Goal: Task Accomplishment & Management: Manage account settings

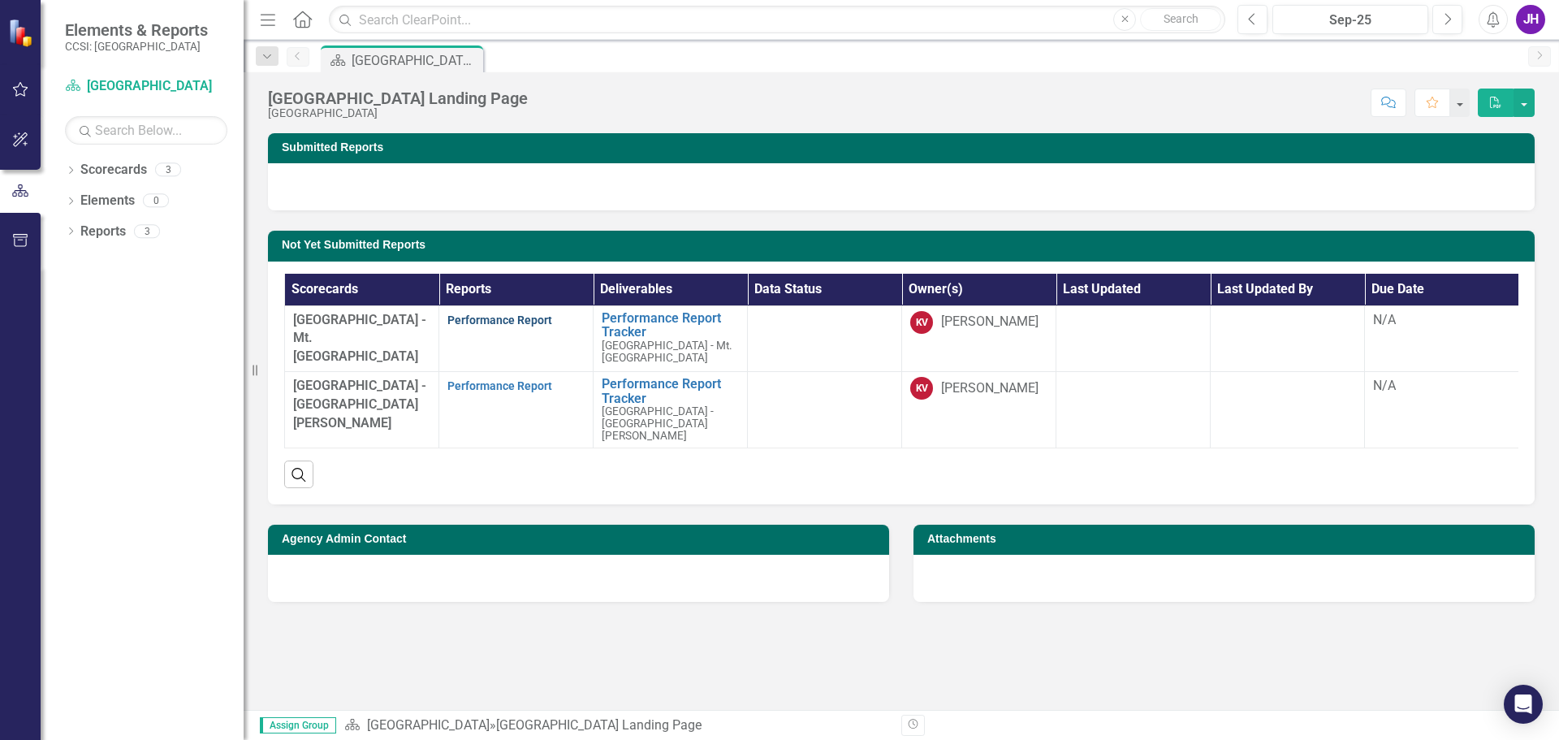
click at [499, 315] on link "Performance Report" at bounding box center [499, 319] width 105 height 13
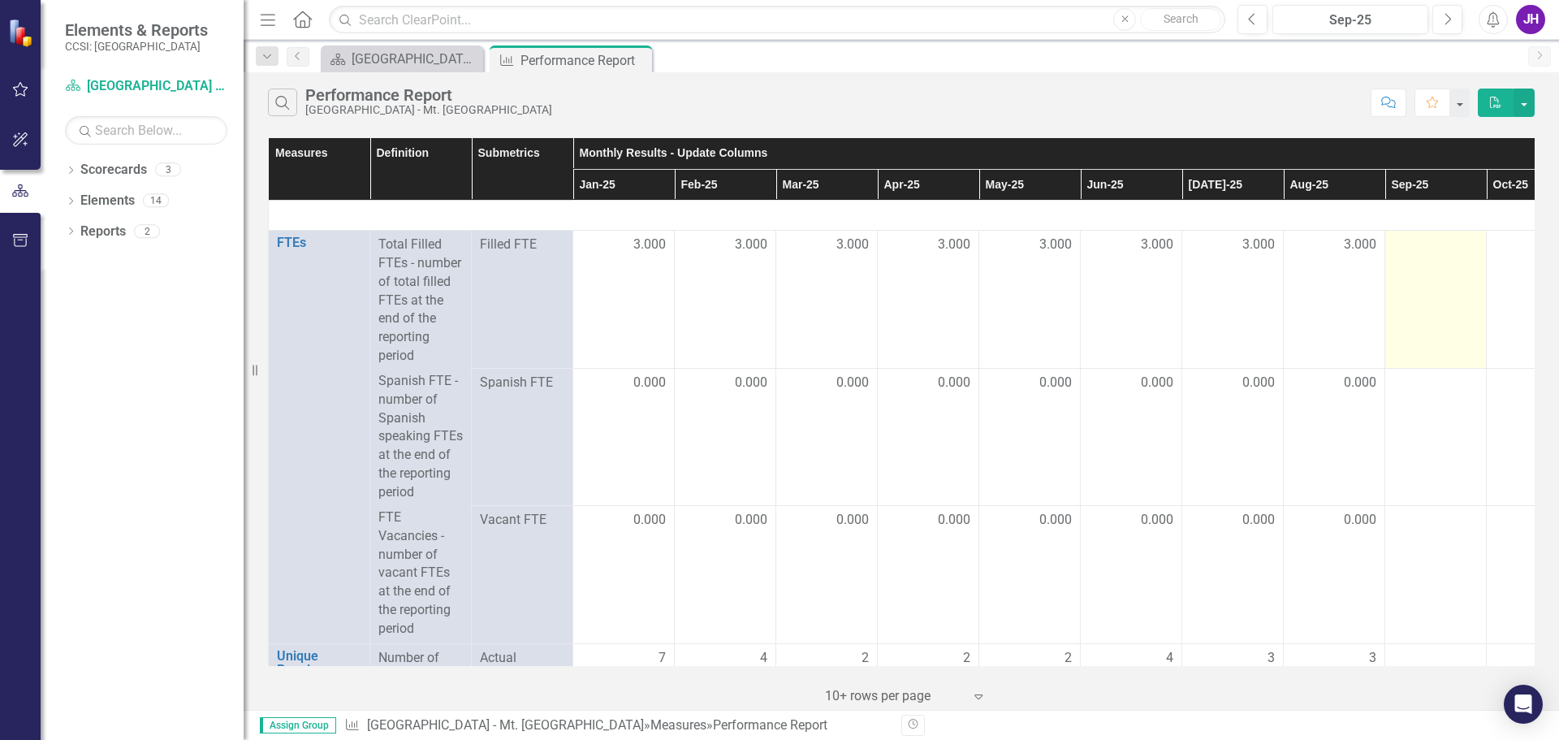
click at [1429, 259] on td at bounding box center [1435, 300] width 101 height 138
click at [1428, 257] on td at bounding box center [1435, 300] width 101 height 138
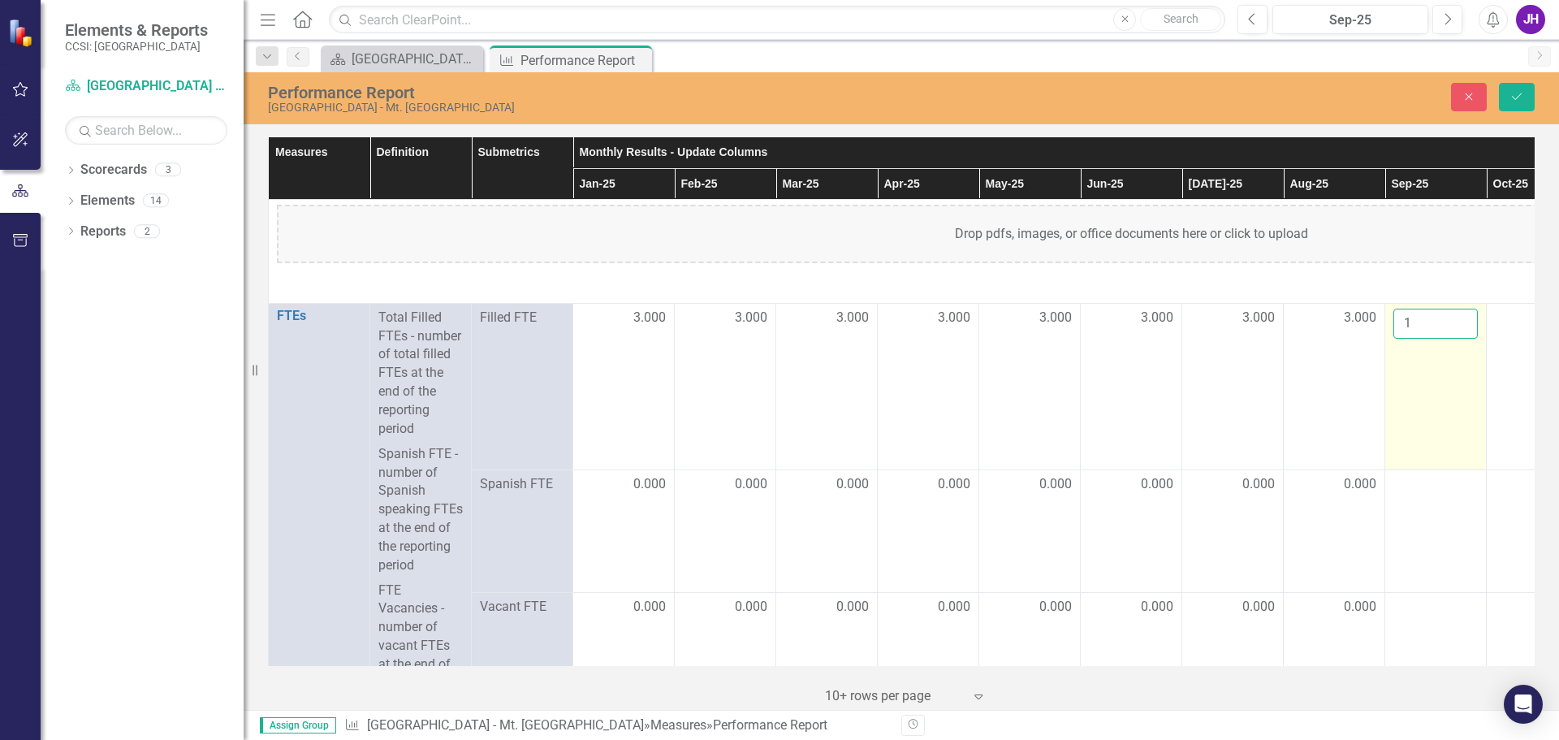
click at [1461, 315] on input "1" at bounding box center [1435, 324] width 84 height 30
click at [1461, 315] on input "2" at bounding box center [1435, 324] width 84 height 30
type input "3"
click at [1461, 315] on input "3" at bounding box center [1435, 324] width 84 height 30
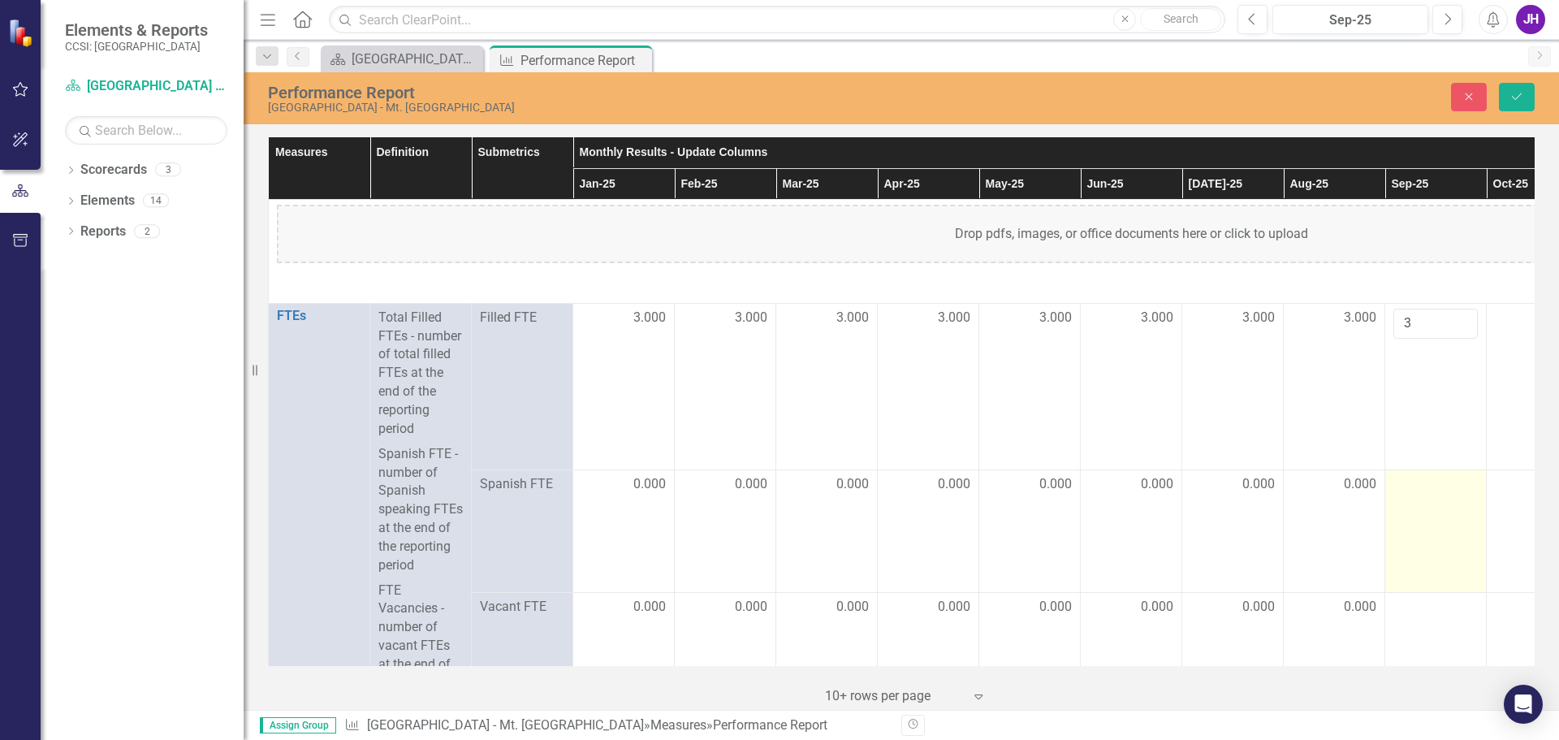
click at [1423, 494] on div at bounding box center [1435, 484] width 84 height 19
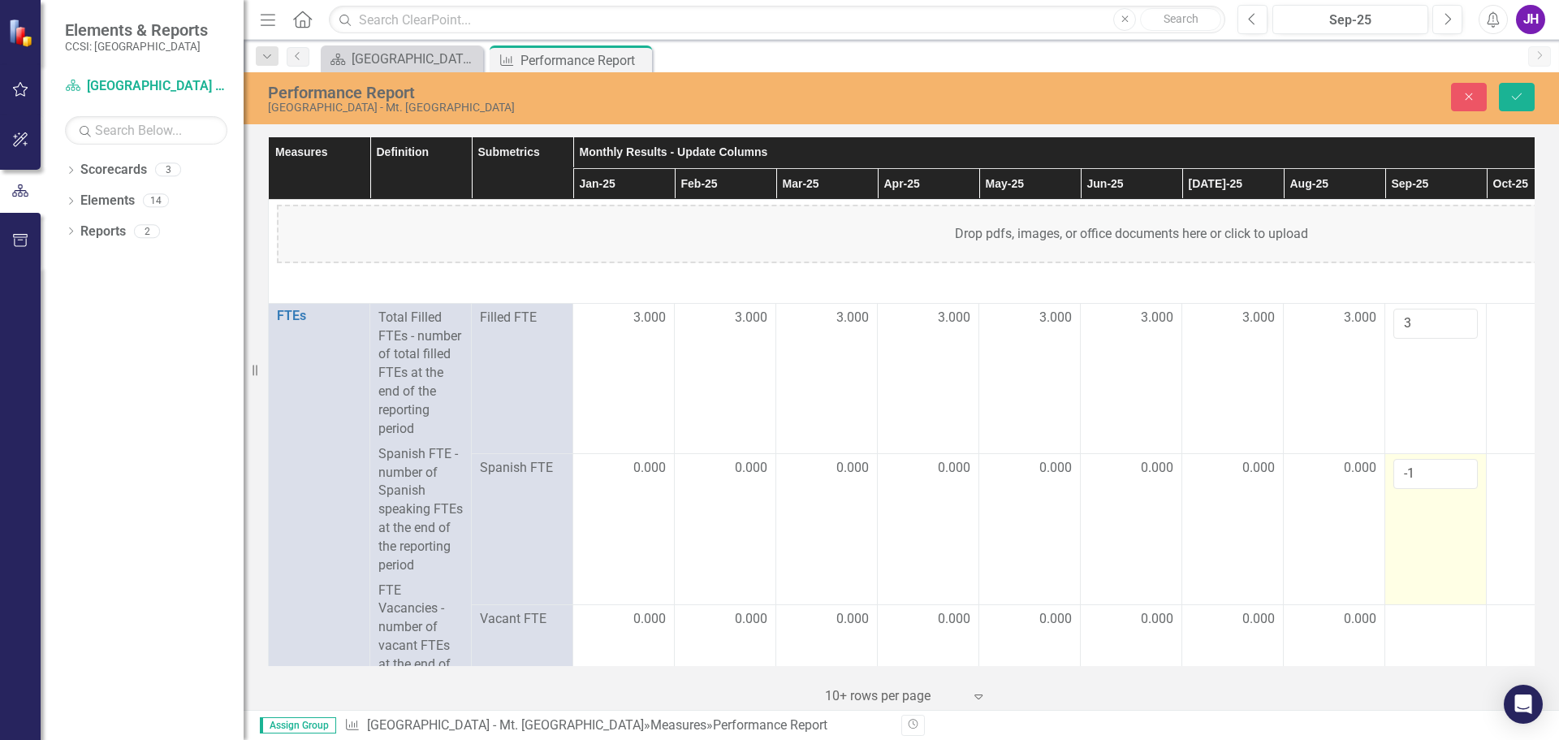
click at [1463, 485] on input "-1" at bounding box center [1435, 474] width 84 height 30
type input "0"
click at [1459, 473] on input "0" at bounding box center [1435, 474] width 84 height 30
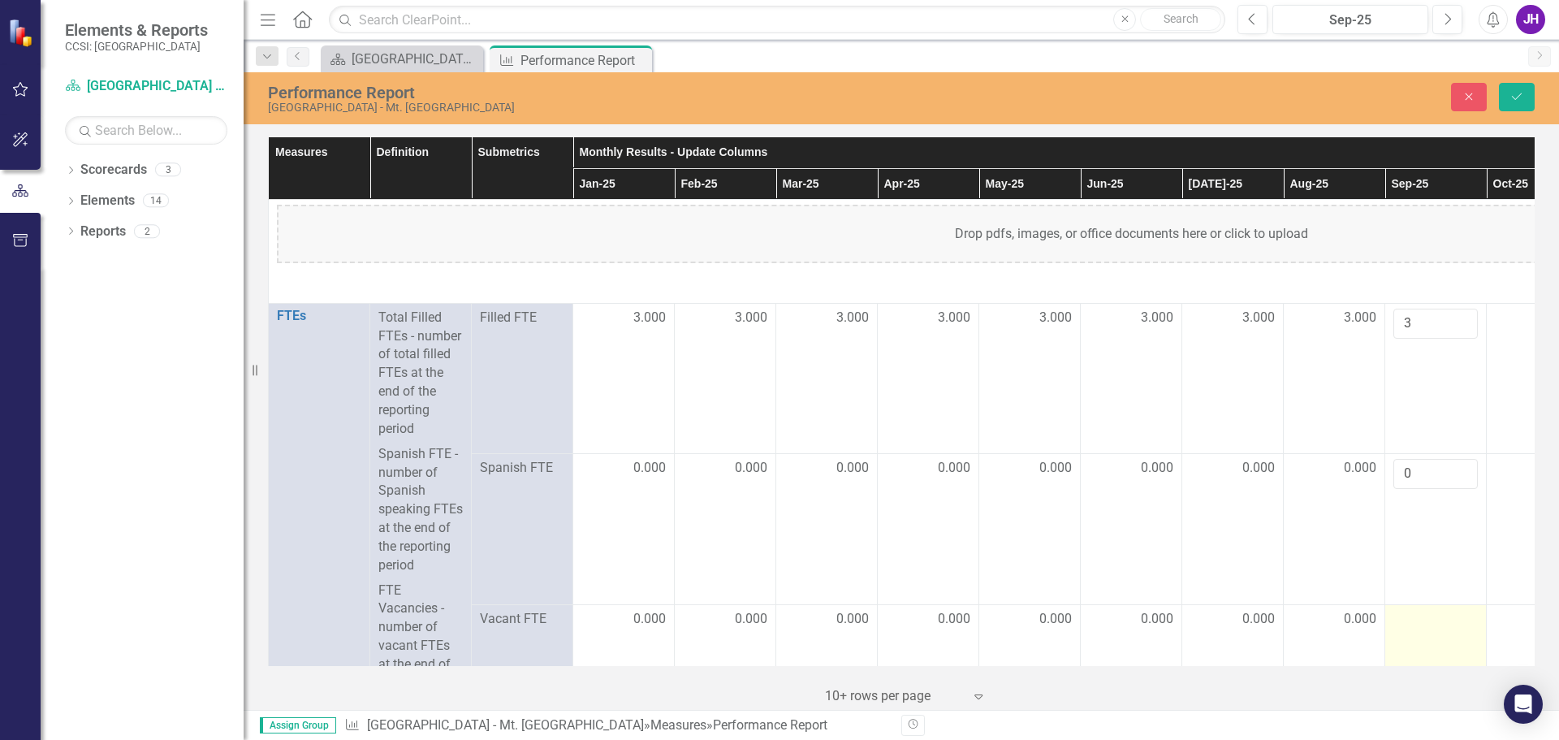
click at [1420, 629] on div at bounding box center [1435, 619] width 84 height 19
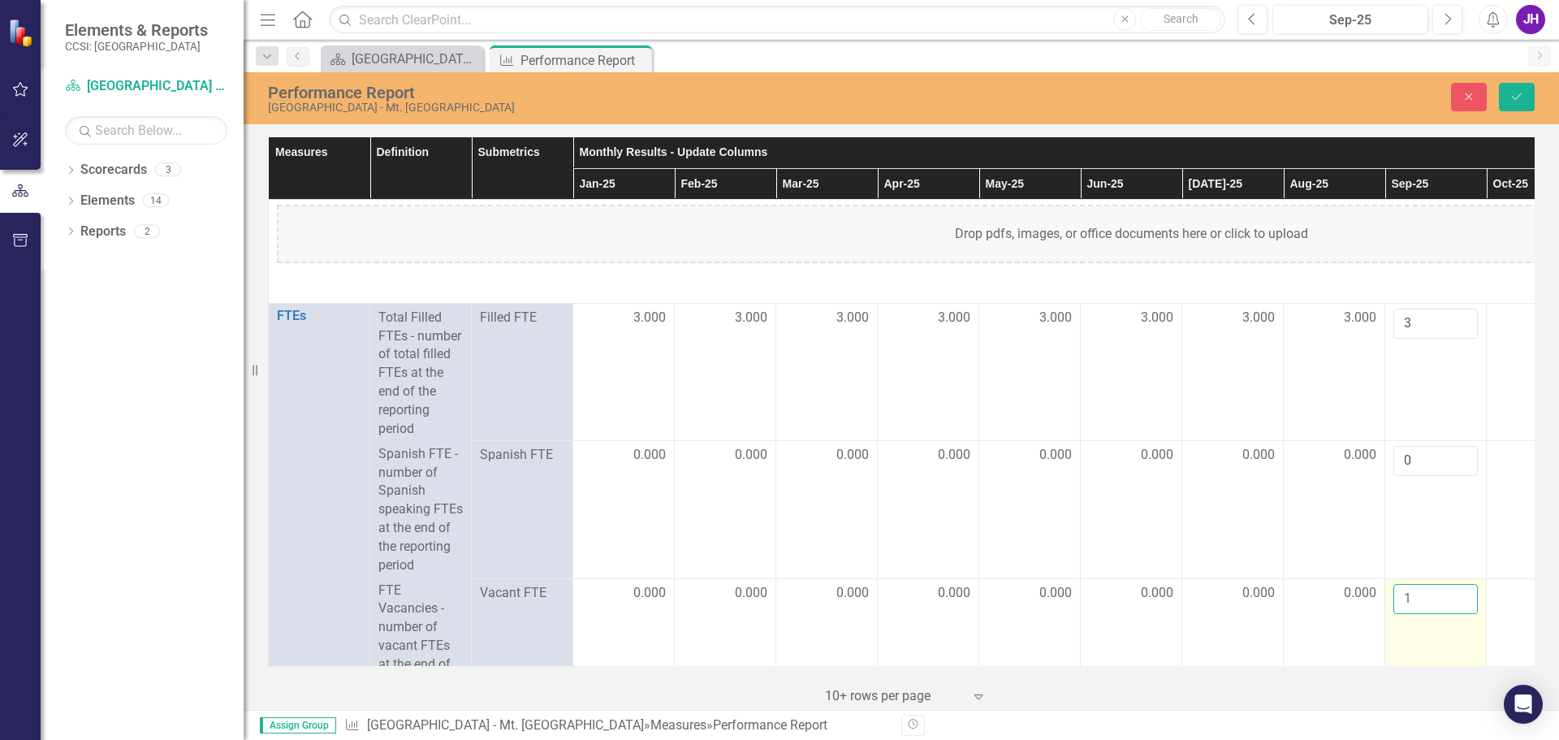
click at [1457, 603] on input "1" at bounding box center [1435, 599] width 84 height 30
type input "0"
click at [1462, 614] on input "0" at bounding box center [1435, 599] width 84 height 30
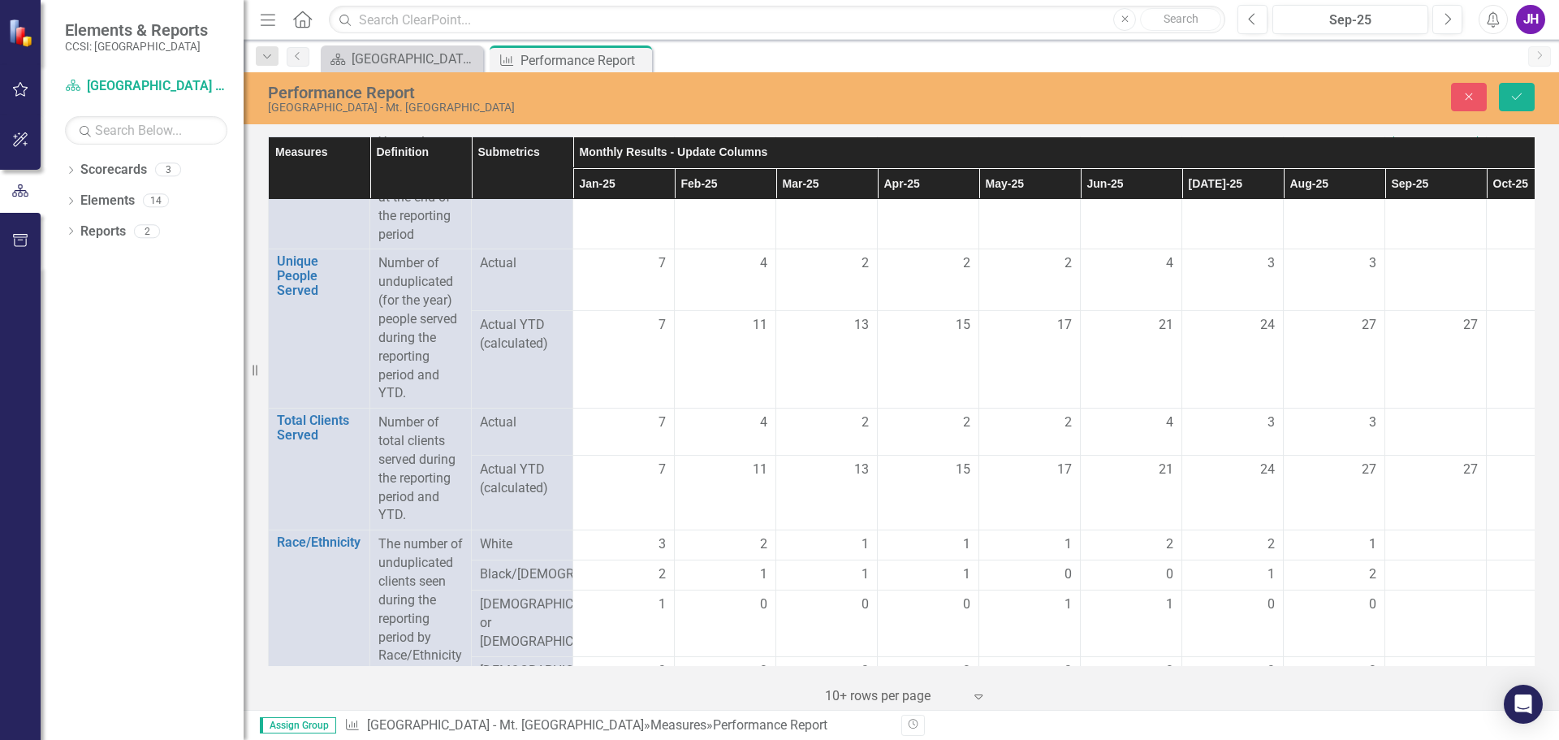
scroll to position [360, 0]
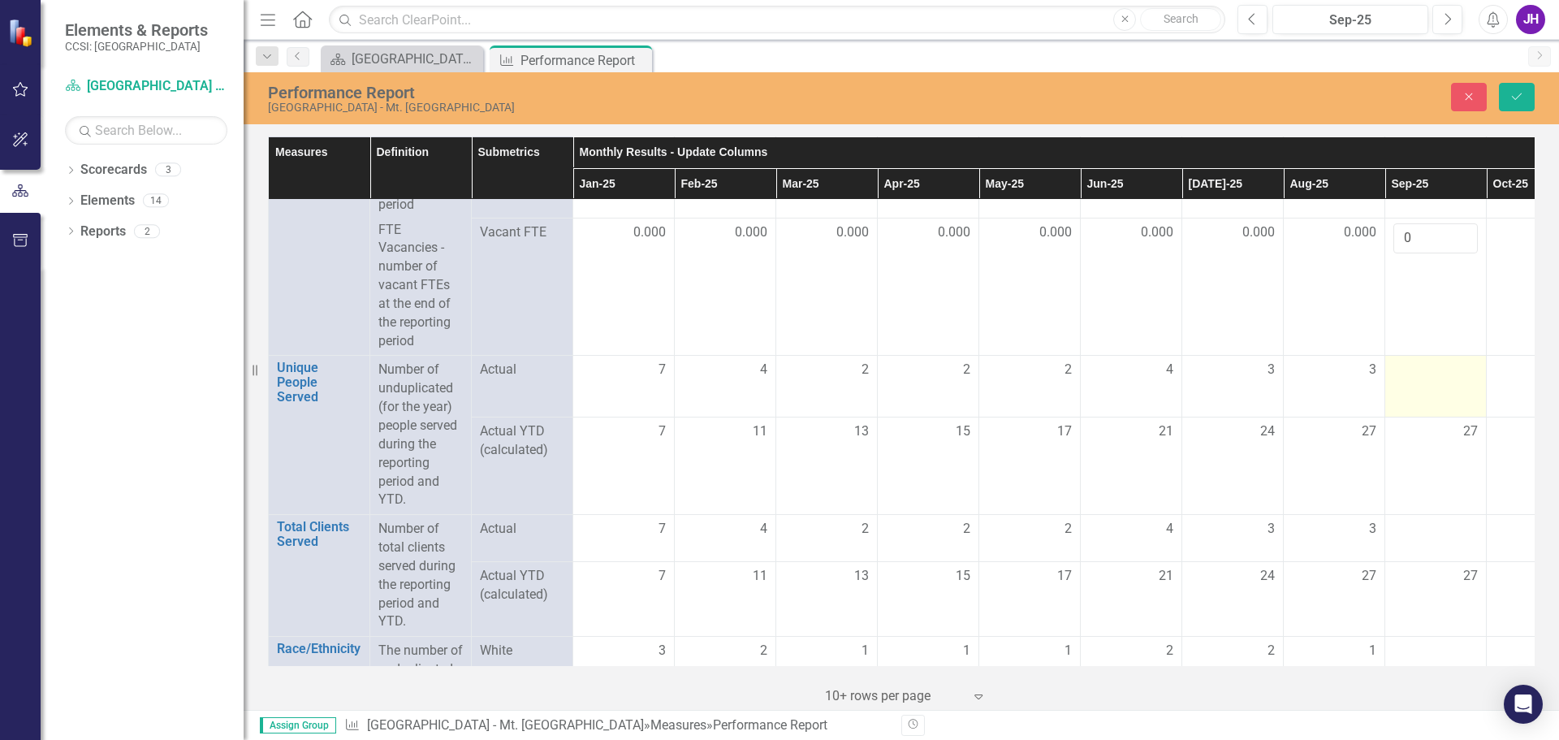
click at [1434, 380] on div at bounding box center [1435, 369] width 84 height 19
click at [1433, 380] on div at bounding box center [1435, 369] width 84 height 19
click at [1459, 386] on input "1" at bounding box center [1435, 375] width 84 height 30
click at [1461, 386] on input "2" at bounding box center [1435, 375] width 84 height 30
type input "3"
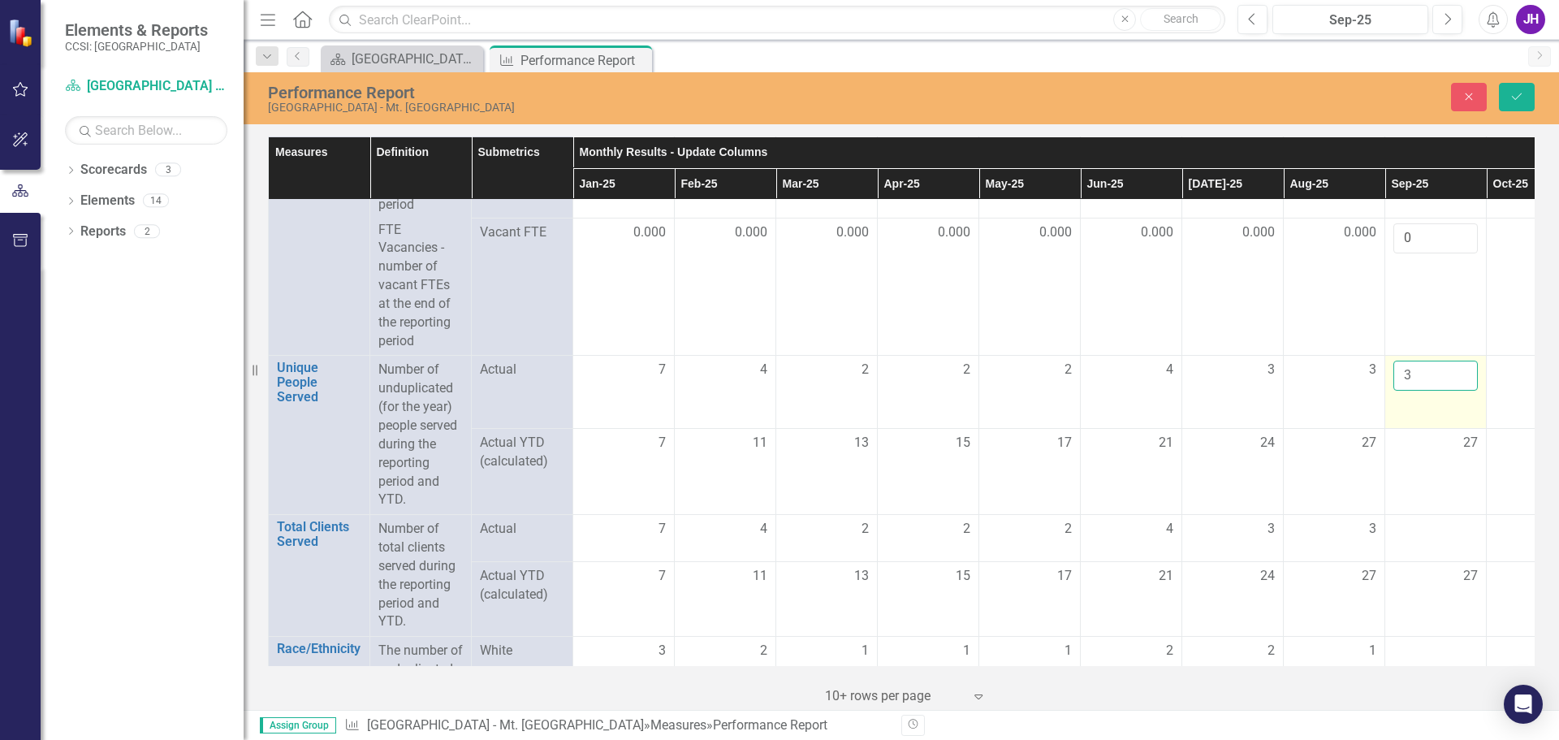
click at [1461, 386] on input "3" at bounding box center [1435, 375] width 84 height 30
click at [1436, 539] on div at bounding box center [1435, 529] width 84 height 19
click at [1436, 550] on input "number" at bounding box center [1435, 535] width 84 height 30
click at [1466, 549] on input "1" at bounding box center [1435, 535] width 84 height 30
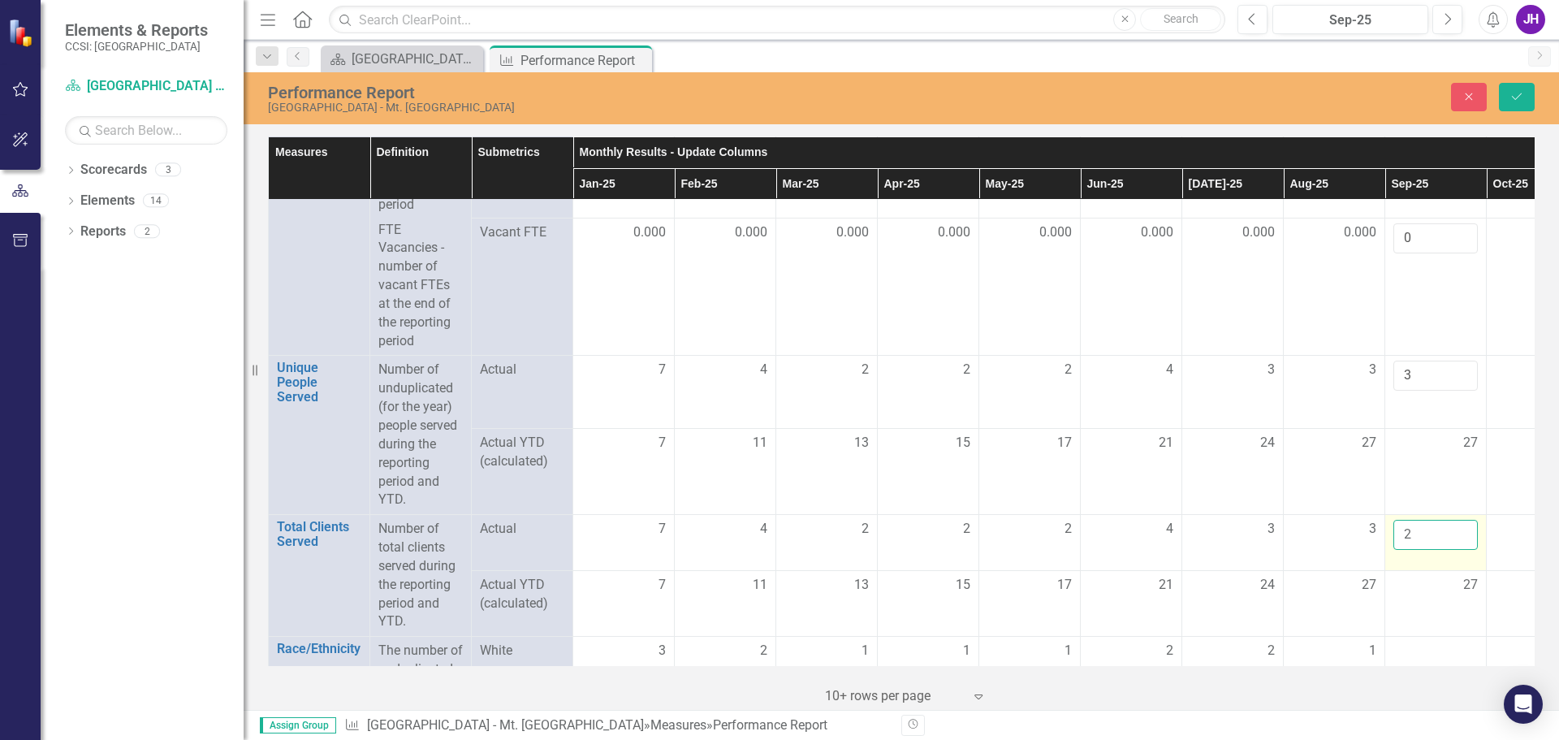
click at [1465, 549] on input "2" at bounding box center [1435, 535] width 84 height 30
type input "3"
click at [1465, 547] on input "3" at bounding box center [1435, 535] width 84 height 30
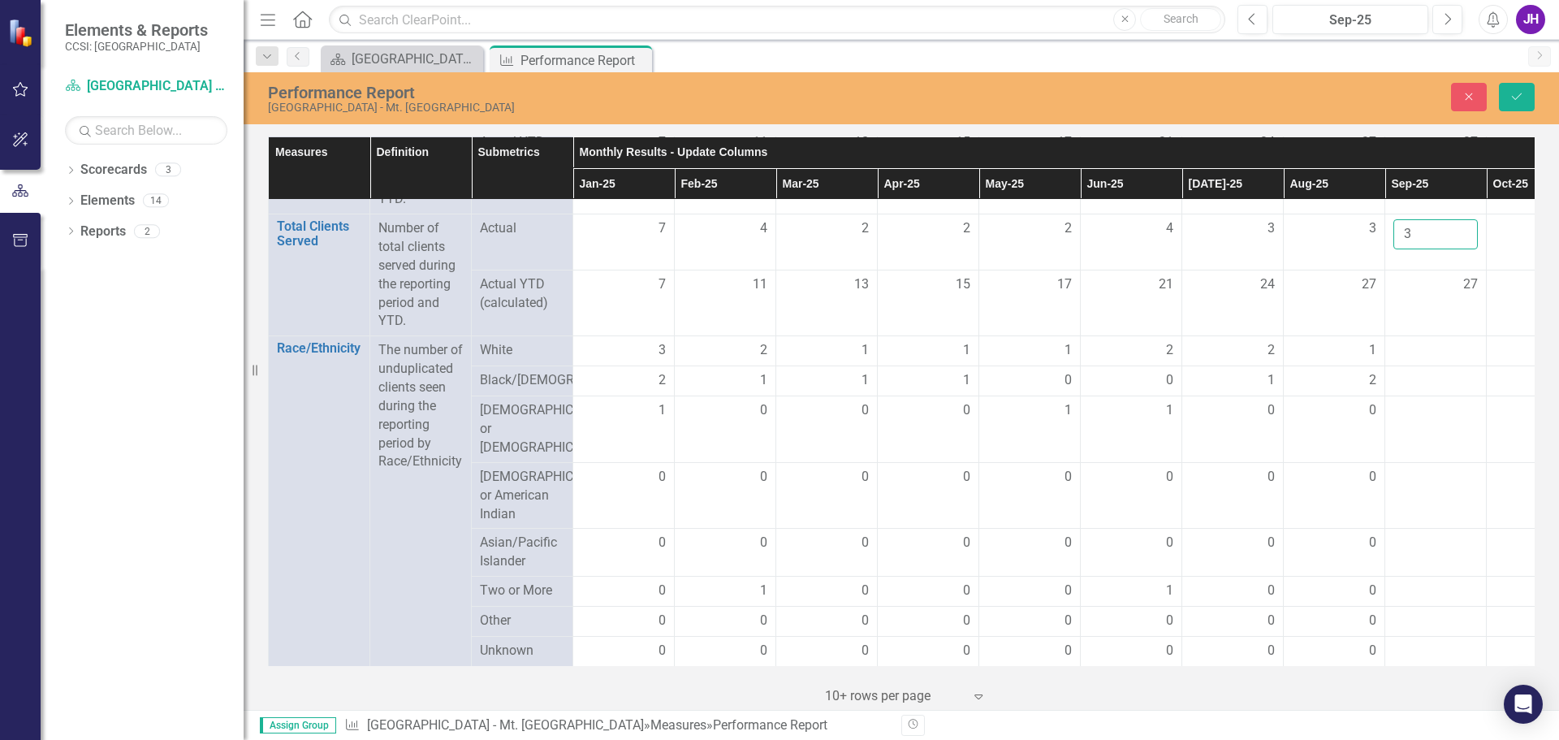
scroll to position [676, 0]
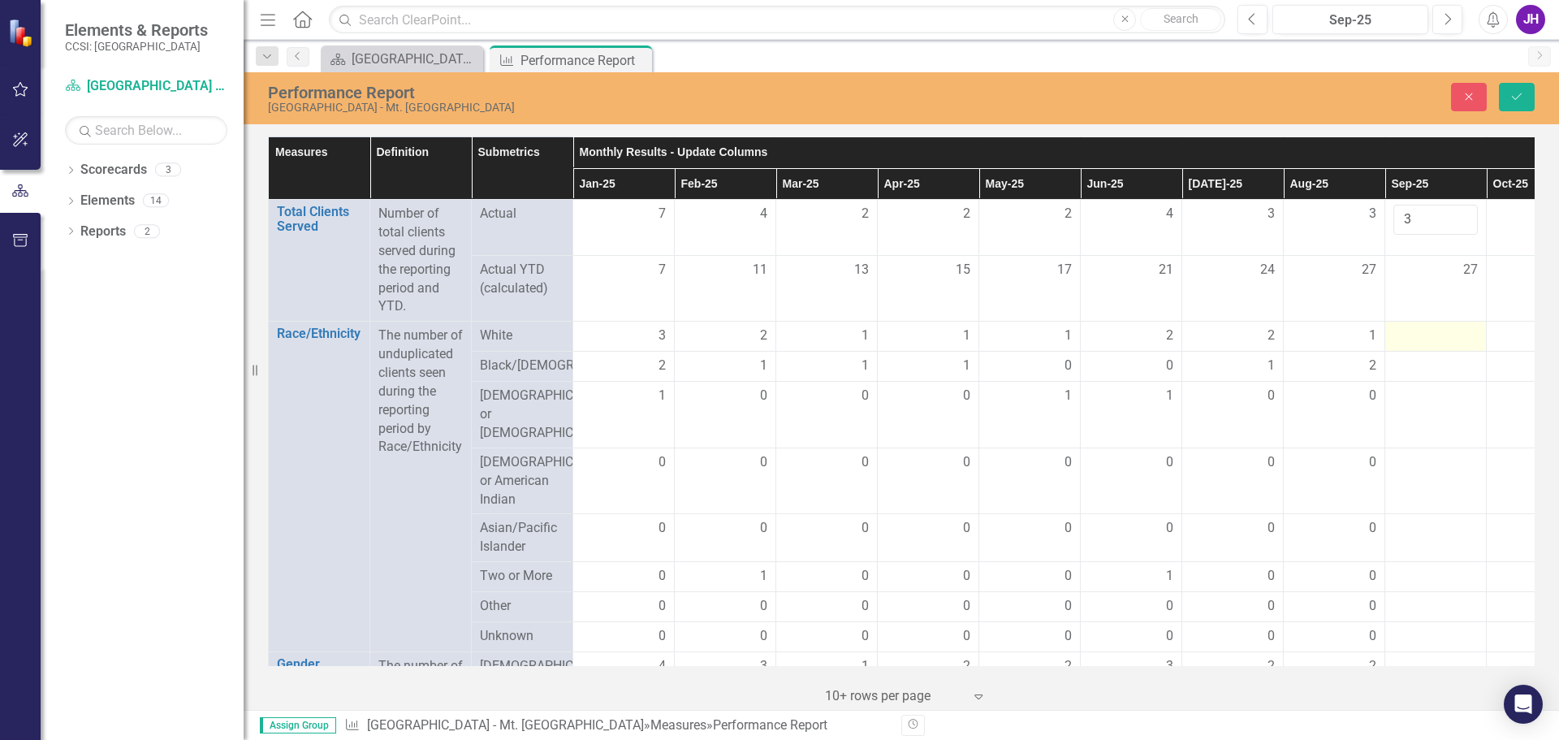
click at [1429, 346] on div at bounding box center [1435, 335] width 84 height 19
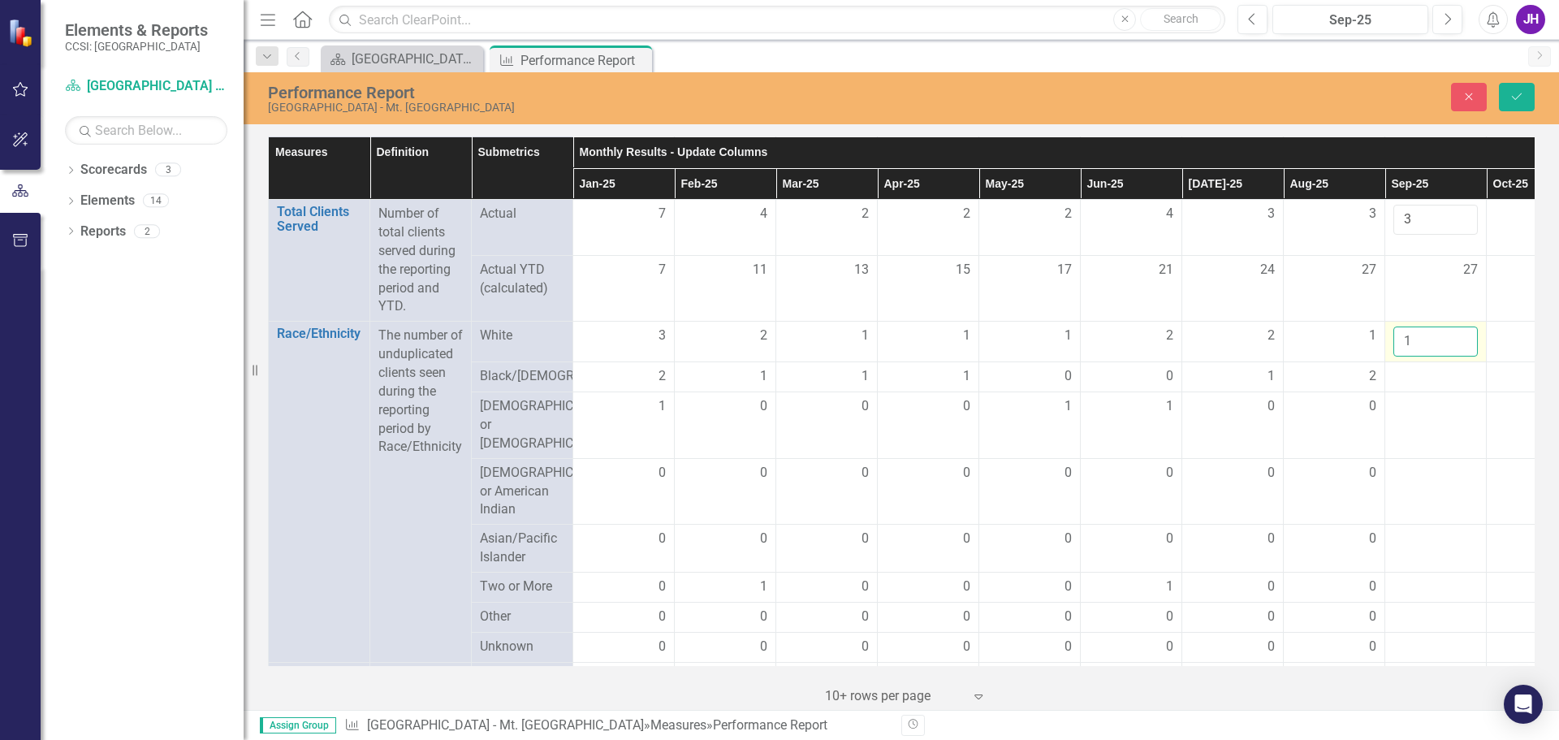
type input "1"
click at [1460, 354] on input "1" at bounding box center [1435, 341] width 84 height 30
click at [1426, 386] on div at bounding box center [1435, 376] width 84 height 19
click at [1461, 397] on input "-1" at bounding box center [1435, 382] width 84 height 30
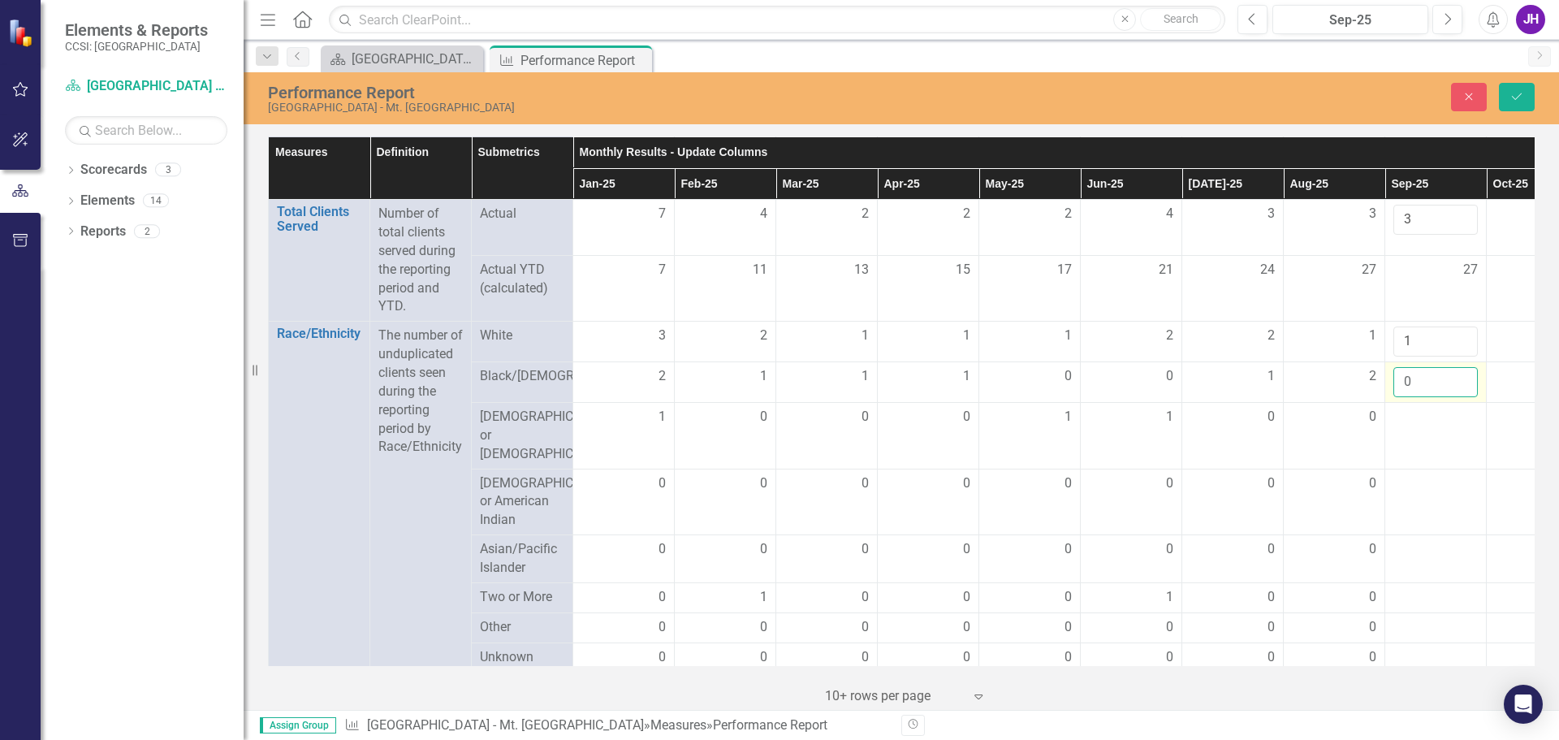
type input "0"
click at [1460, 397] on input "0" at bounding box center [1435, 382] width 84 height 30
click at [1429, 427] on div at bounding box center [1435, 417] width 84 height 19
click at [1460, 438] on input "1" at bounding box center [1435, 423] width 84 height 30
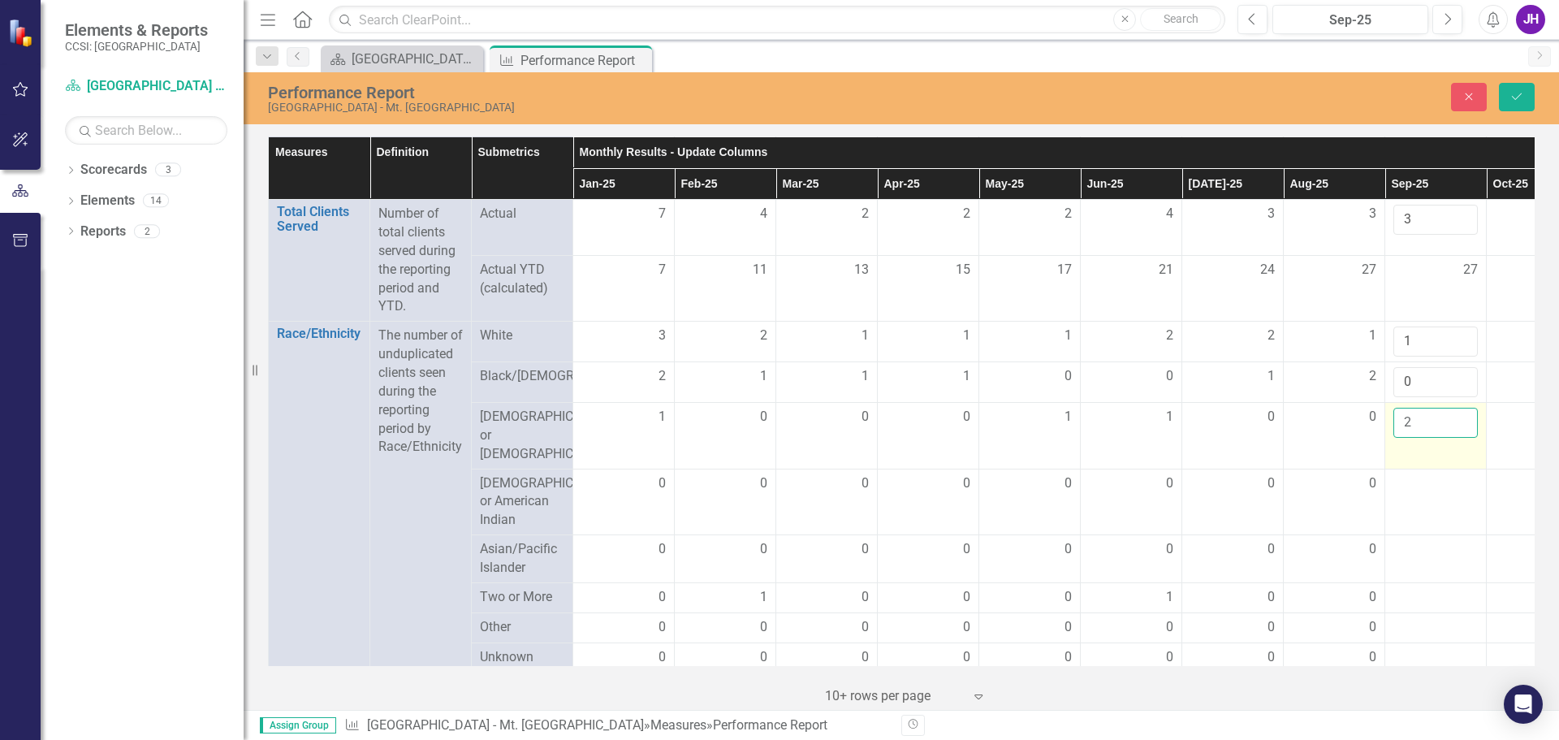
type input "2"
click at [1460, 438] on input "2" at bounding box center [1435, 423] width 84 height 30
click at [1423, 494] on div at bounding box center [1435, 483] width 84 height 19
click at [1469, 499] on input "number" at bounding box center [1435, 489] width 84 height 30
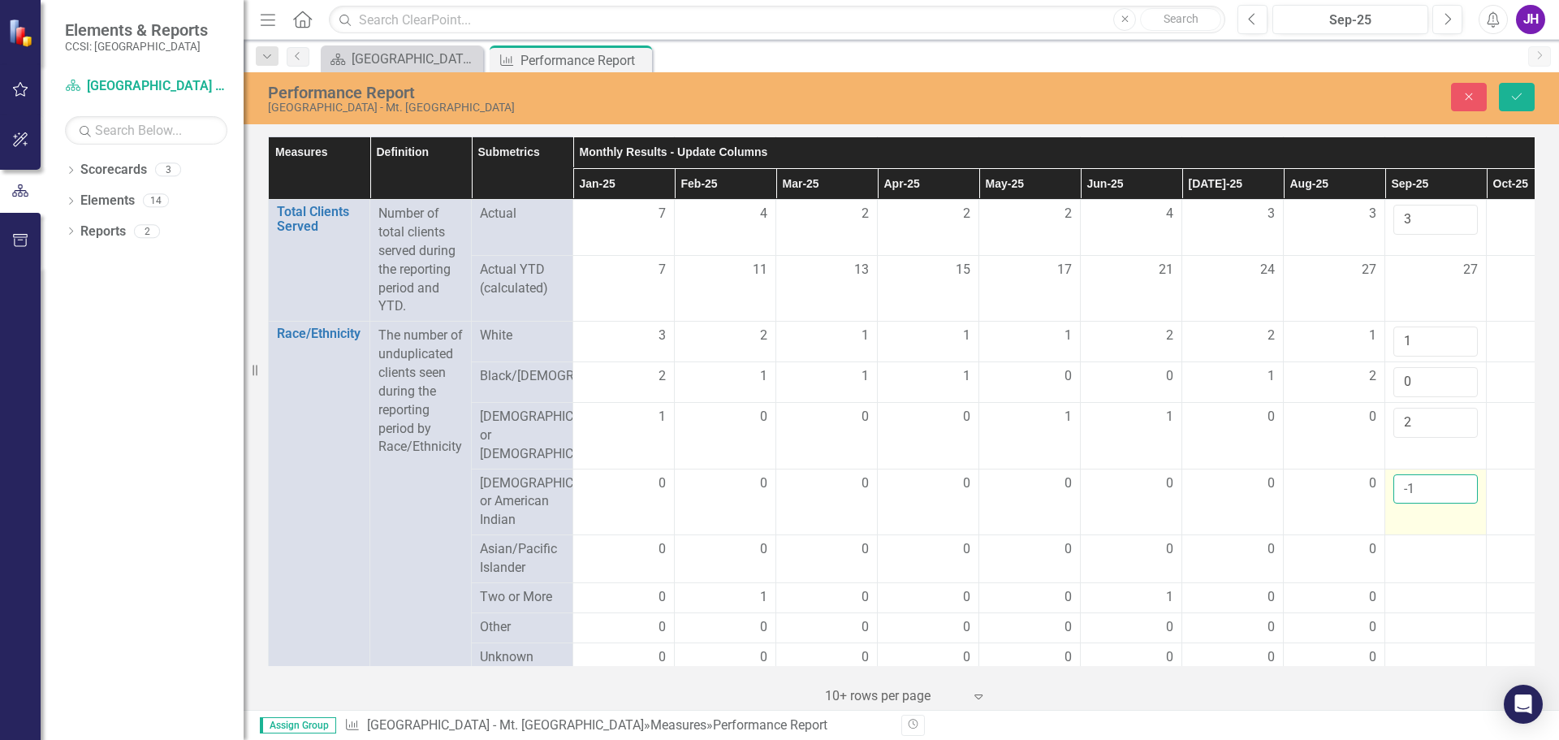
click at [1462, 497] on input "-1" at bounding box center [1435, 489] width 84 height 30
type input "0"
click at [1462, 492] on input "0" at bounding box center [1435, 489] width 84 height 30
click at [1420, 559] on div at bounding box center [1435, 549] width 84 height 19
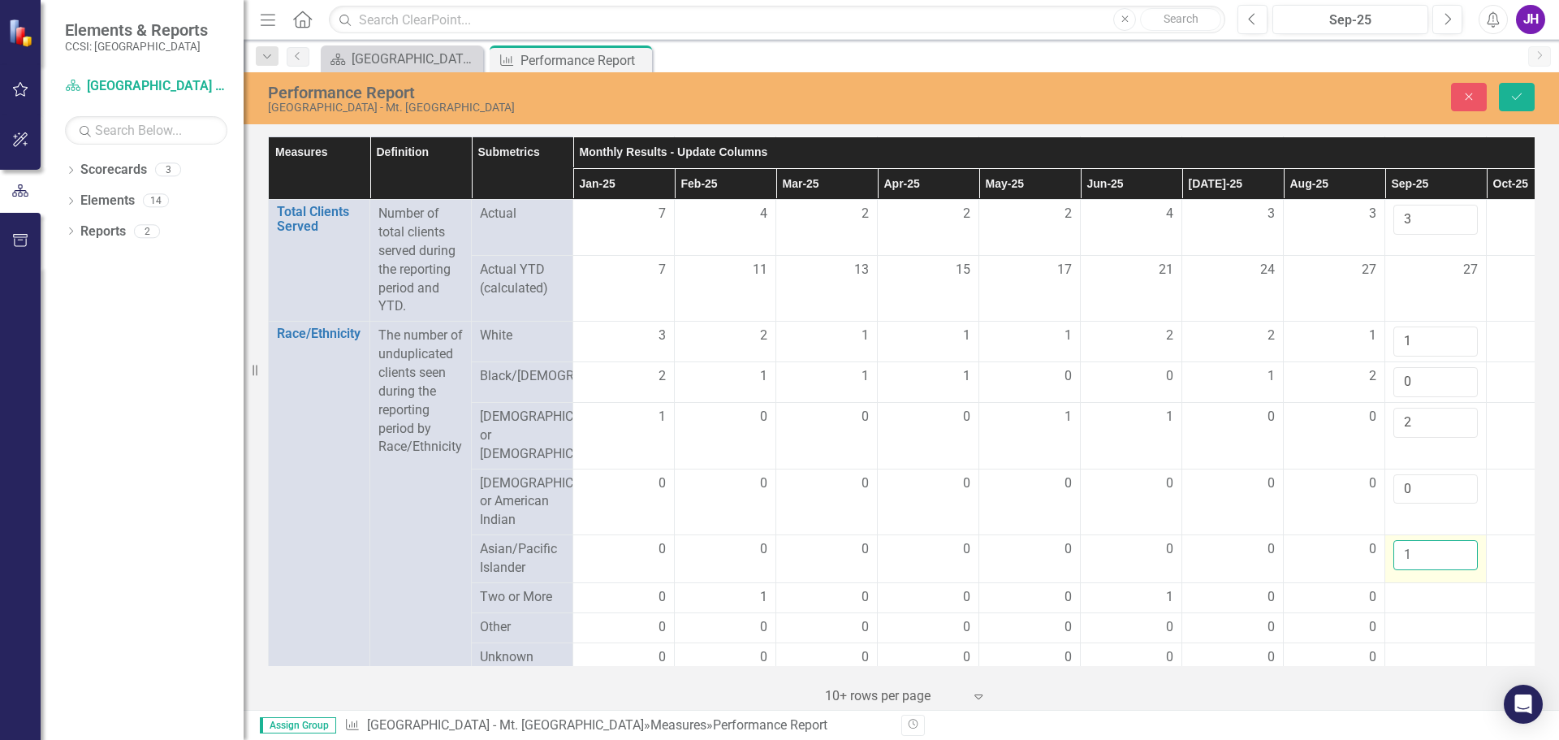
drag, startPoint x: 1461, startPoint y: 580, endPoint x: 1461, endPoint y: 571, distance: 8.9
click at [1461, 570] on input "1" at bounding box center [1435, 555] width 84 height 30
type input "0"
click at [1461, 570] on input "0" at bounding box center [1435, 555] width 84 height 30
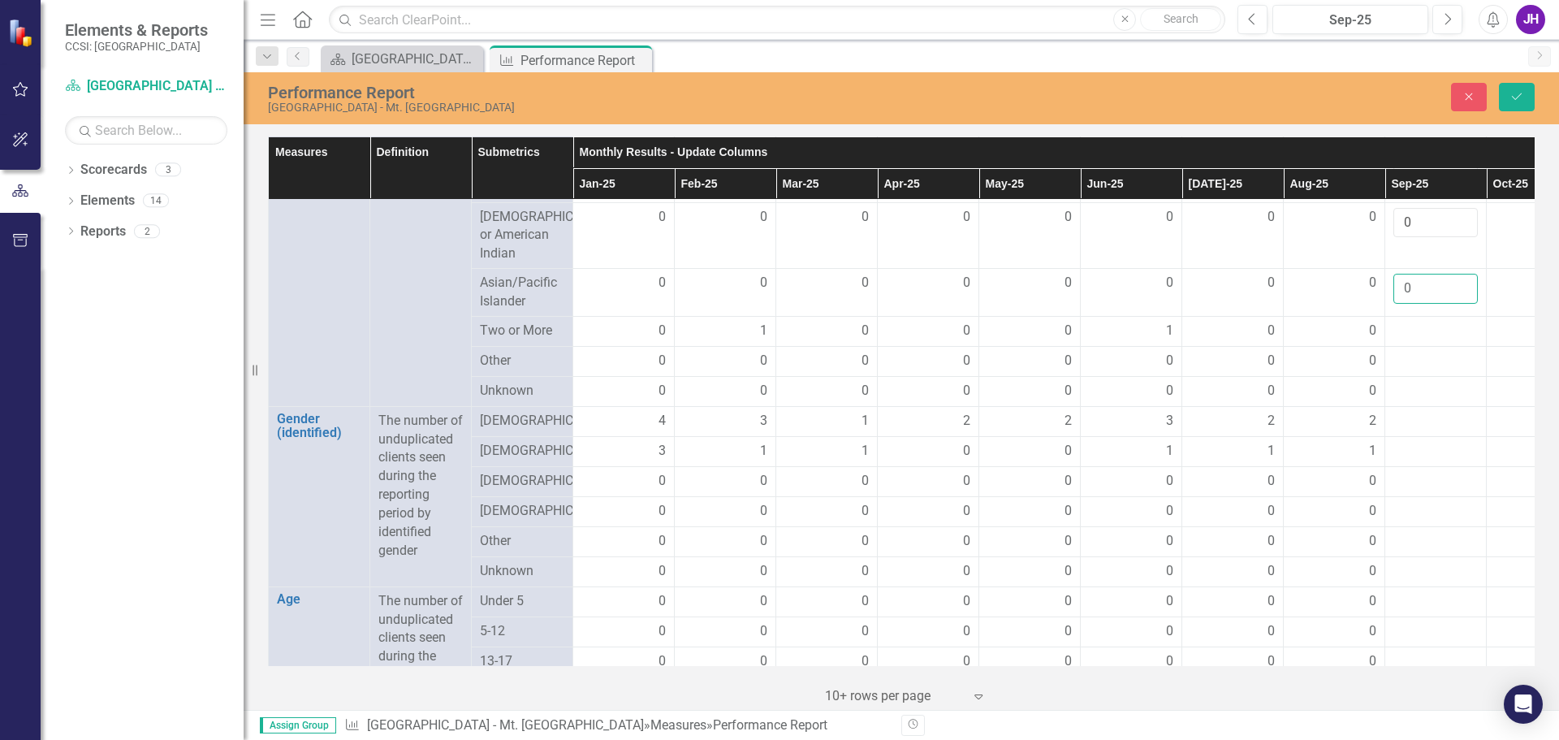
scroll to position [987, 0]
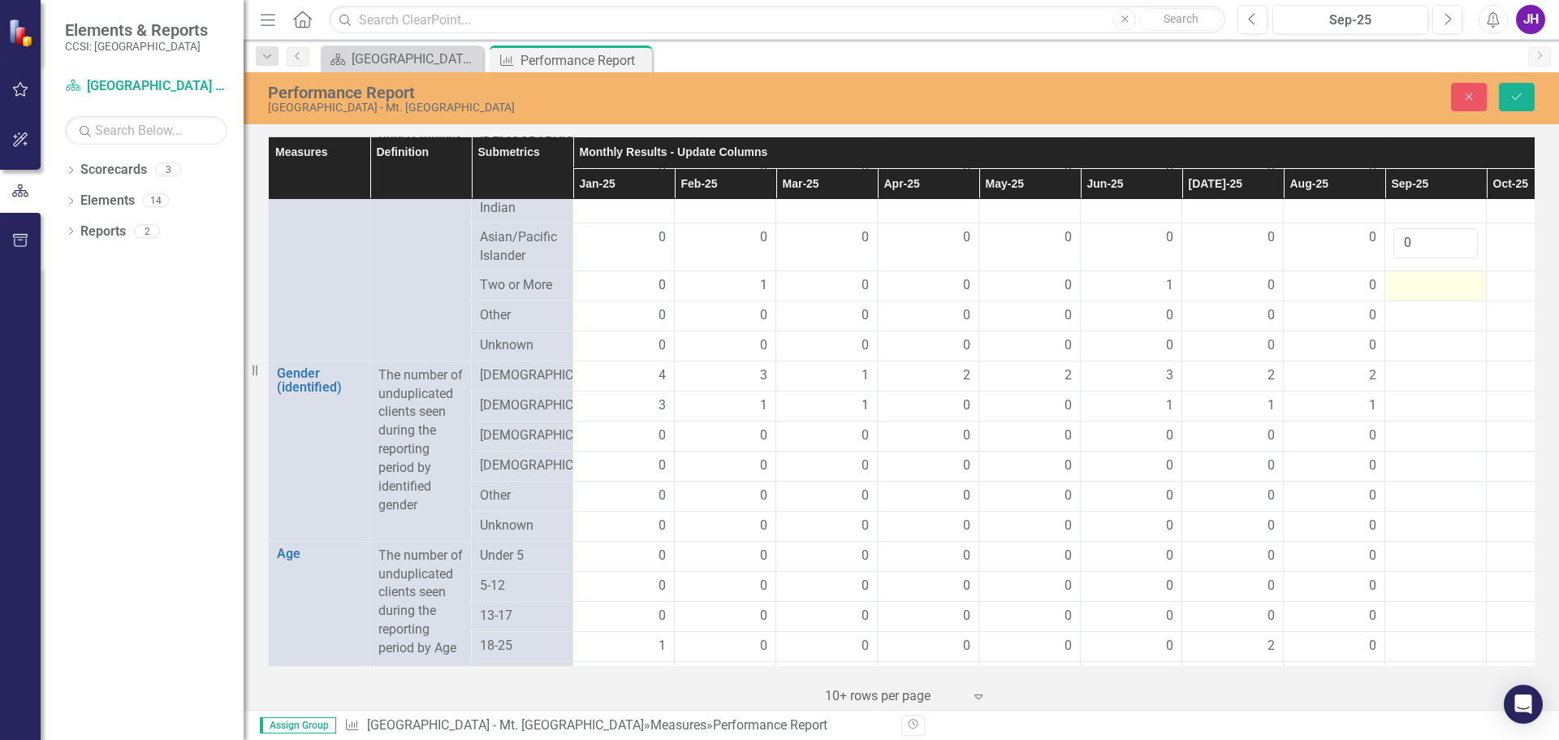
click at [1429, 296] on div at bounding box center [1435, 285] width 84 height 19
click at [1459, 306] on input "1" at bounding box center [1435, 291] width 84 height 30
type input "0"
click at [1463, 306] on input "0" at bounding box center [1435, 291] width 84 height 30
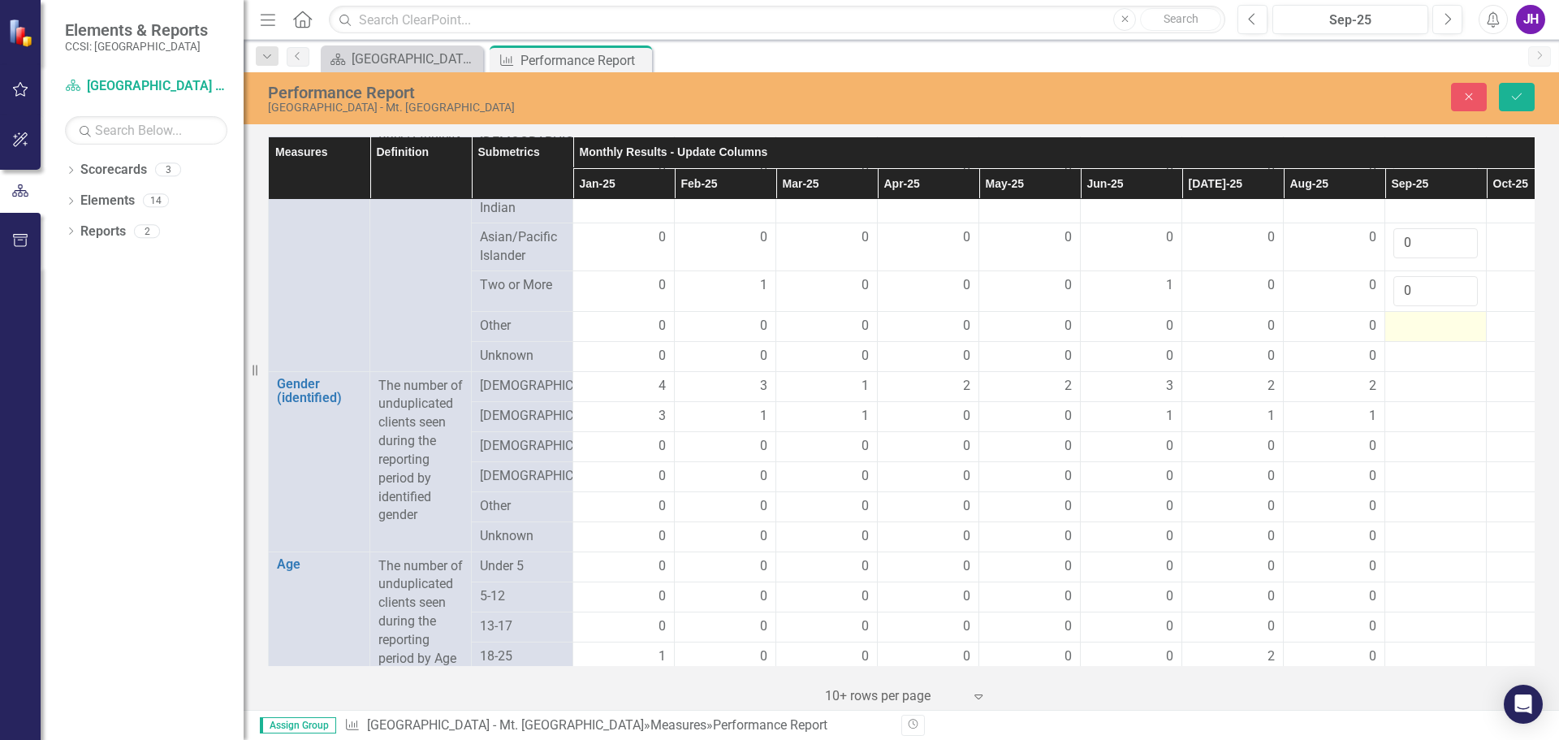
click at [1418, 336] on div at bounding box center [1435, 326] width 84 height 19
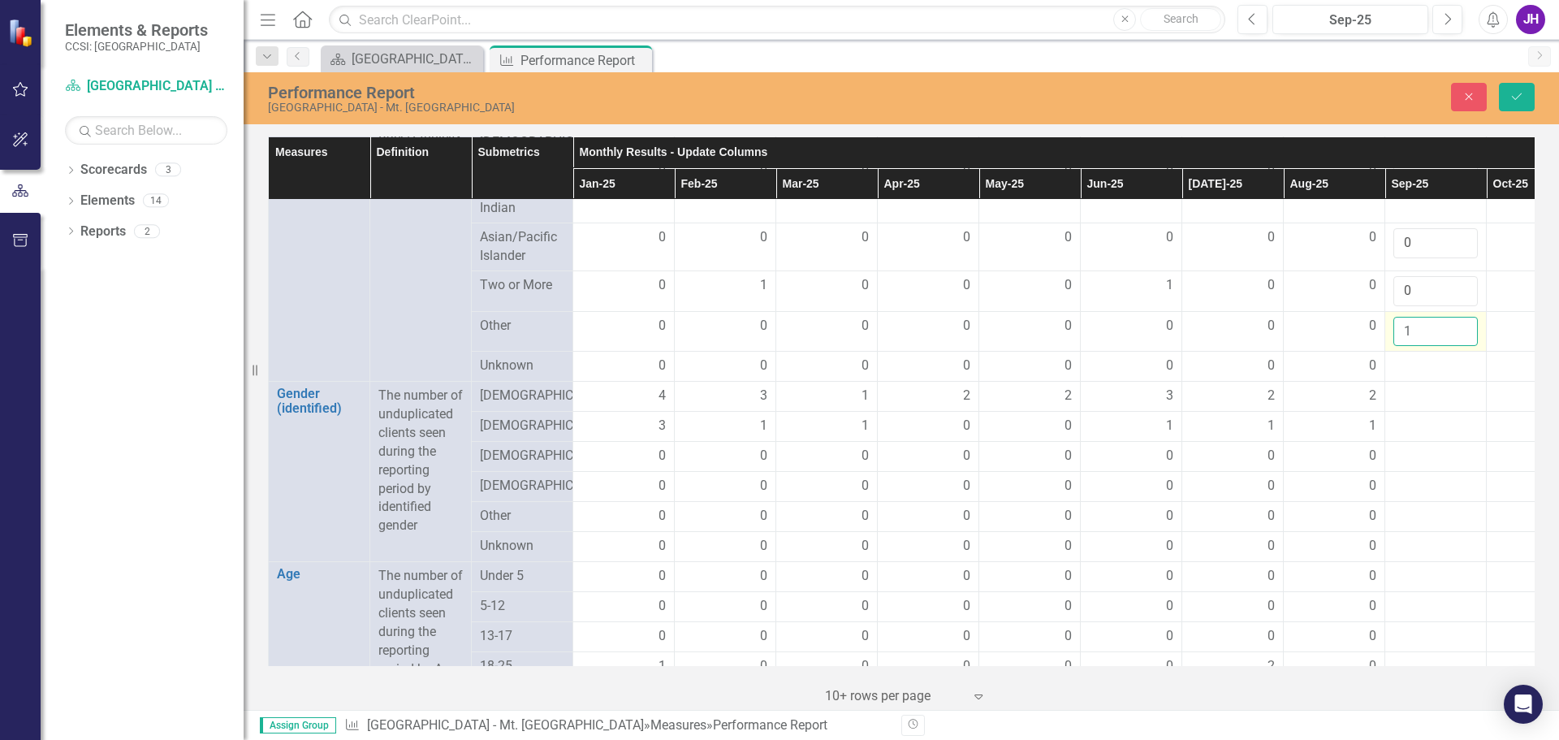
click at [1461, 347] on input "1" at bounding box center [1435, 332] width 84 height 30
type input "0"
click at [1462, 347] on input "0" at bounding box center [1435, 332] width 84 height 30
click at [1423, 376] on div at bounding box center [1435, 365] width 84 height 19
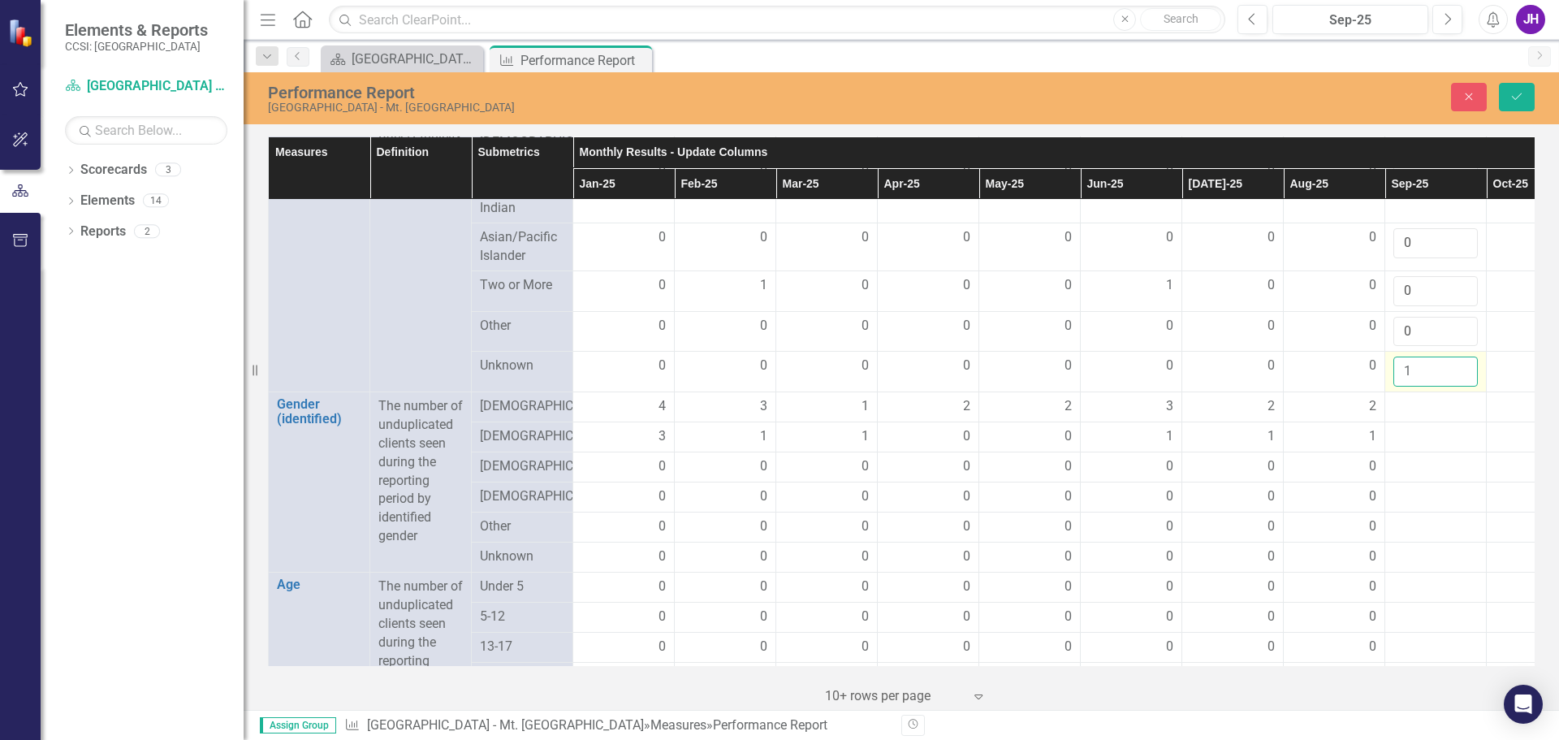
click at [1463, 386] on input "1" at bounding box center [1435, 371] width 84 height 30
type input "0"
click at [1462, 386] on input "0" at bounding box center [1435, 371] width 84 height 30
click at [1422, 417] on div at bounding box center [1435, 406] width 84 height 19
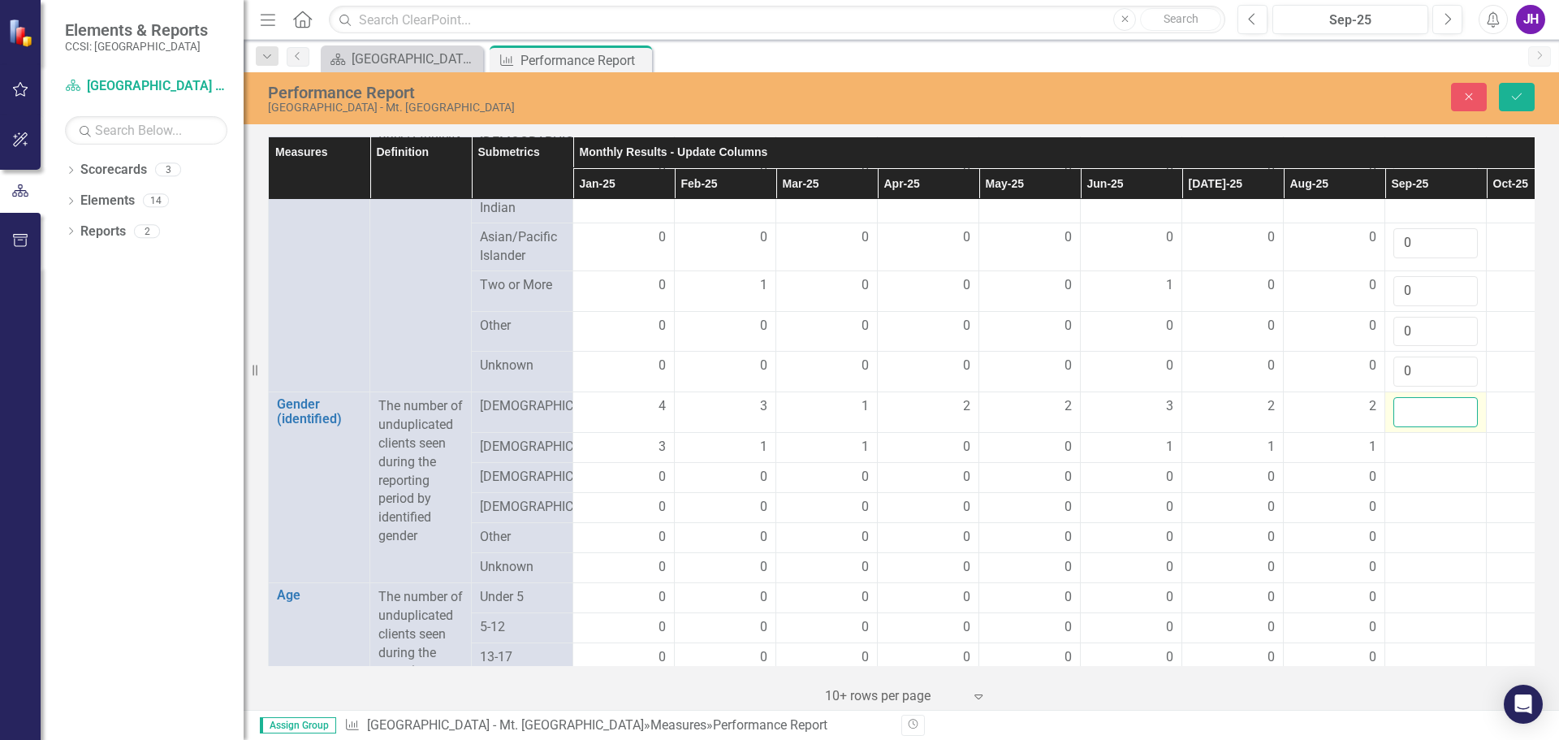
click at [1422, 427] on input "number" at bounding box center [1435, 412] width 84 height 30
click at [1461, 427] on input "1" at bounding box center [1435, 412] width 84 height 30
type input "2"
click at [1461, 427] on input "2" at bounding box center [1435, 412] width 84 height 30
click at [1423, 457] on div at bounding box center [1435, 447] width 84 height 19
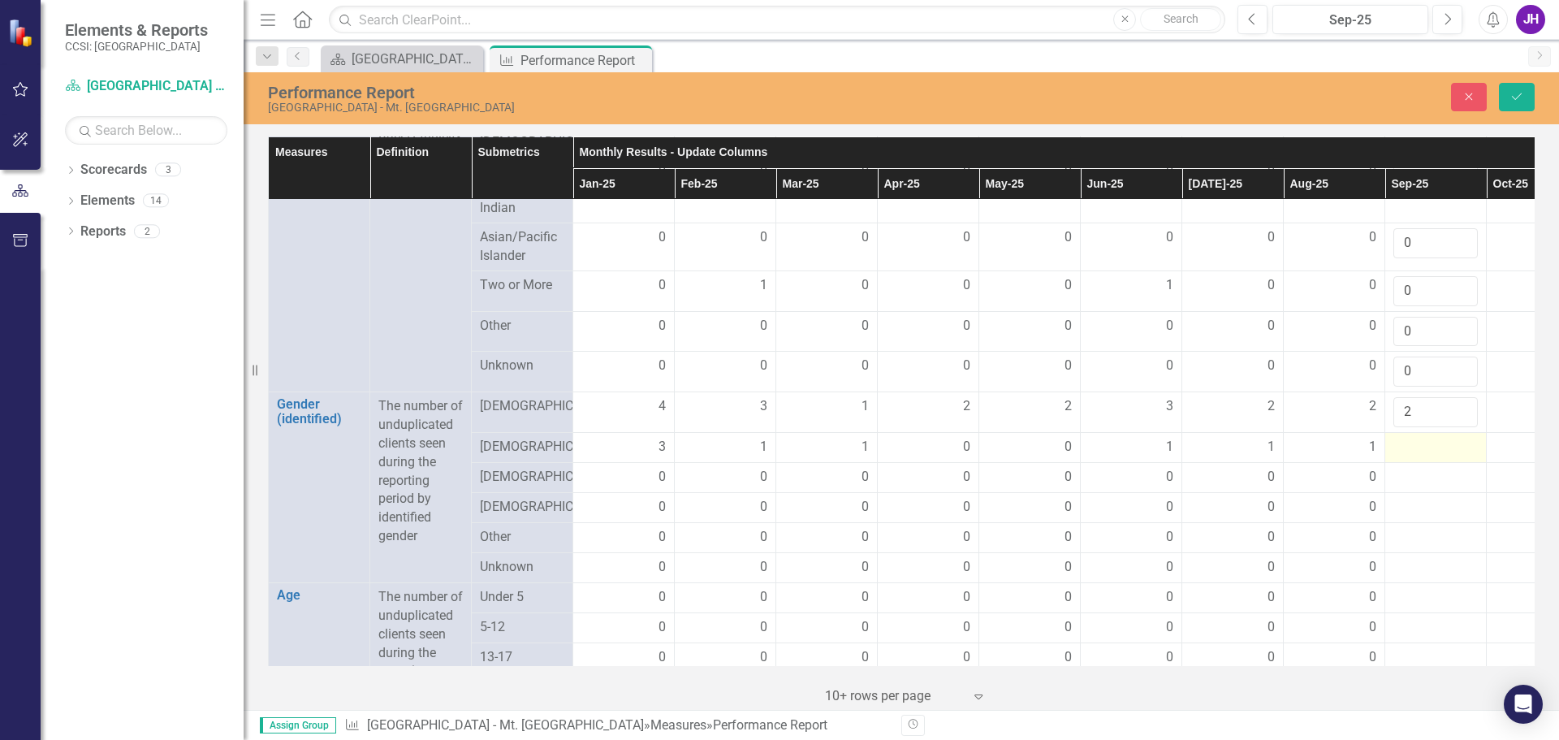
click at [1423, 457] on div at bounding box center [1435, 447] width 84 height 19
type input "1"
click at [1463, 468] on input "1" at bounding box center [1435, 453] width 84 height 30
click at [1427, 498] on div at bounding box center [1435, 487] width 84 height 19
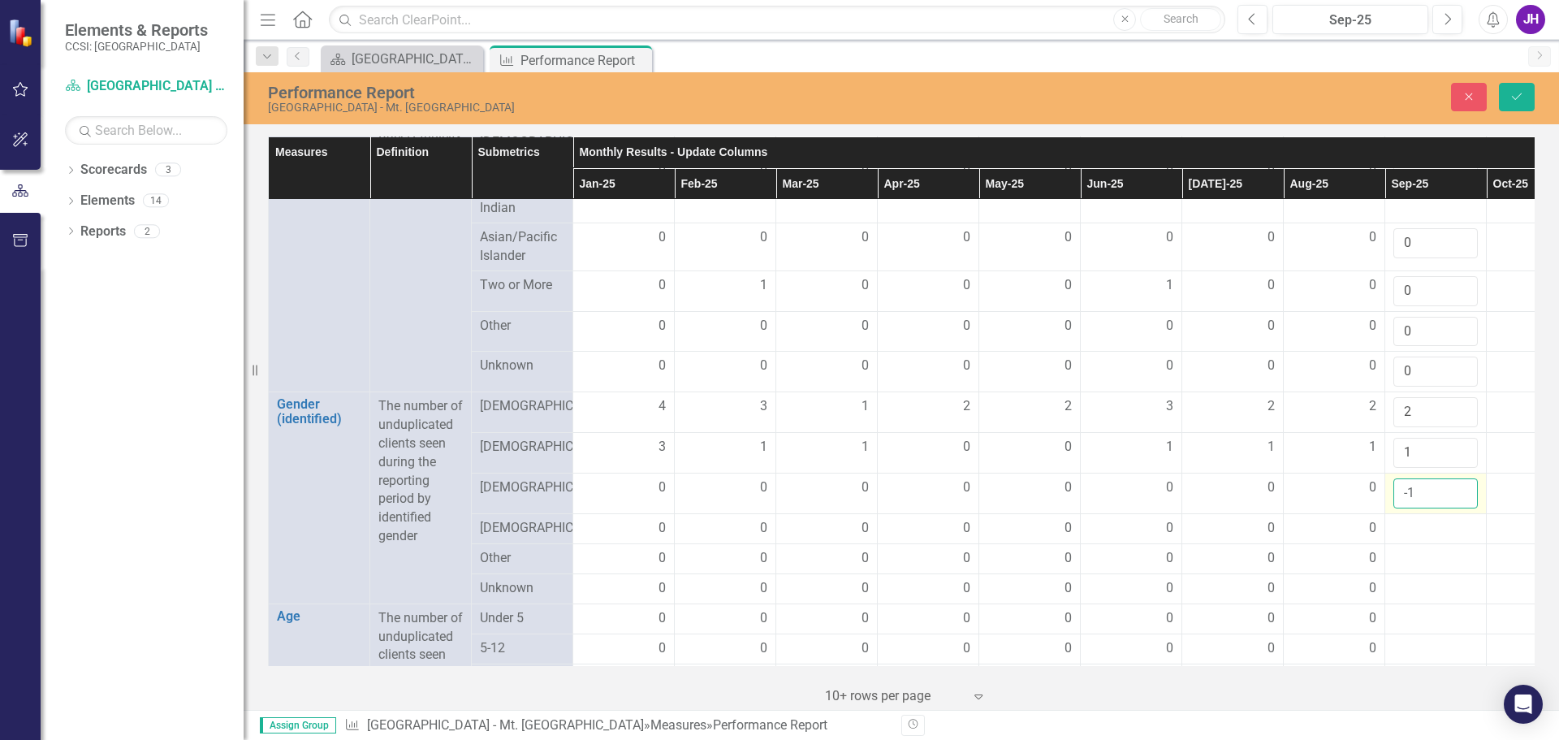
click at [1459, 508] on input "-1" at bounding box center [1435, 493] width 84 height 30
type input "0"
click at [1464, 508] on input "0" at bounding box center [1435, 493] width 84 height 30
click at [1418, 538] on div at bounding box center [1435, 528] width 84 height 19
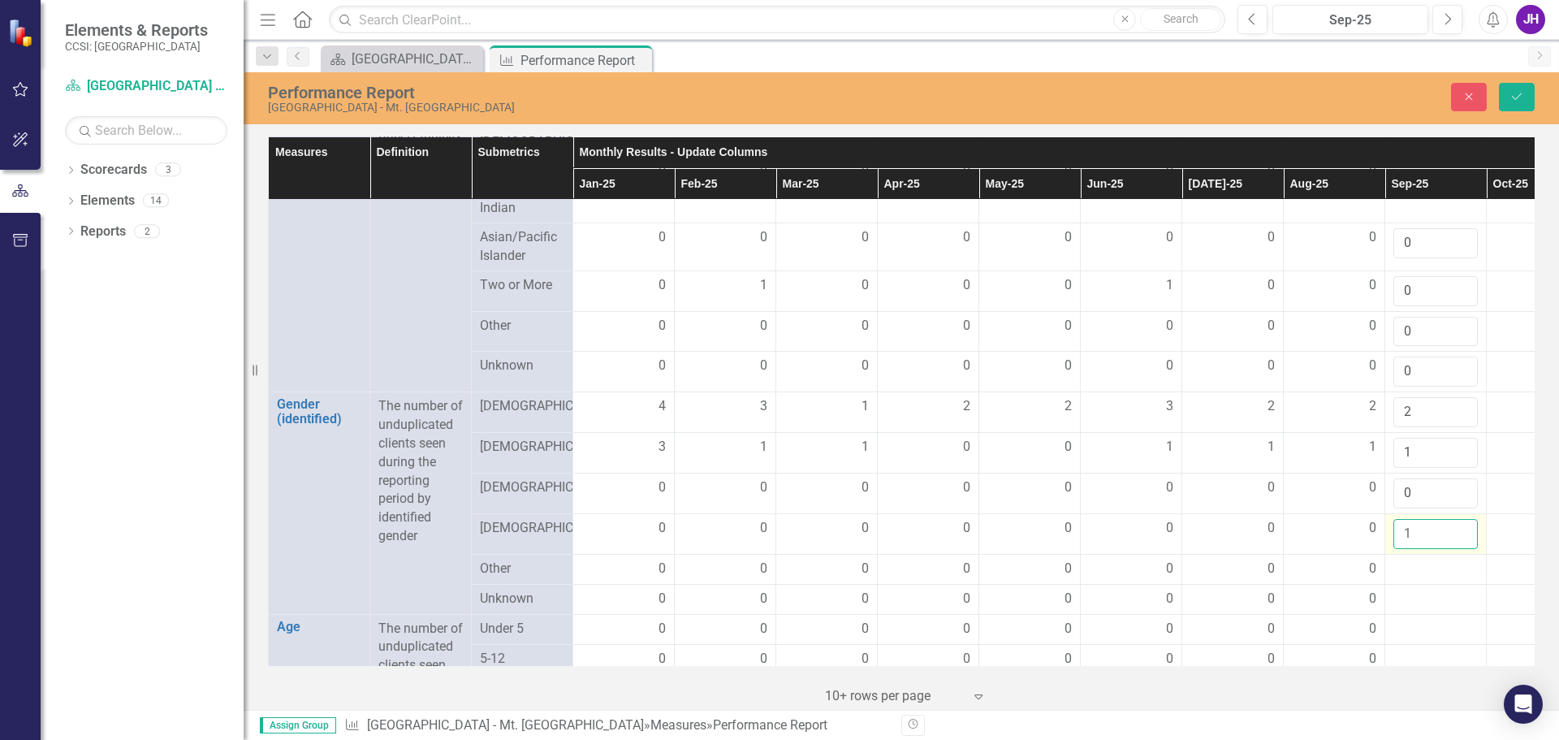
click at [1458, 549] on input "1" at bounding box center [1435, 534] width 84 height 30
type input "0"
click at [1457, 549] on input "0" at bounding box center [1435, 534] width 84 height 30
click at [1412, 579] on div at bounding box center [1435, 568] width 84 height 19
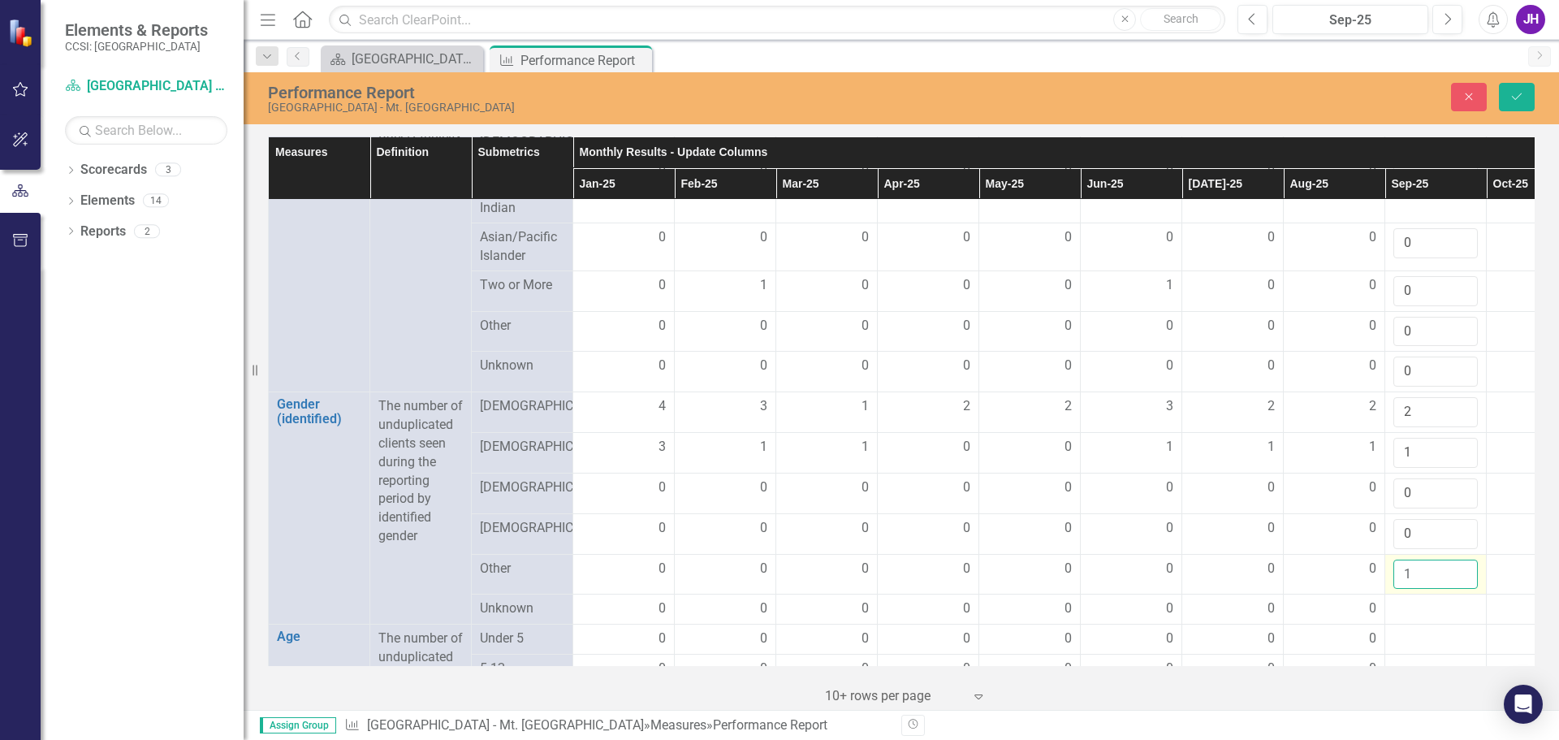
click at [1463, 589] on input "1" at bounding box center [1435, 574] width 84 height 30
type input "0"
click at [1461, 589] on input "0" at bounding box center [1435, 574] width 84 height 30
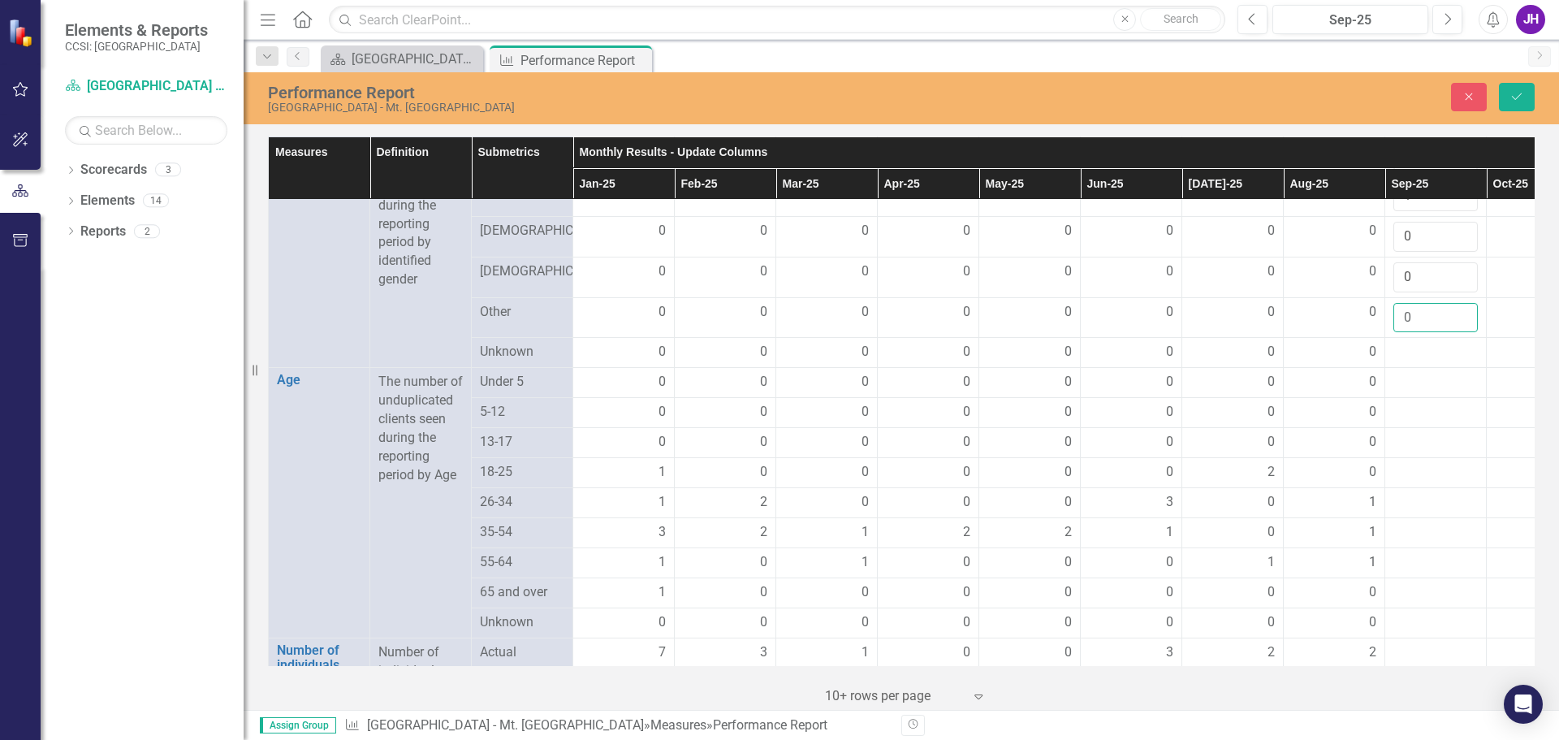
scroll to position [1280, 0]
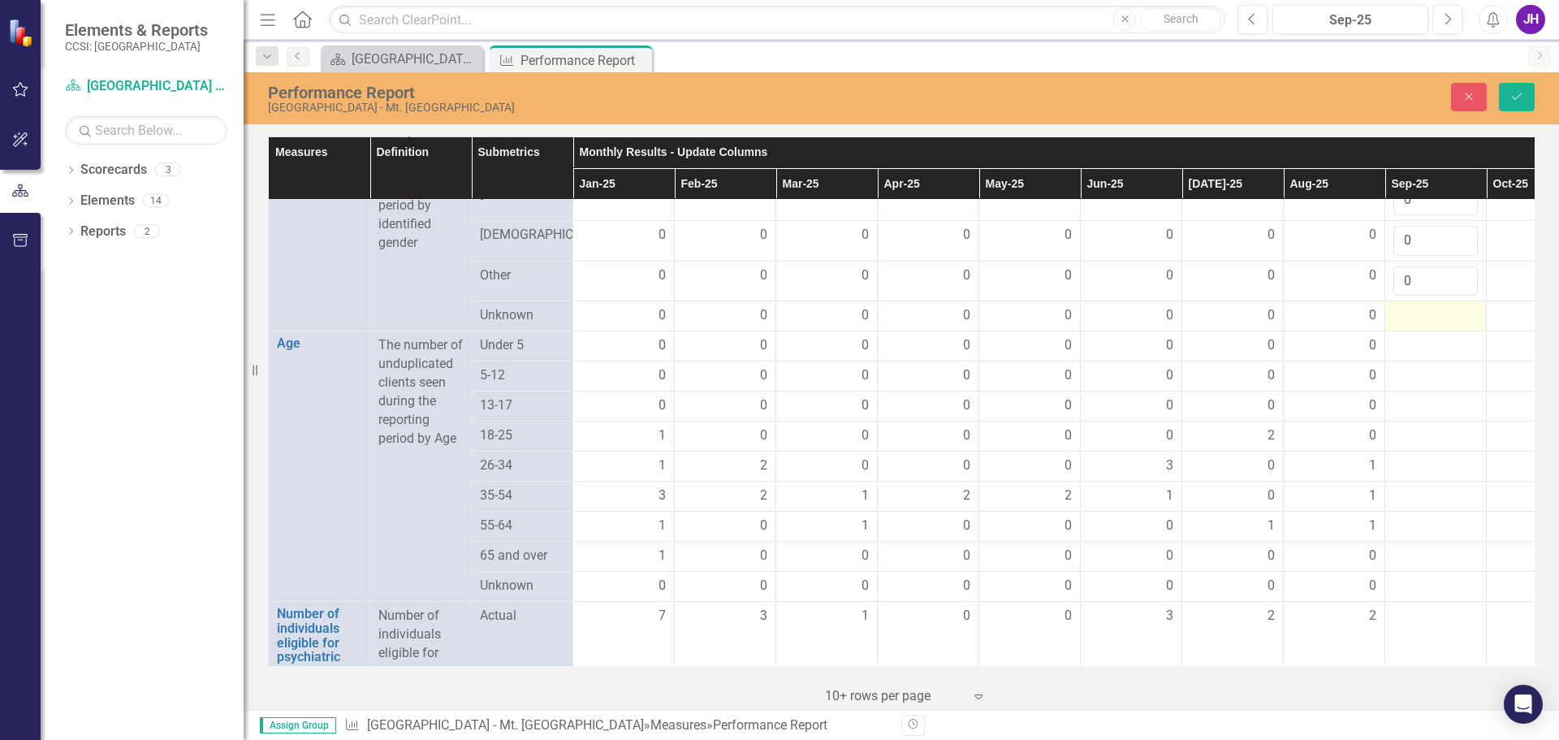
click at [1415, 326] on div at bounding box center [1435, 315] width 84 height 19
click at [1458, 336] on input "1" at bounding box center [1435, 321] width 84 height 30
drag, startPoint x: 1461, startPoint y: 352, endPoint x: 1418, endPoint y: 387, distance: 55.9
type input "0"
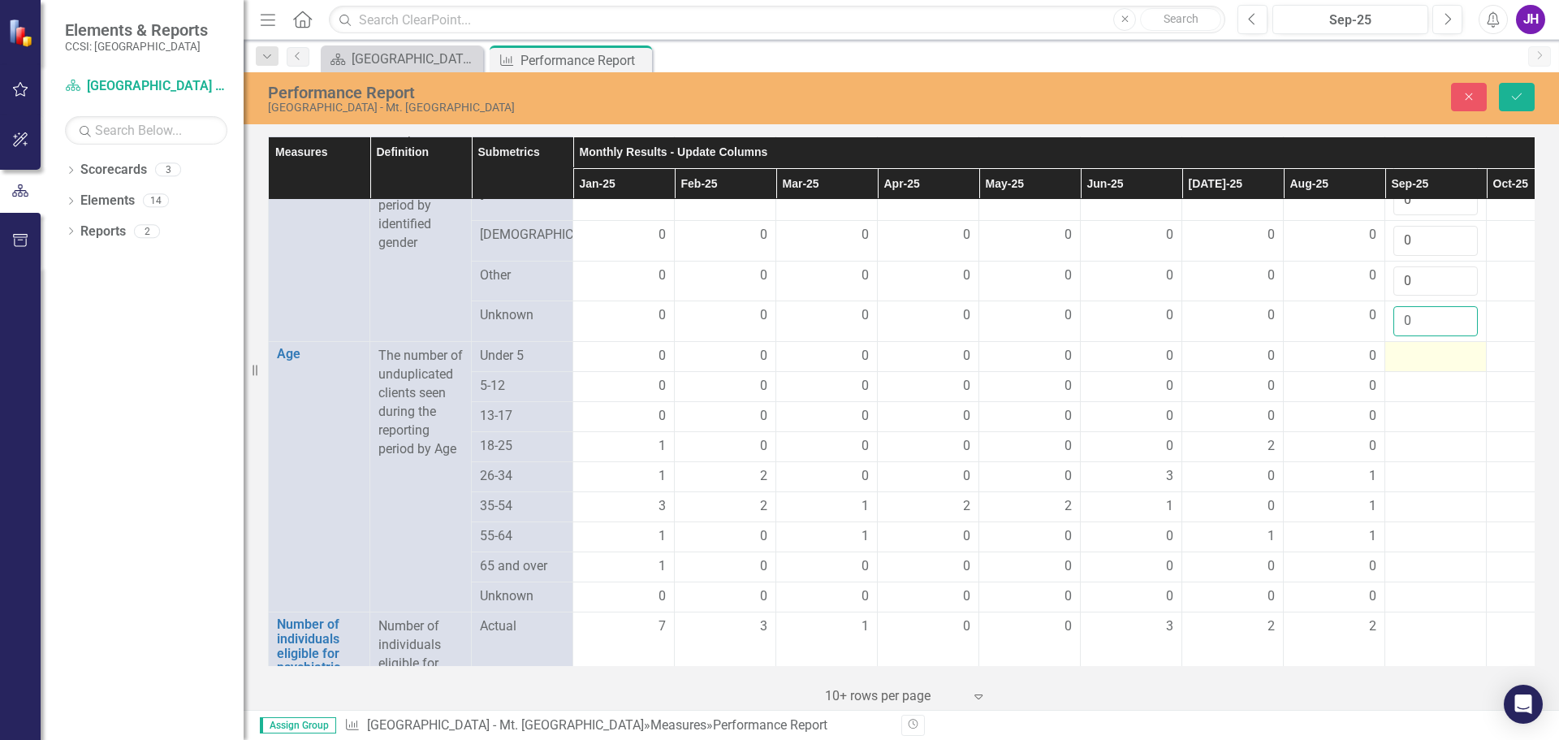
click at [1461, 336] on input "0" at bounding box center [1435, 321] width 84 height 30
click at [1416, 366] on div at bounding box center [1435, 356] width 84 height 19
click at [1460, 377] on input "1" at bounding box center [1435, 362] width 84 height 30
type input "0"
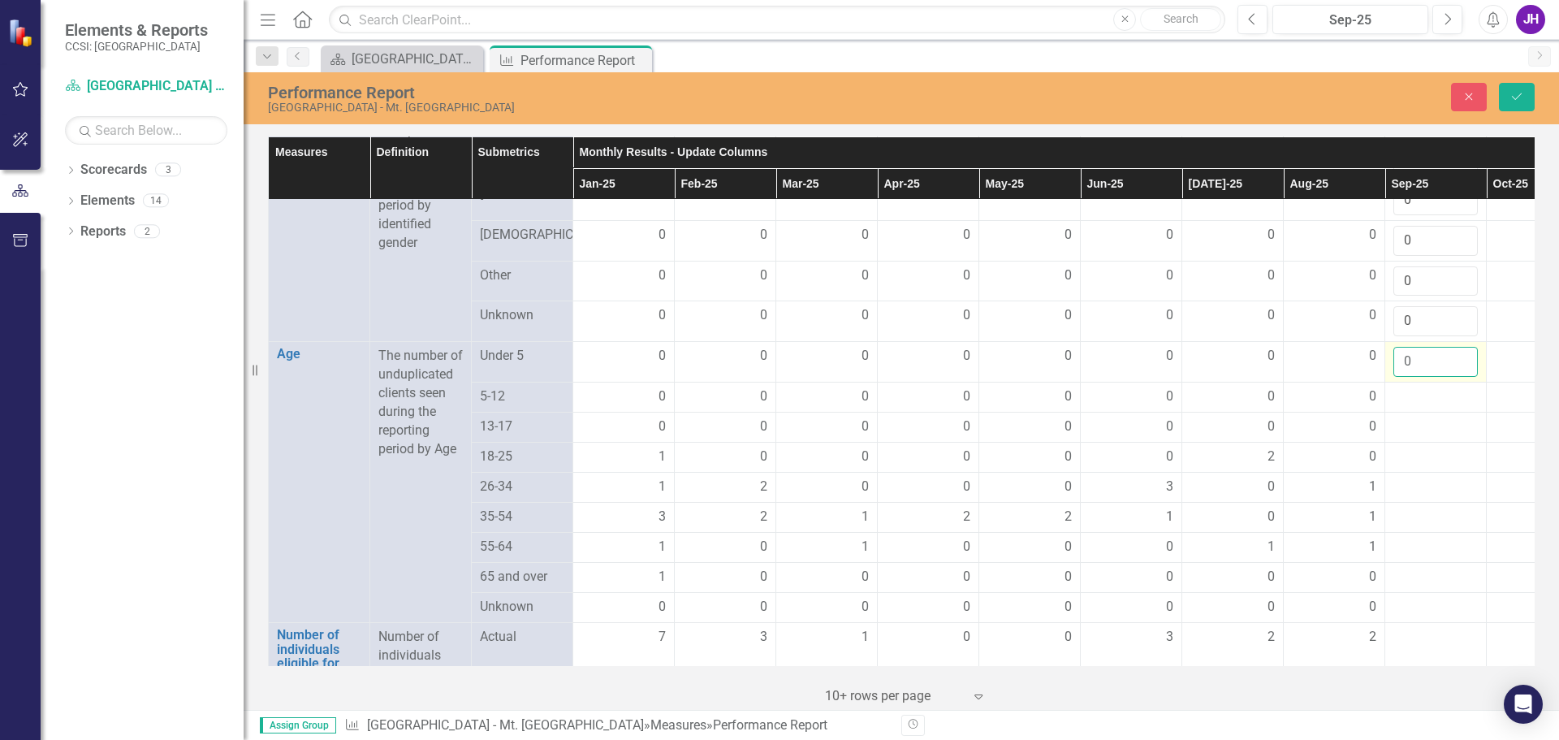
click at [1460, 377] on input "0" at bounding box center [1435, 362] width 84 height 30
click at [1406, 407] on div at bounding box center [1435, 396] width 84 height 19
click at [1412, 417] on input "number" at bounding box center [1435, 402] width 84 height 30
type input "0"
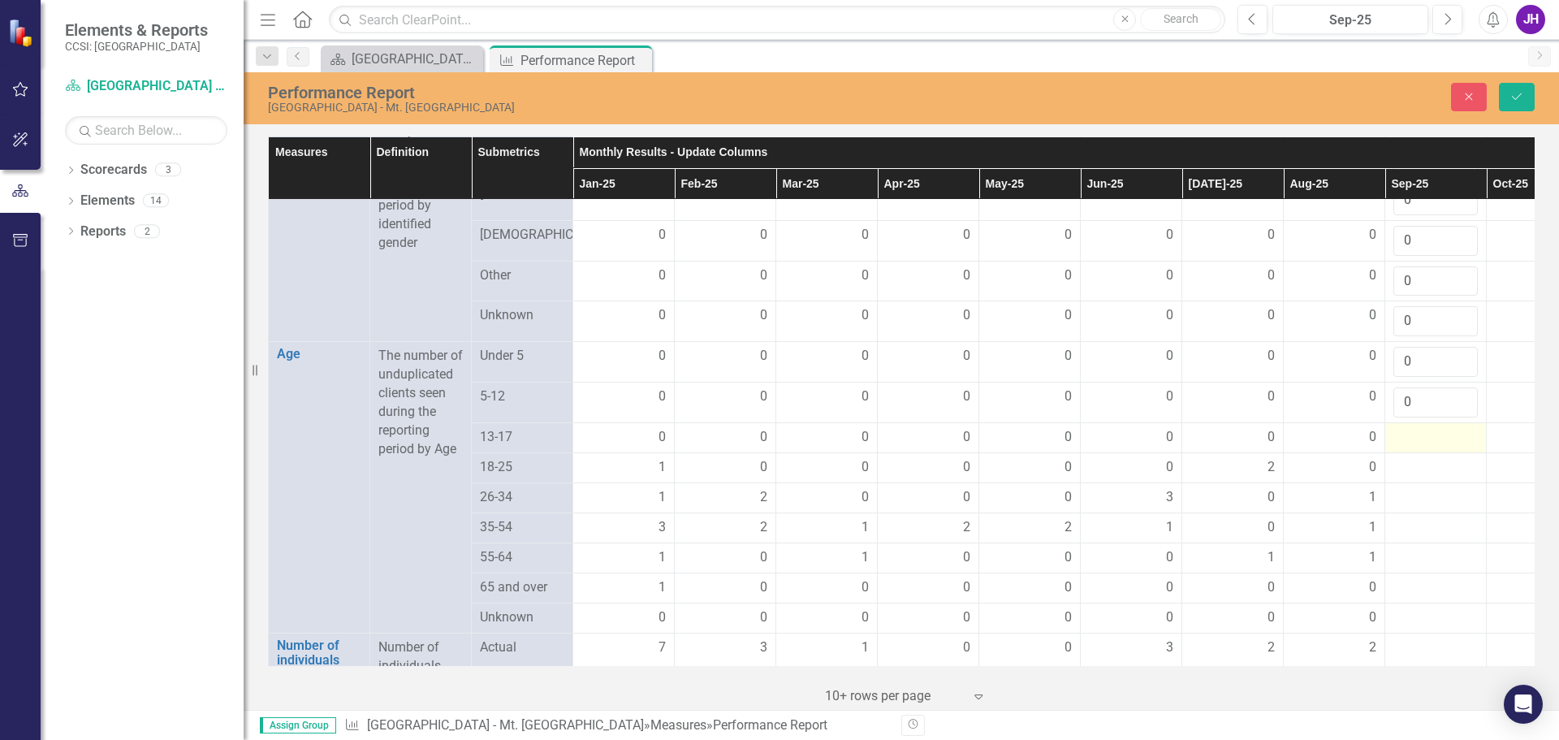
click at [1419, 447] on div at bounding box center [1435, 437] width 84 height 19
click at [1422, 447] on div at bounding box center [1435, 437] width 84 height 19
click at [1420, 458] on input "number" at bounding box center [1435, 443] width 84 height 30
type input "0"
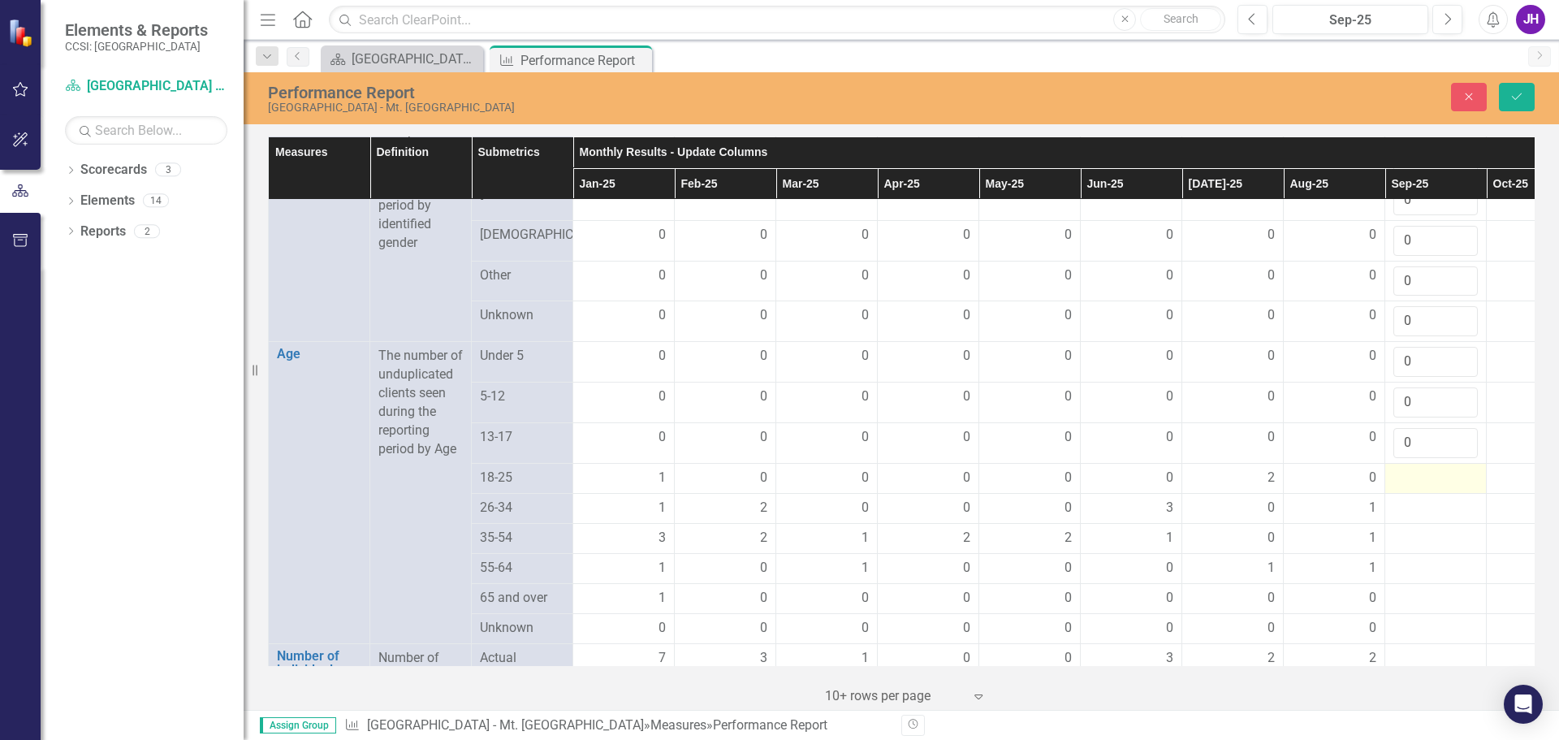
click at [1420, 488] on div at bounding box center [1435, 477] width 84 height 19
click at [1421, 494] on td at bounding box center [1435, 483] width 101 height 41
type input "0"
click at [1415, 529] on div at bounding box center [1435, 518] width 84 height 19
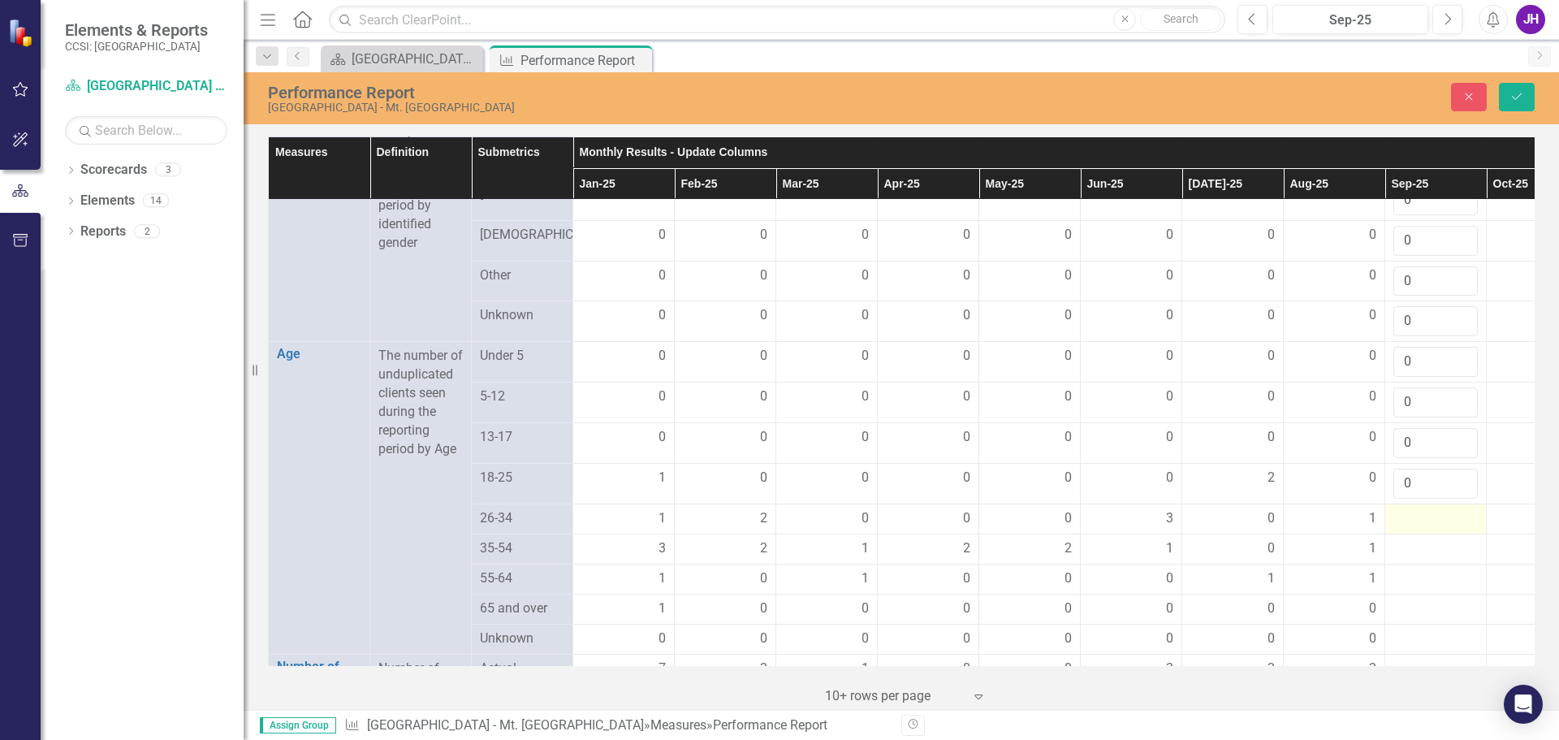
click at [1415, 529] on div at bounding box center [1435, 518] width 84 height 19
click at [1415, 539] on input "number" at bounding box center [1435, 524] width 84 height 30
click at [1440, 569] on div at bounding box center [1435, 559] width 84 height 19
click at [1436, 569] on div at bounding box center [1435, 559] width 84 height 19
click at [1427, 569] on div at bounding box center [1435, 559] width 84 height 19
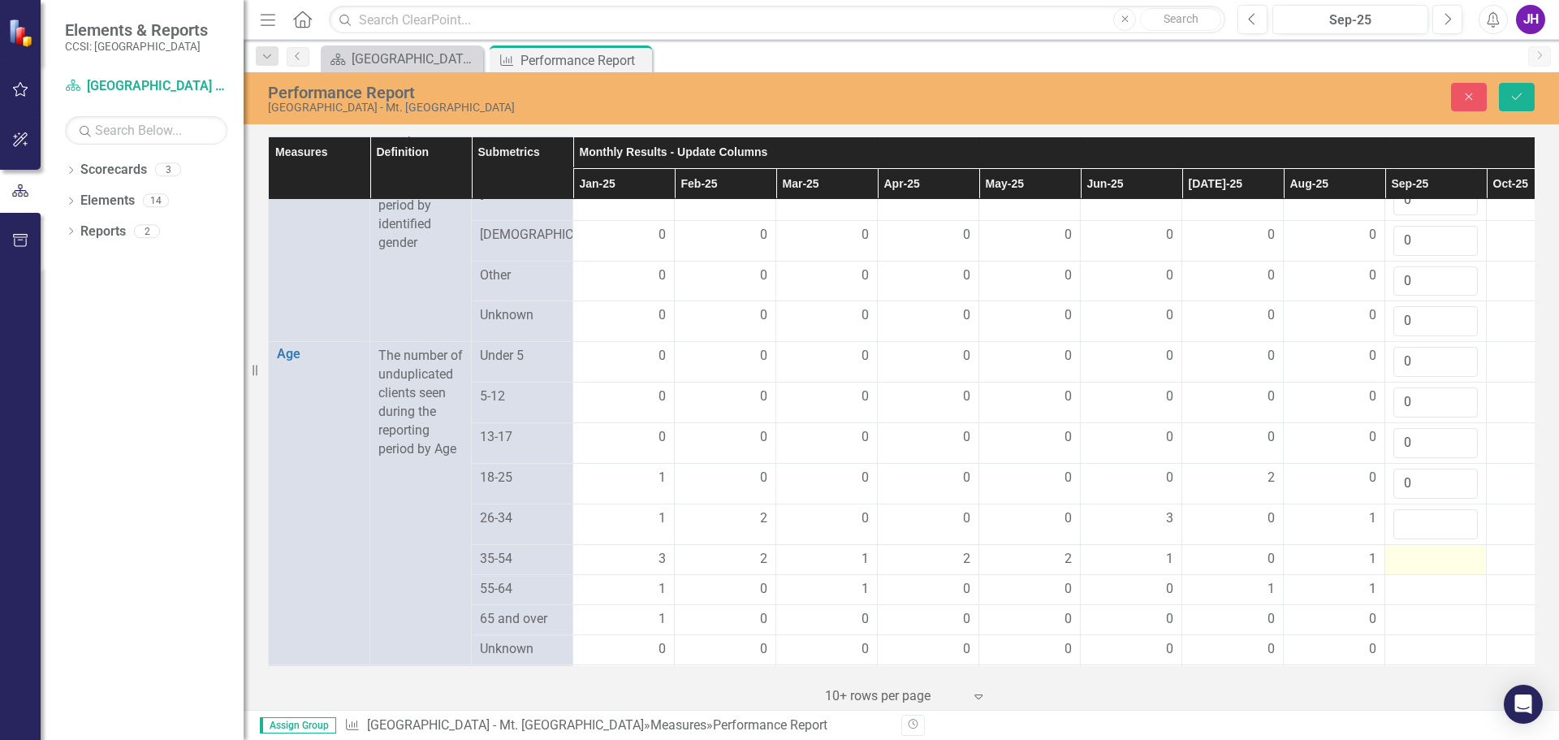
click at [1426, 569] on div at bounding box center [1435, 559] width 84 height 19
click at [1423, 580] on input "number" at bounding box center [1435, 565] width 84 height 30
type input "3"
click at [1418, 539] on input "number" at bounding box center [1435, 524] width 84 height 30
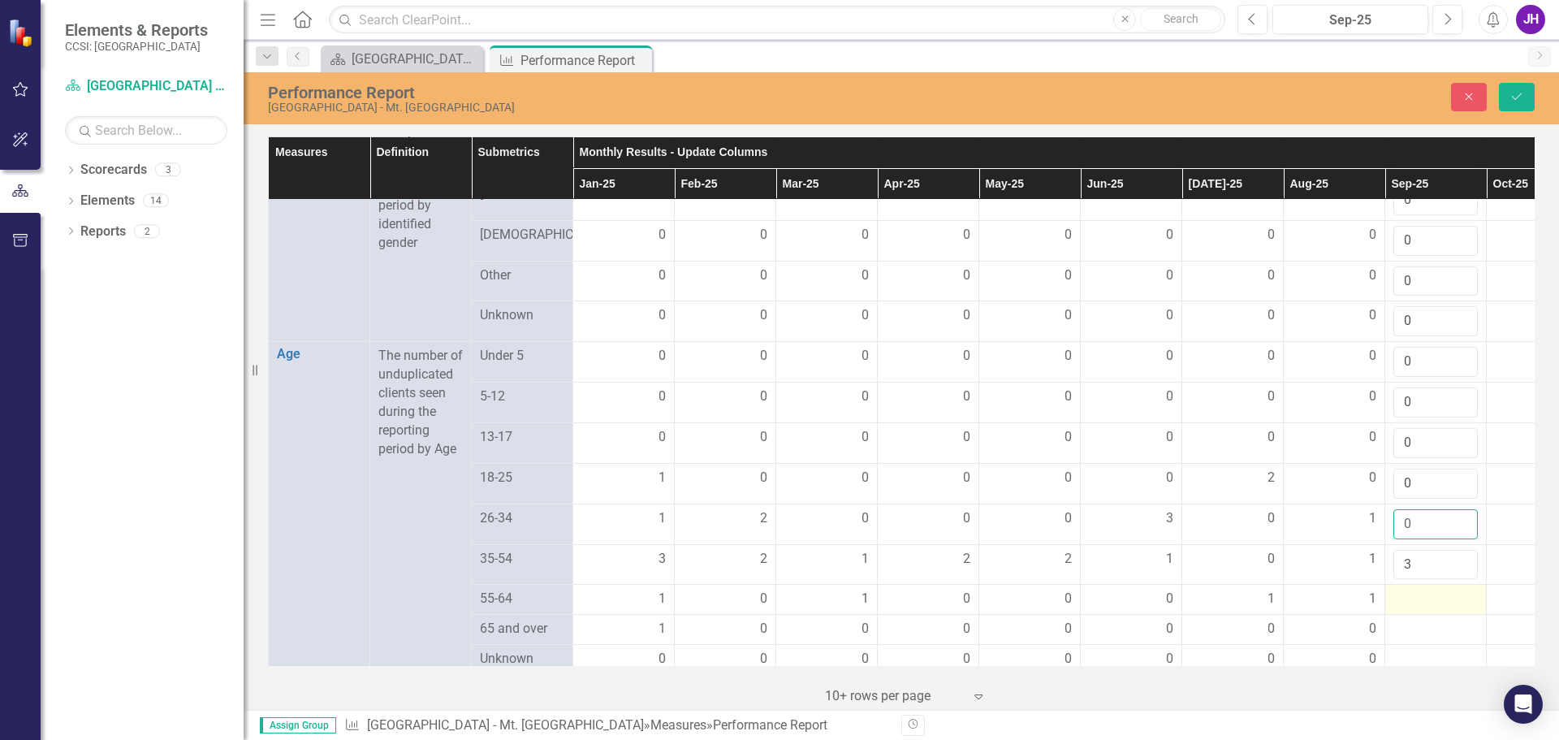
type input "0"
click at [1416, 609] on div at bounding box center [1435, 598] width 84 height 19
click at [1415, 609] on div at bounding box center [1435, 598] width 84 height 19
click at [1415, 620] on input "number" at bounding box center [1435, 604] width 84 height 30
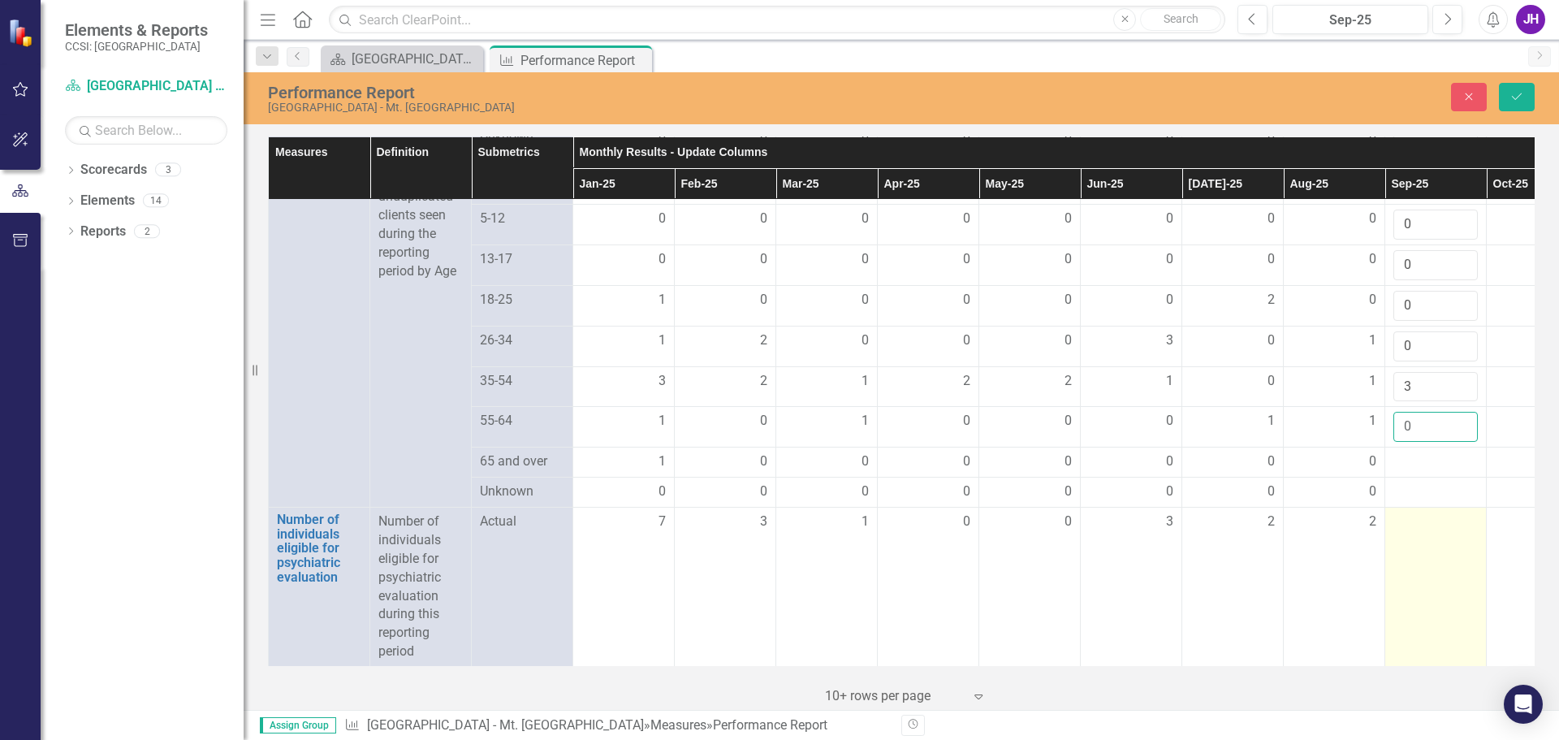
scroll to position [1605, 0]
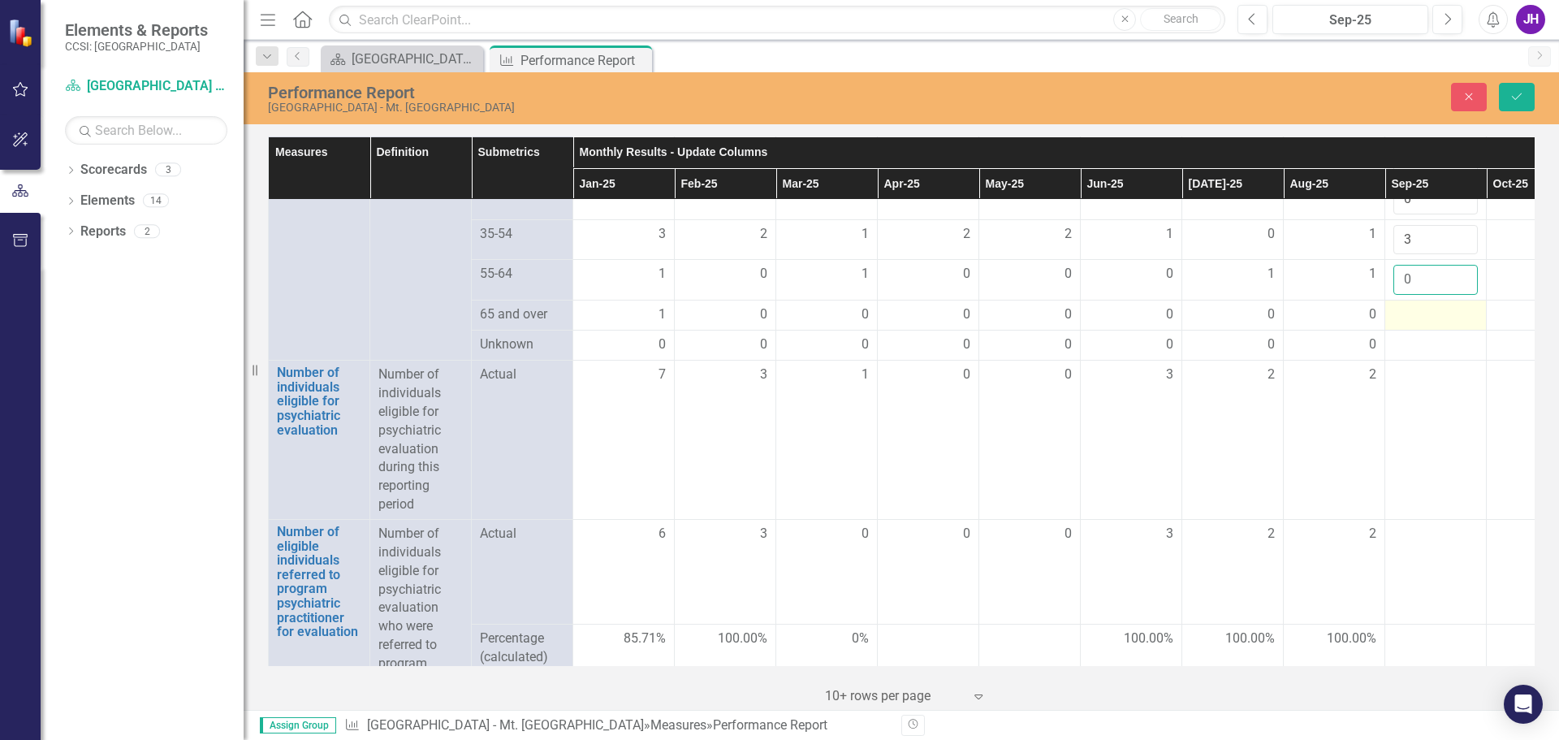
type input "0"
click at [1411, 325] on div at bounding box center [1435, 314] width 84 height 19
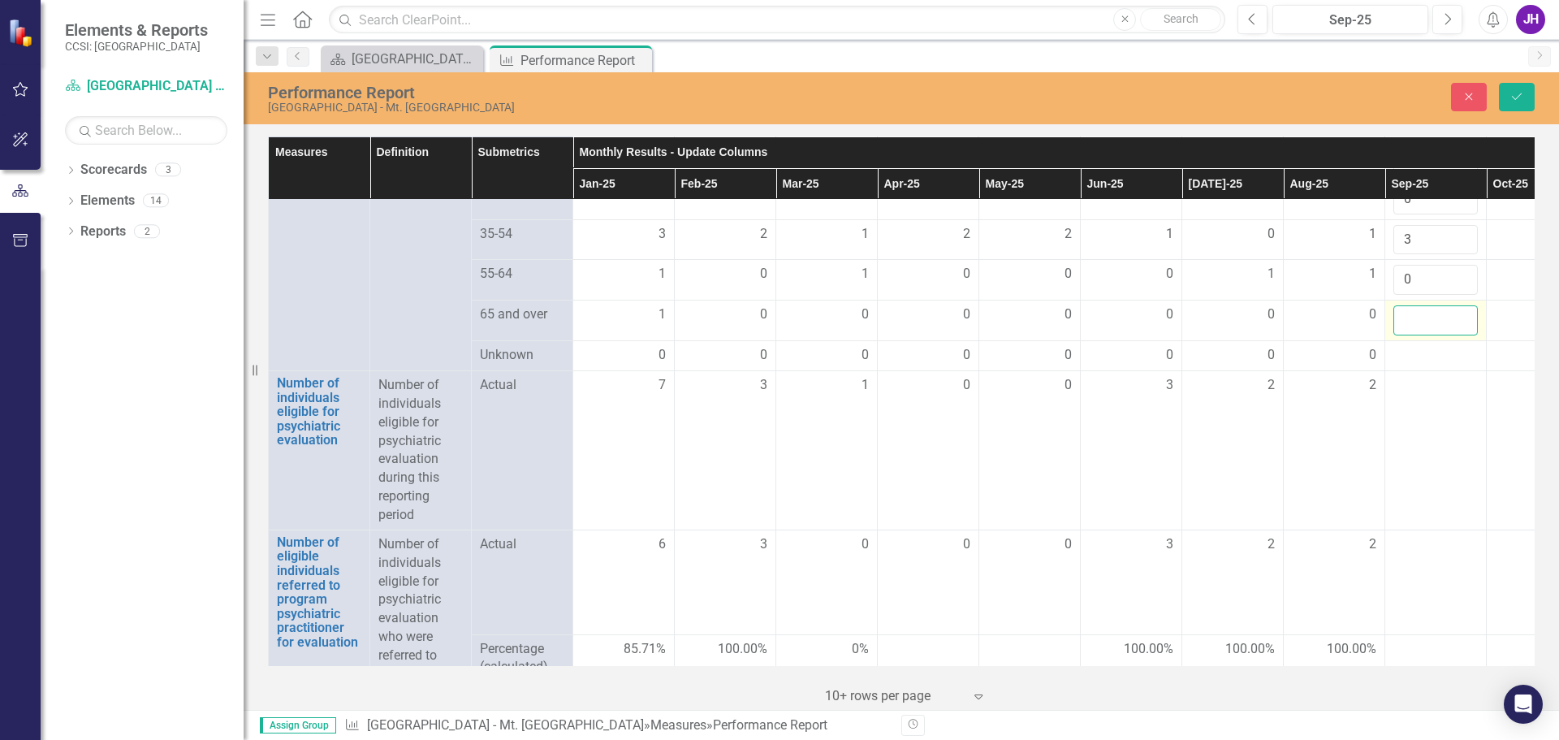
click at [1418, 335] on input "number" at bounding box center [1435, 320] width 84 height 30
type input "0"
click at [1424, 365] on div at bounding box center [1435, 355] width 84 height 19
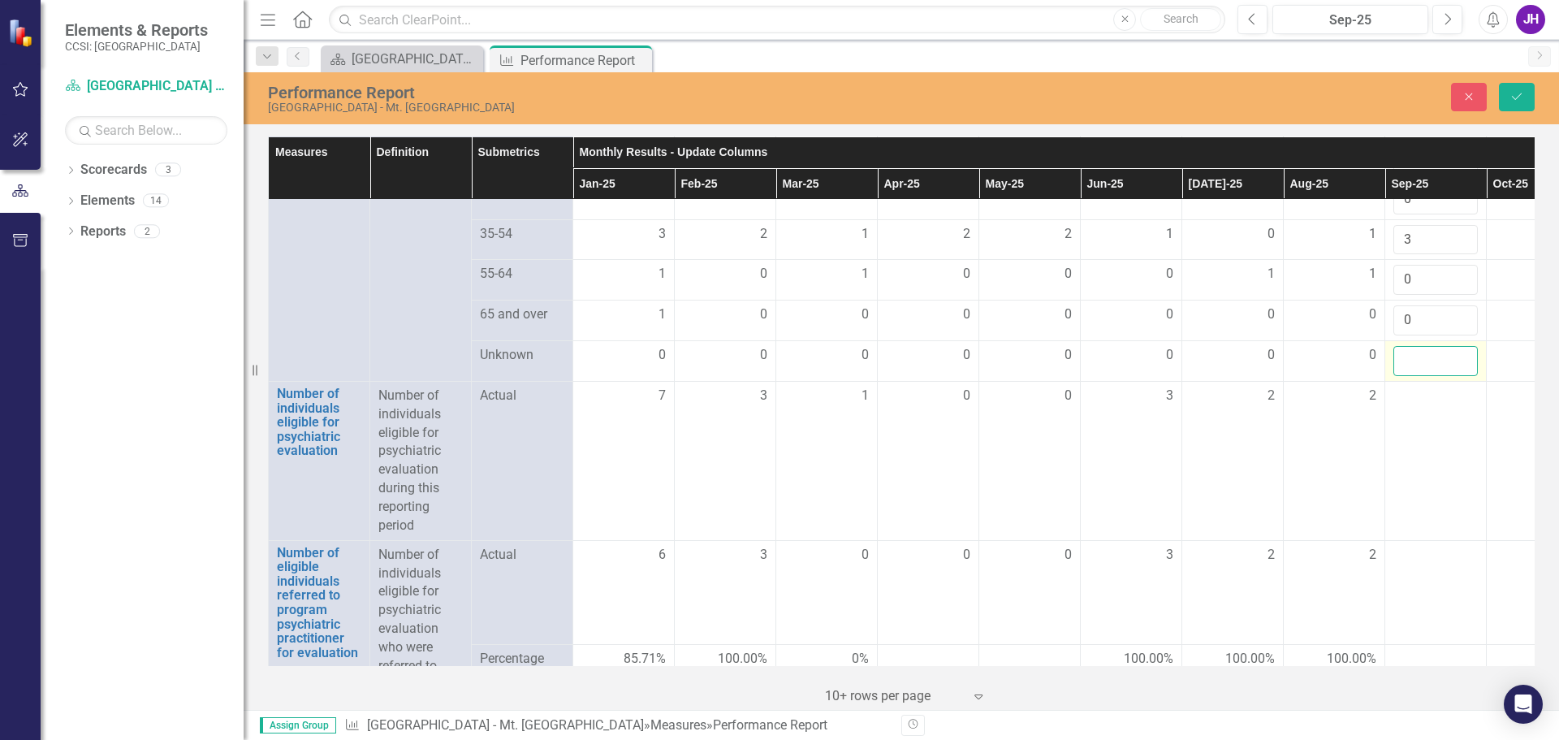
click at [1424, 376] on input "number" at bounding box center [1435, 361] width 84 height 30
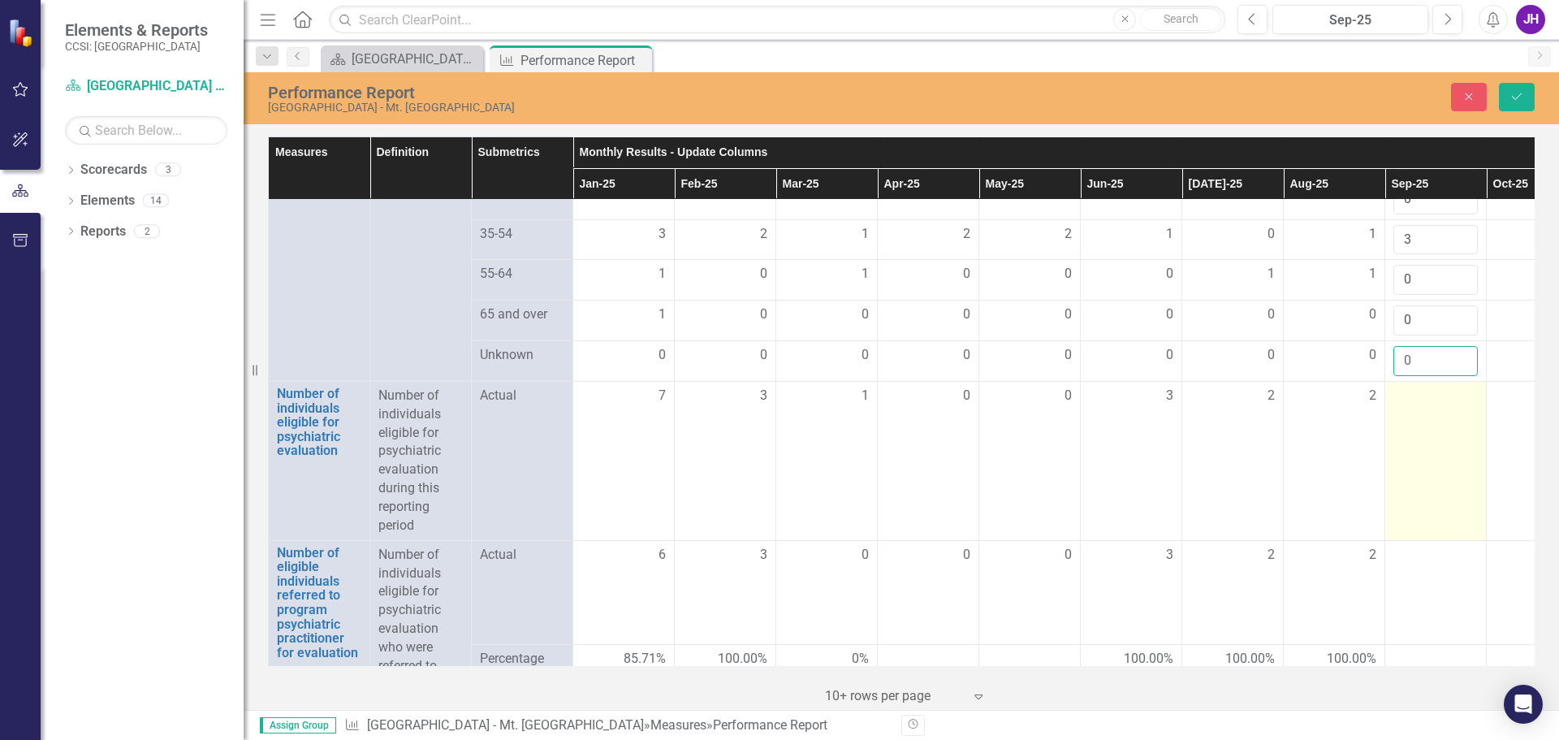
type input "0"
click at [1424, 406] on div at bounding box center [1435, 395] width 84 height 19
click at [1424, 417] on input "number" at bounding box center [1435, 401] width 84 height 30
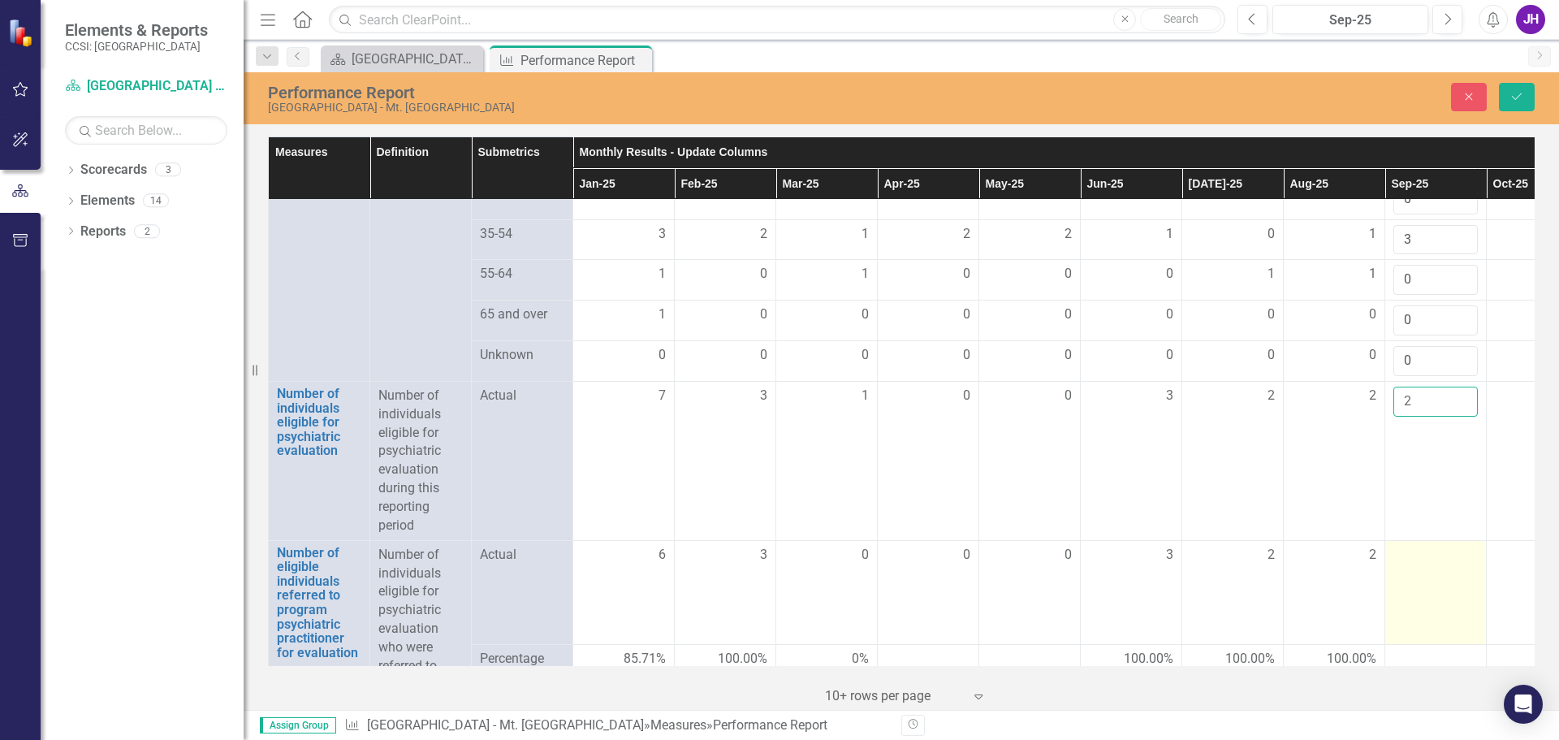
type input "2"
click at [1427, 594] on td at bounding box center [1435, 592] width 101 height 105
click at [1426, 591] on td at bounding box center [1435, 592] width 101 height 105
click at [1423, 565] on div at bounding box center [1435, 555] width 84 height 19
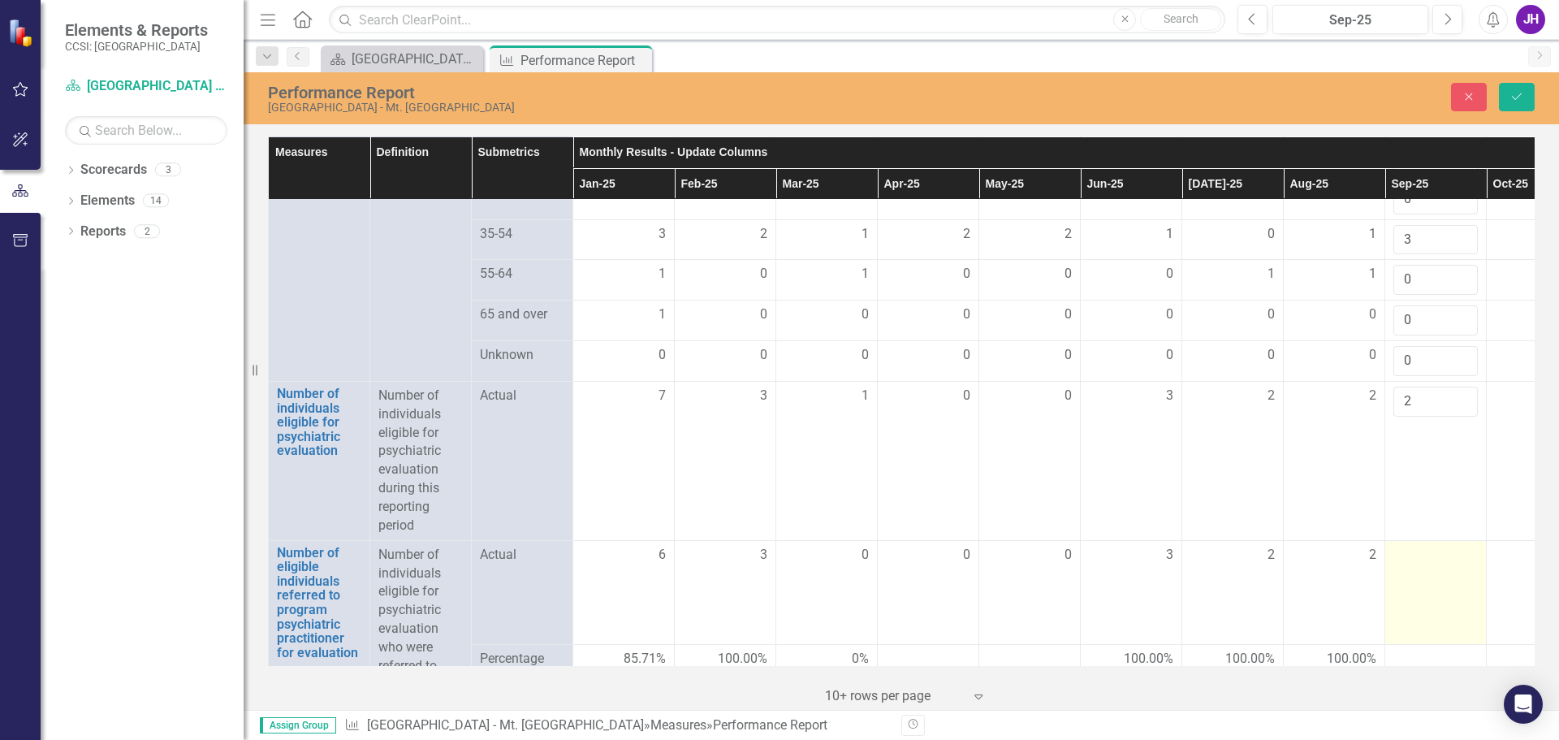
click at [1423, 565] on div at bounding box center [1435, 555] width 84 height 19
click at [1423, 576] on input "number" at bounding box center [1435, 561] width 84 height 30
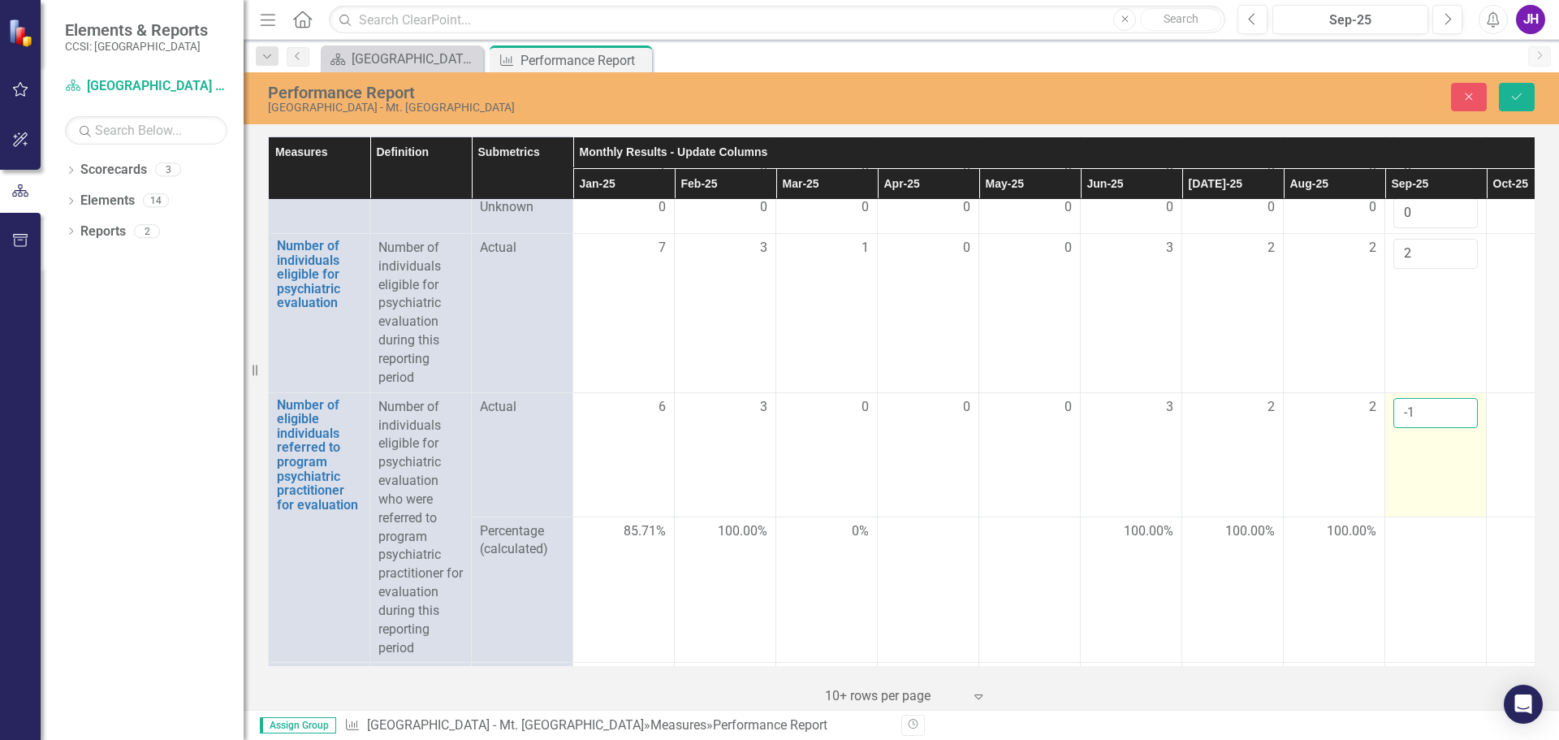
scroll to position [1768, 0]
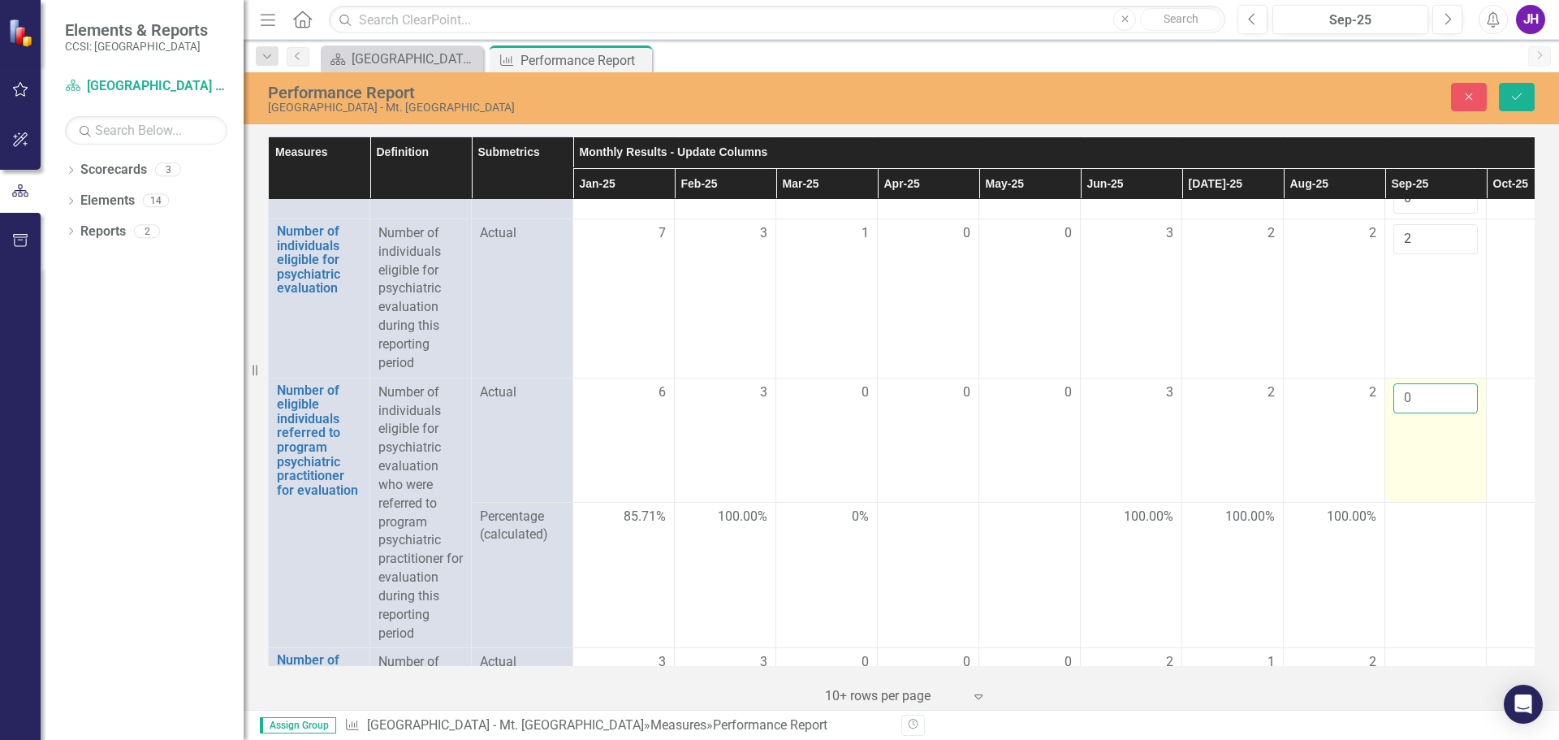
click at [1460, 413] on input "0" at bounding box center [1435, 398] width 84 height 30
click at [1460, 413] on input "1" at bounding box center [1435, 398] width 84 height 30
type input "2"
click at [1464, 413] on input "2" at bounding box center [1435, 398] width 84 height 30
click at [1441, 585] on td at bounding box center [1435, 575] width 101 height 146
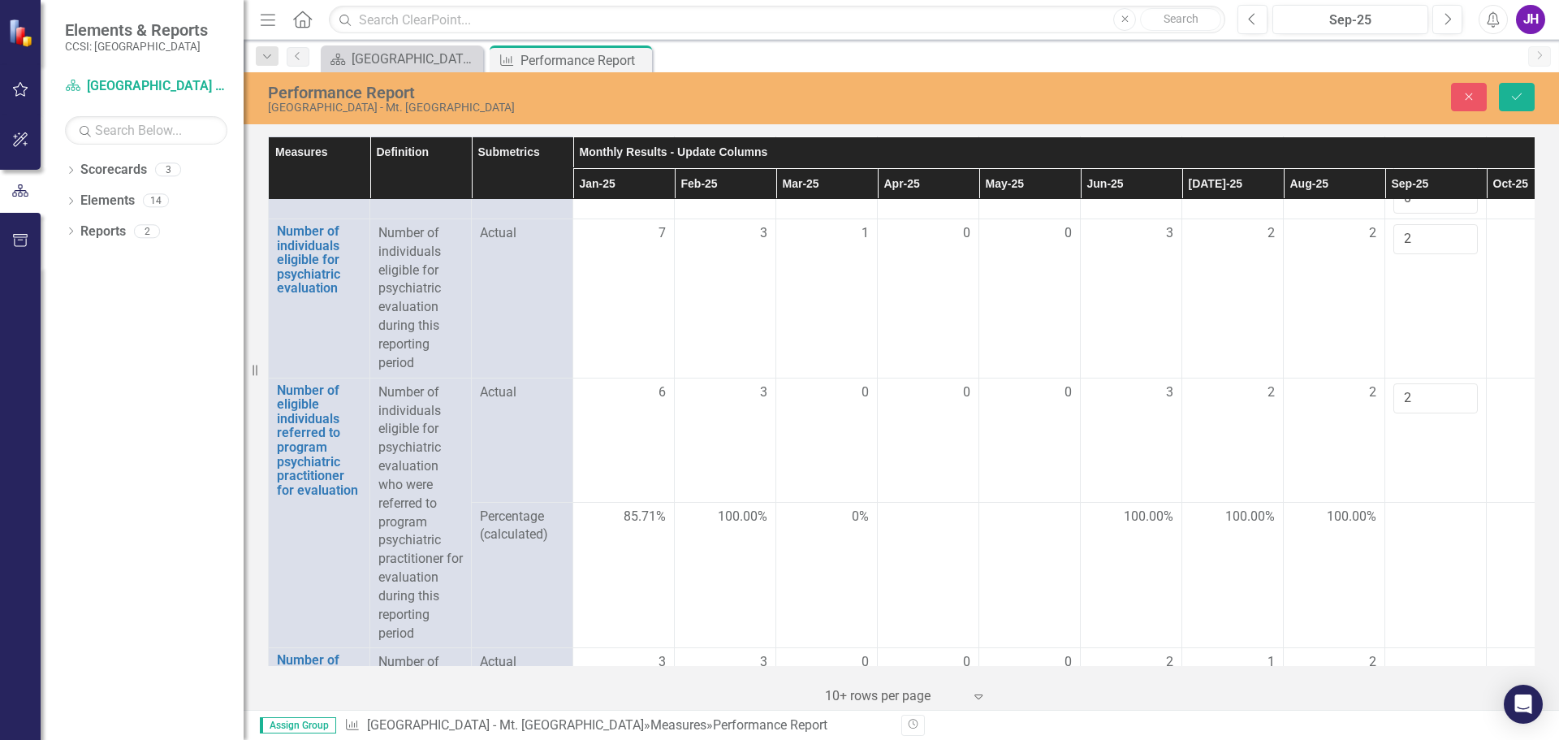
click at [1441, 585] on td at bounding box center [1435, 575] width 101 height 146
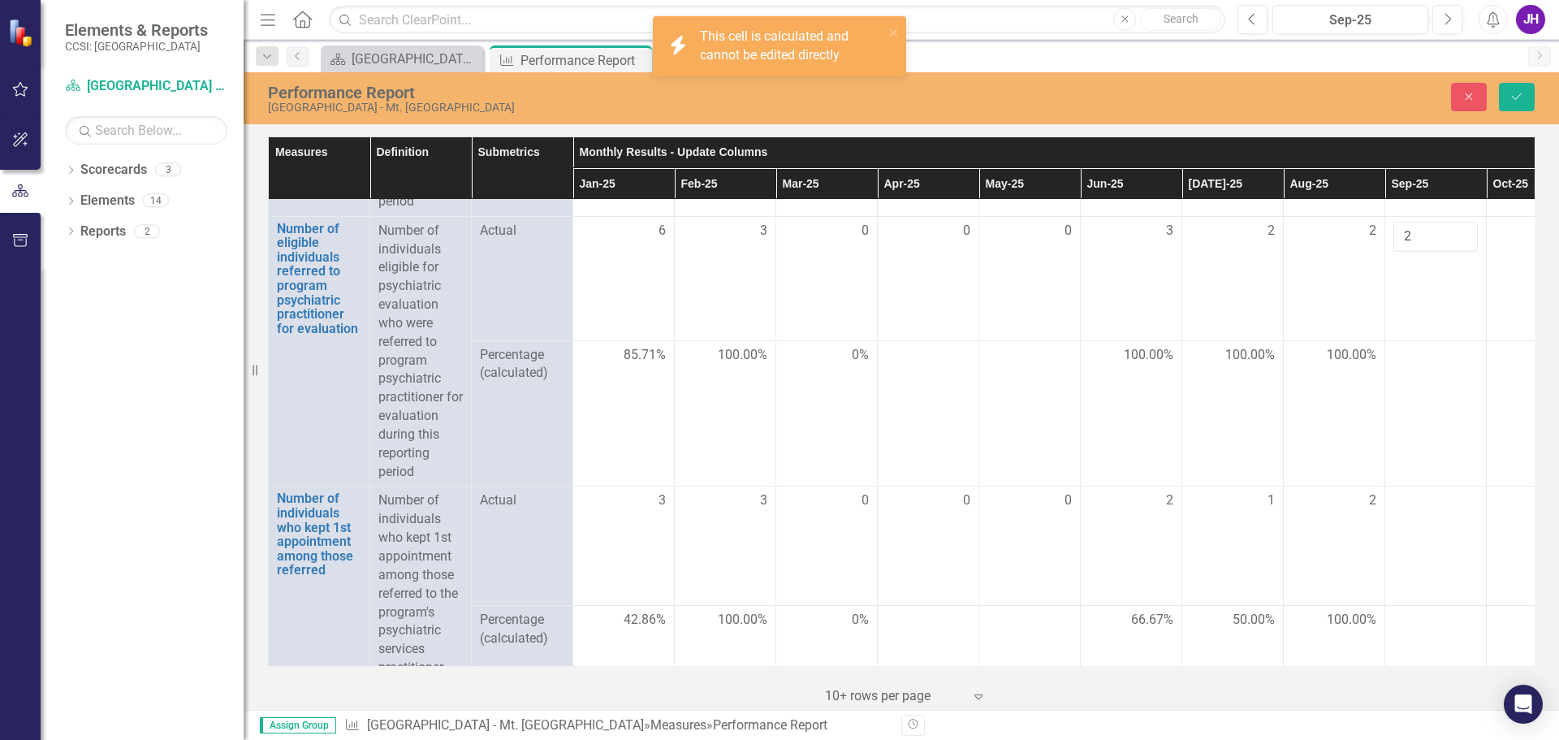
scroll to position [1930, 0]
click at [1428, 545] on td at bounding box center [1435, 545] width 101 height 119
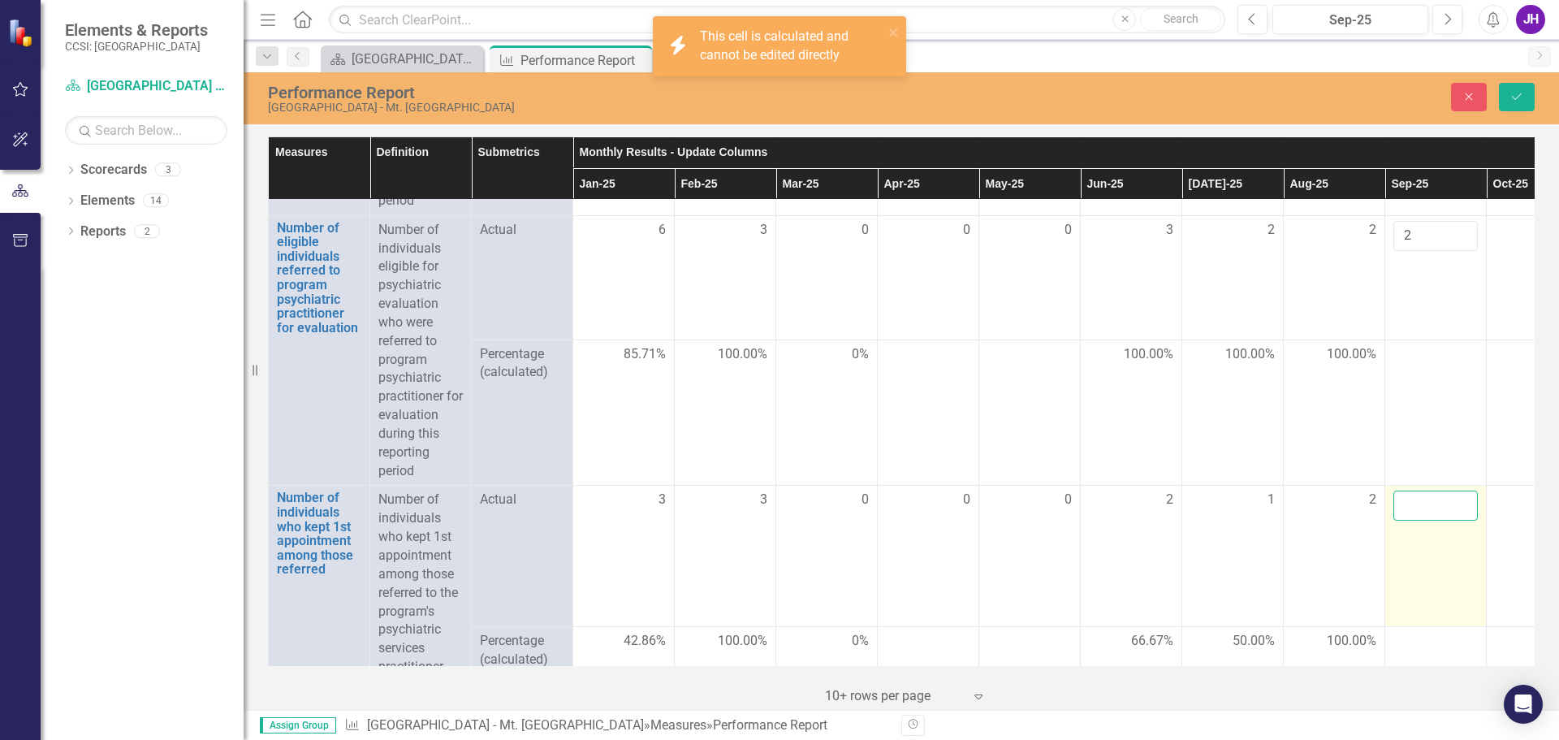
click at [1433, 553] on td at bounding box center [1435, 556] width 101 height 141
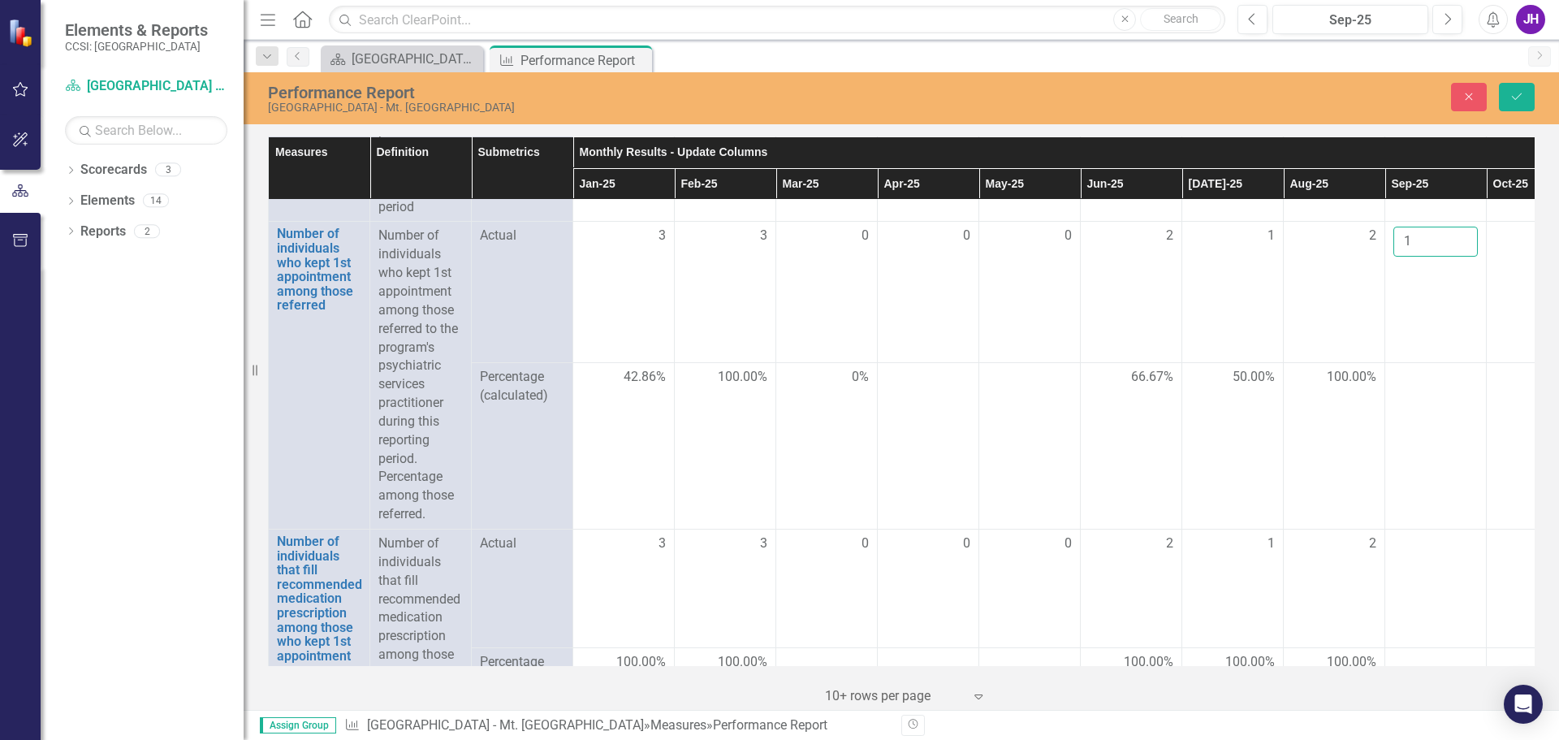
scroll to position [2200, 0]
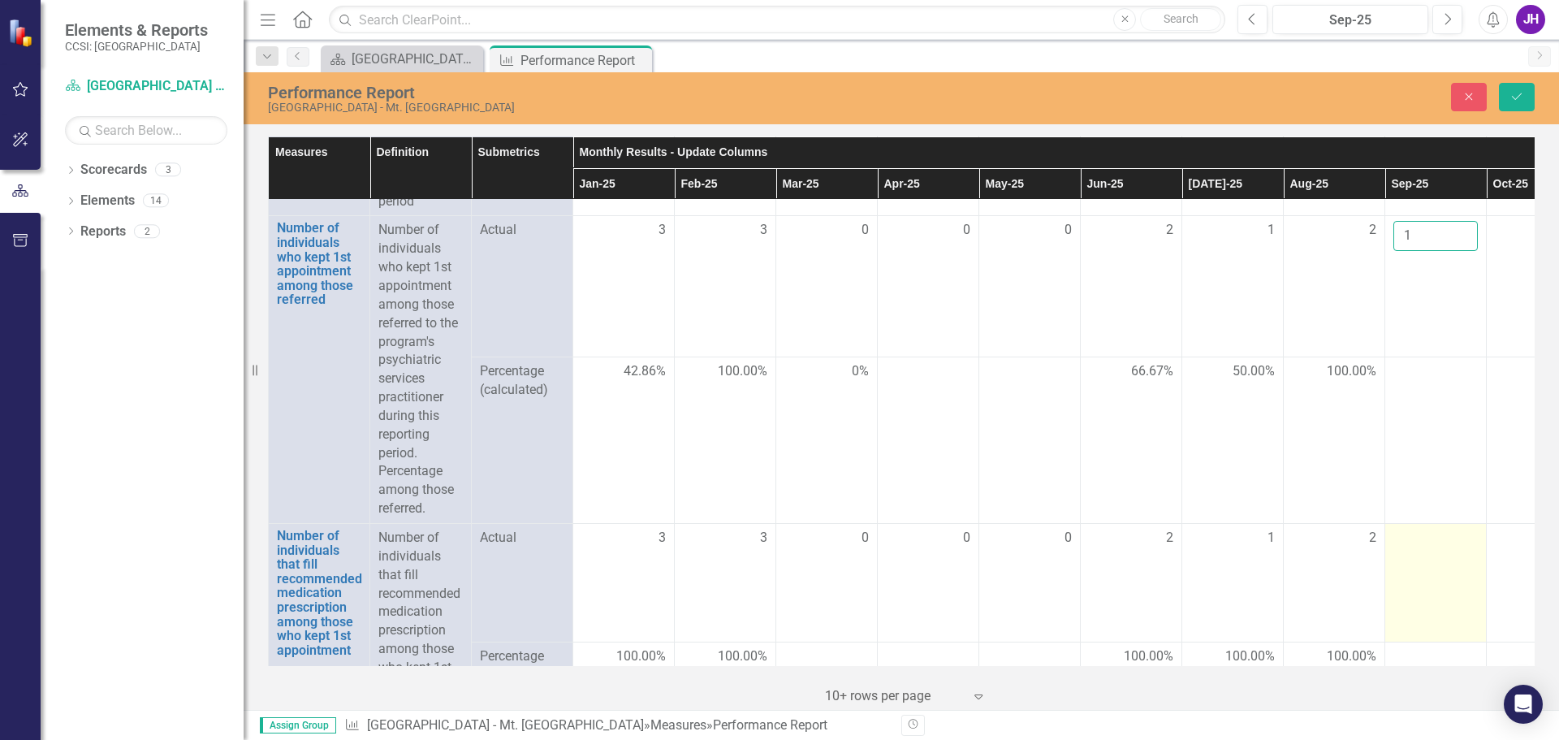
type input "1"
click at [1427, 575] on td at bounding box center [1435, 582] width 101 height 119
click at [1427, 548] on div at bounding box center [1435, 538] width 84 height 19
click at [1425, 559] on input "number" at bounding box center [1435, 544] width 84 height 30
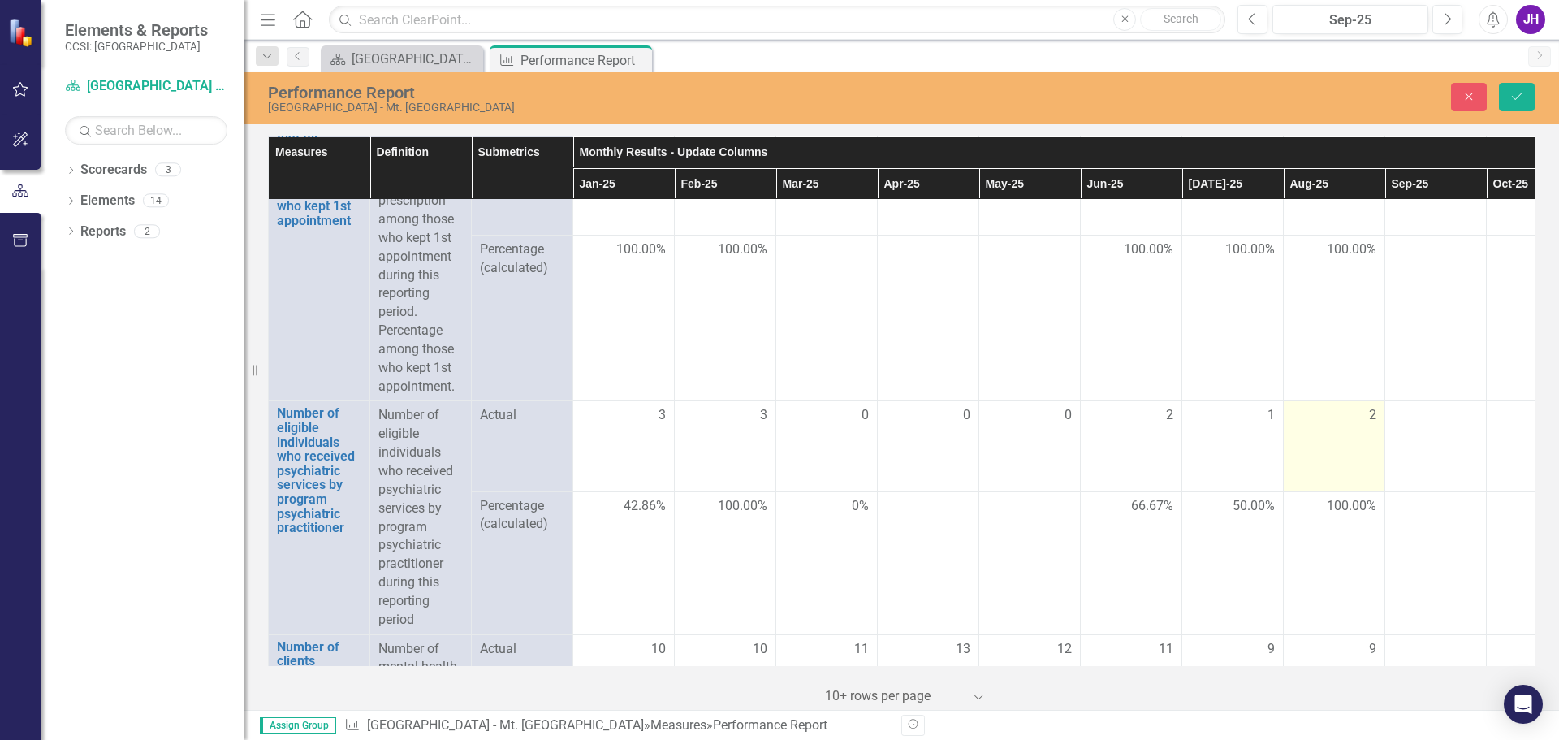
scroll to position [2669, 0]
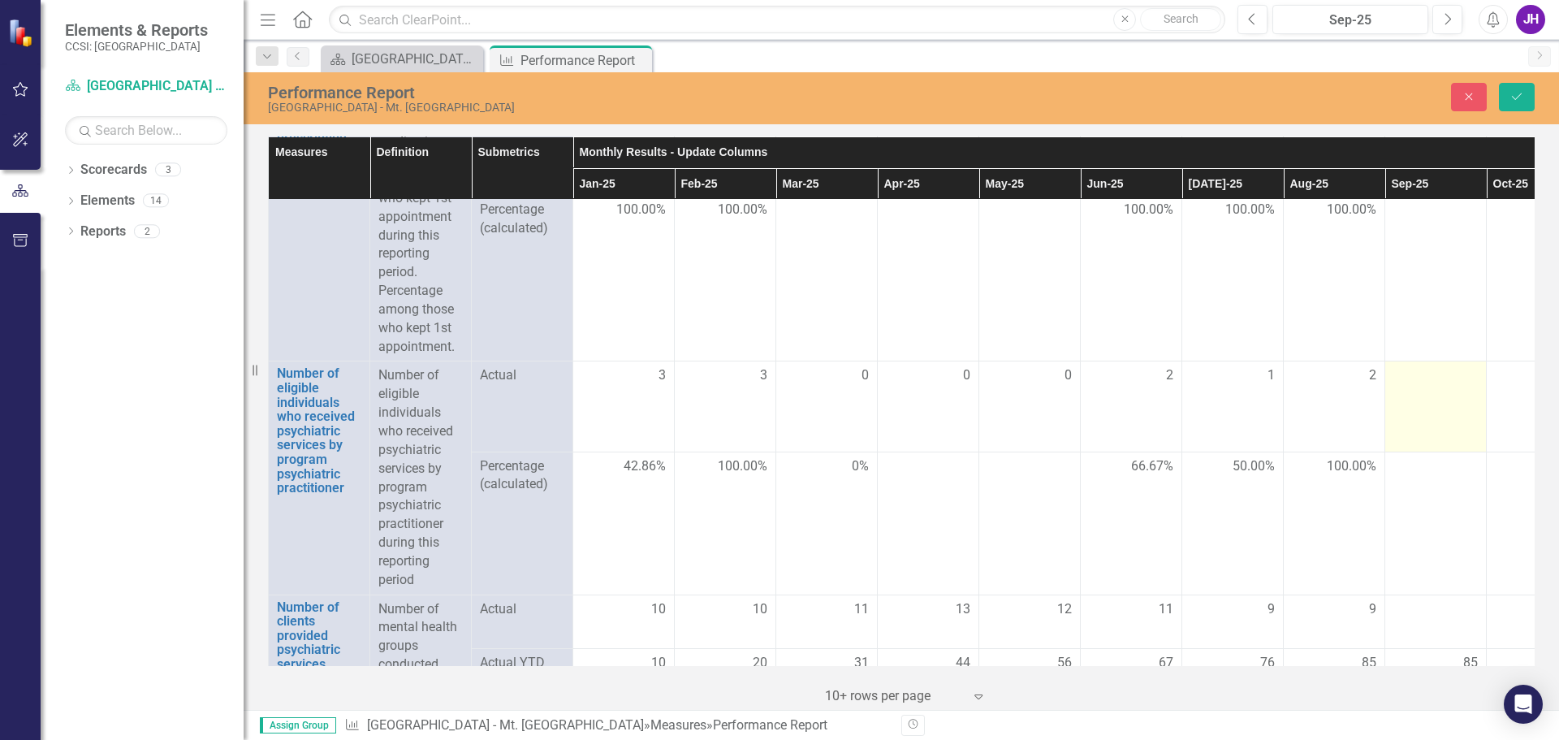
type input "1"
click at [1431, 386] on div at bounding box center [1435, 375] width 84 height 19
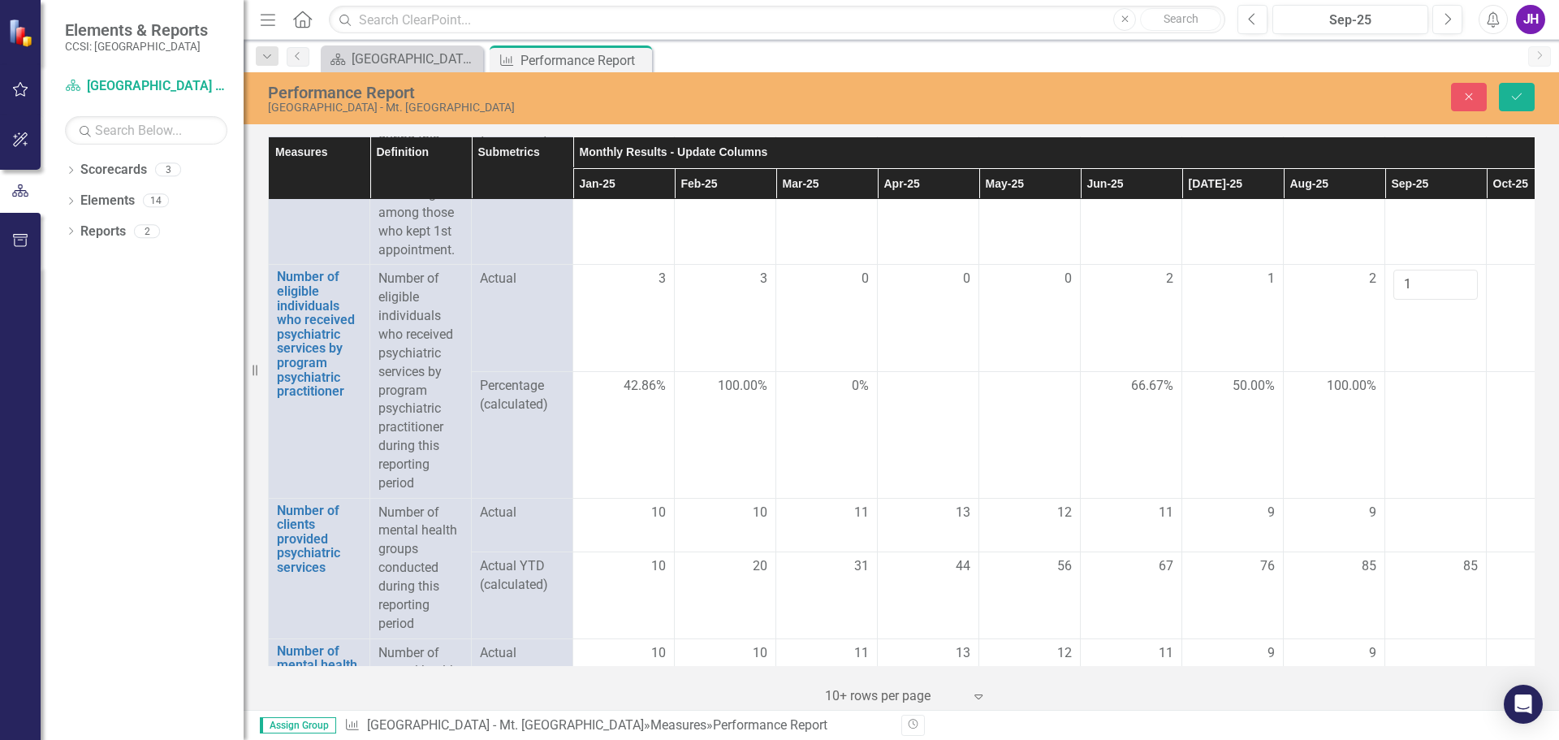
scroll to position [2782, 0]
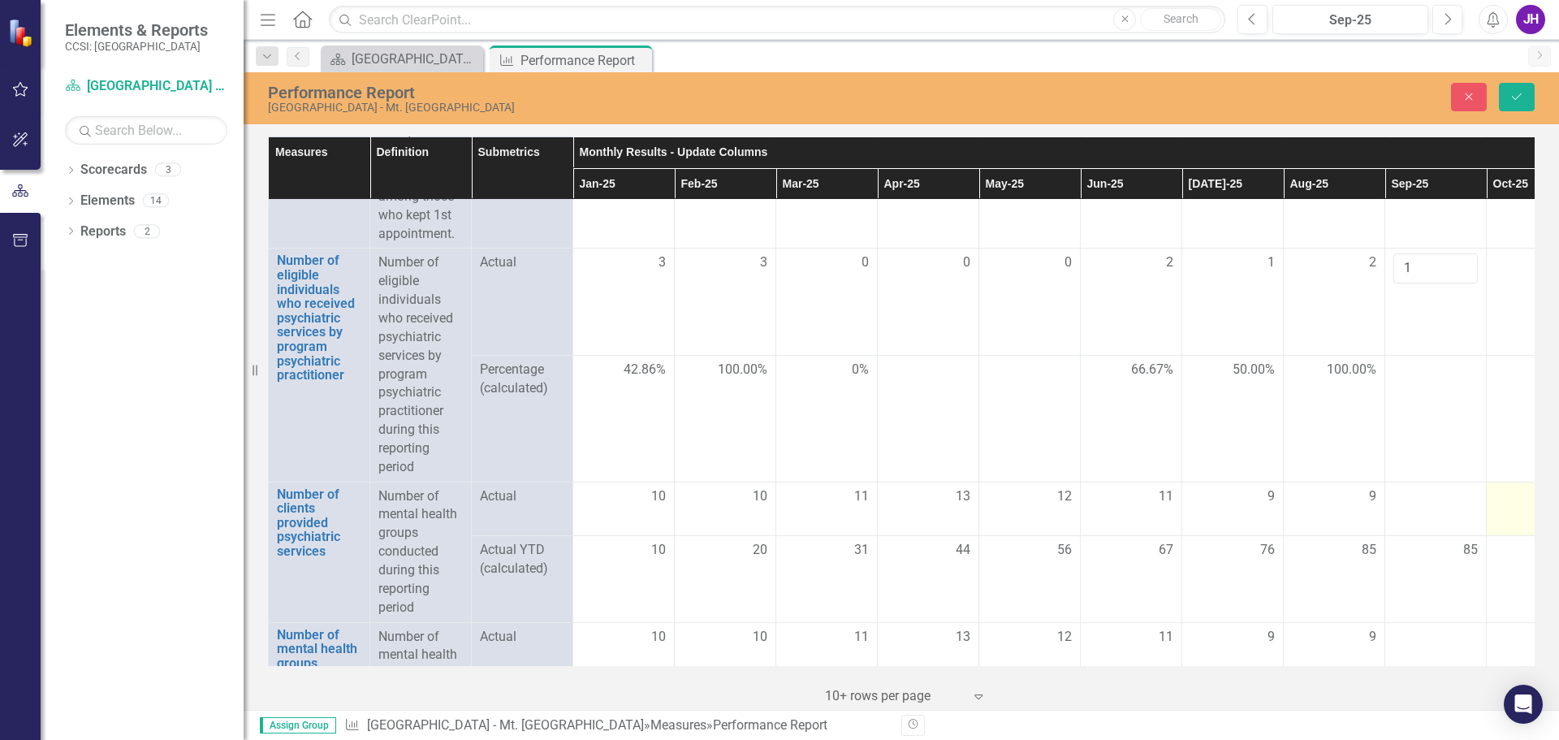
type input "1"
click at [1488, 519] on td at bounding box center [1537, 508] width 101 height 54
click at [1510, 95] on icon "Save" at bounding box center [1516, 96] width 15 height 11
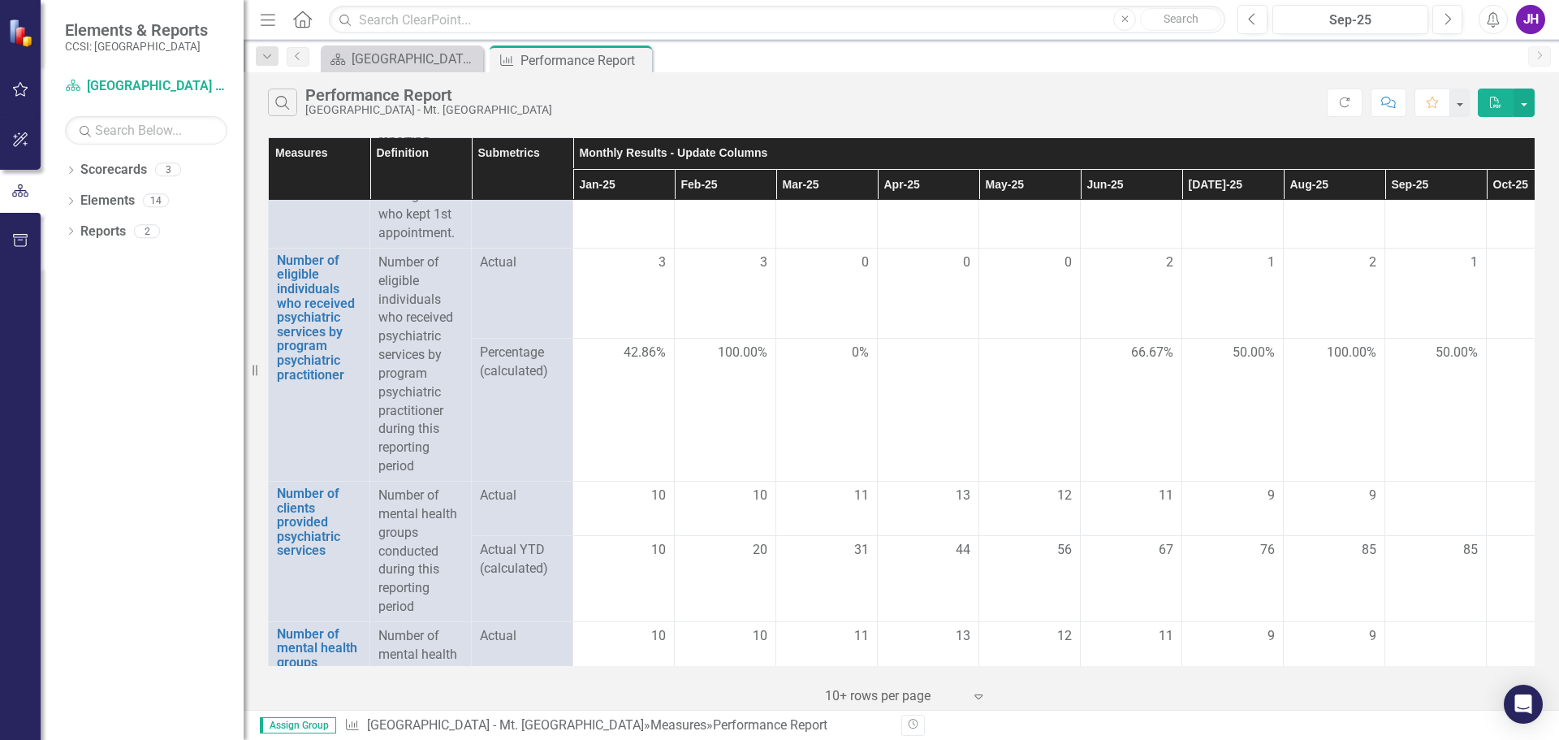
scroll to position [2561, 0]
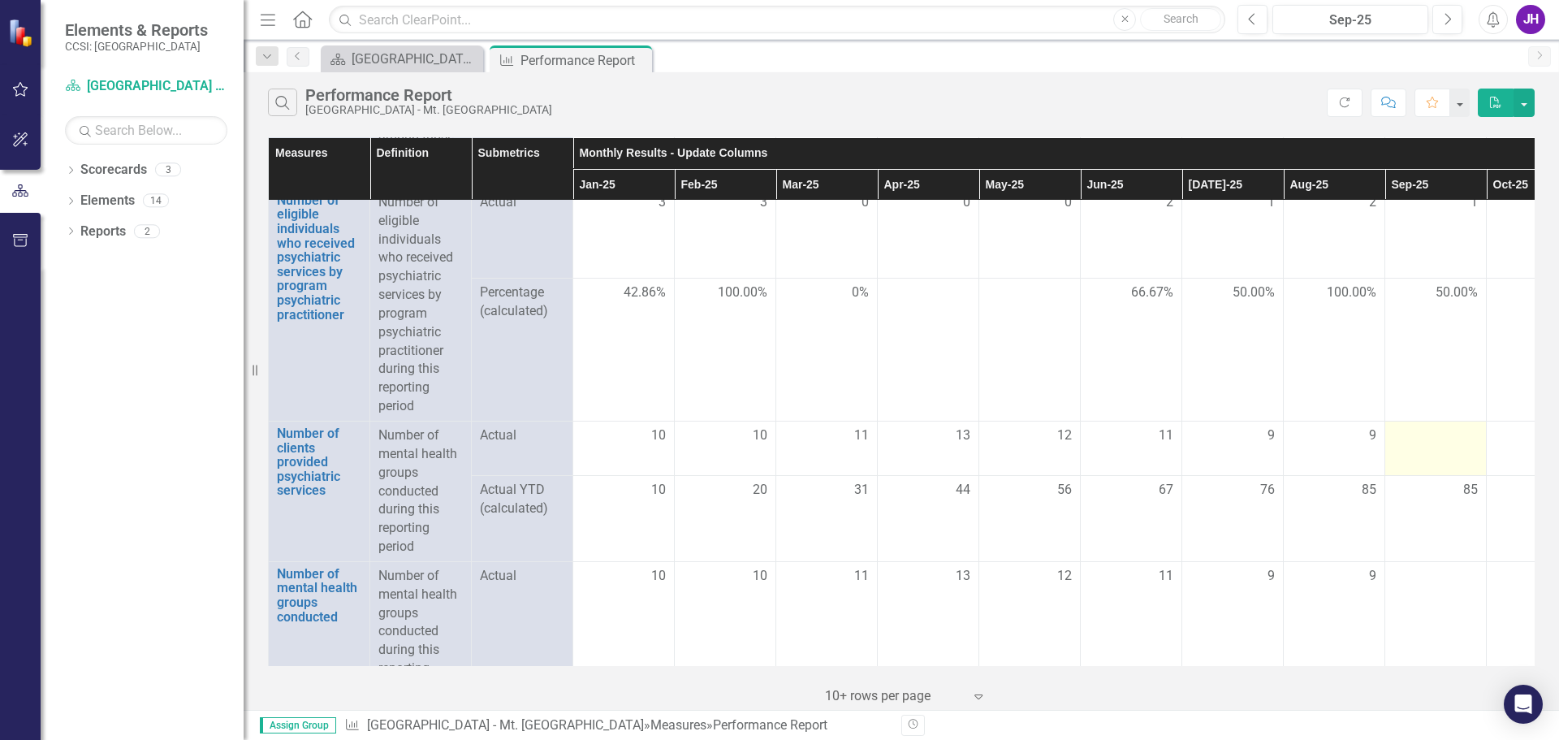
click at [1431, 446] on div at bounding box center [1435, 435] width 84 height 19
click at [1438, 446] on div at bounding box center [1435, 435] width 84 height 19
click at [1433, 446] on div at bounding box center [1435, 435] width 84 height 19
click at [1431, 446] on div at bounding box center [1435, 435] width 84 height 19
click at [1429, 446] on div at bounding box center [1435, 435] width 84 height 19
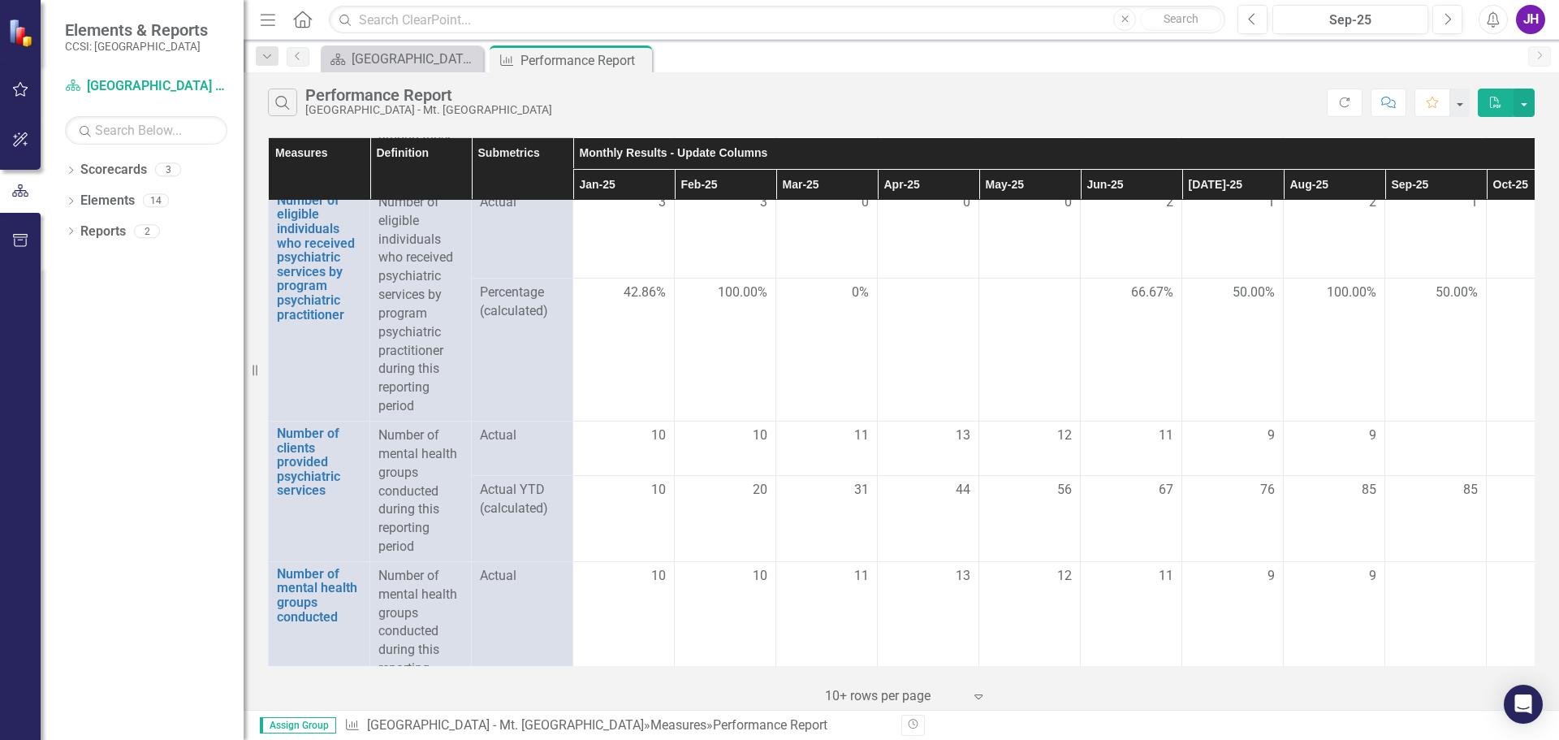
click at [1428, 446] on div at bounding box center [1435, 435] width 84 height 19
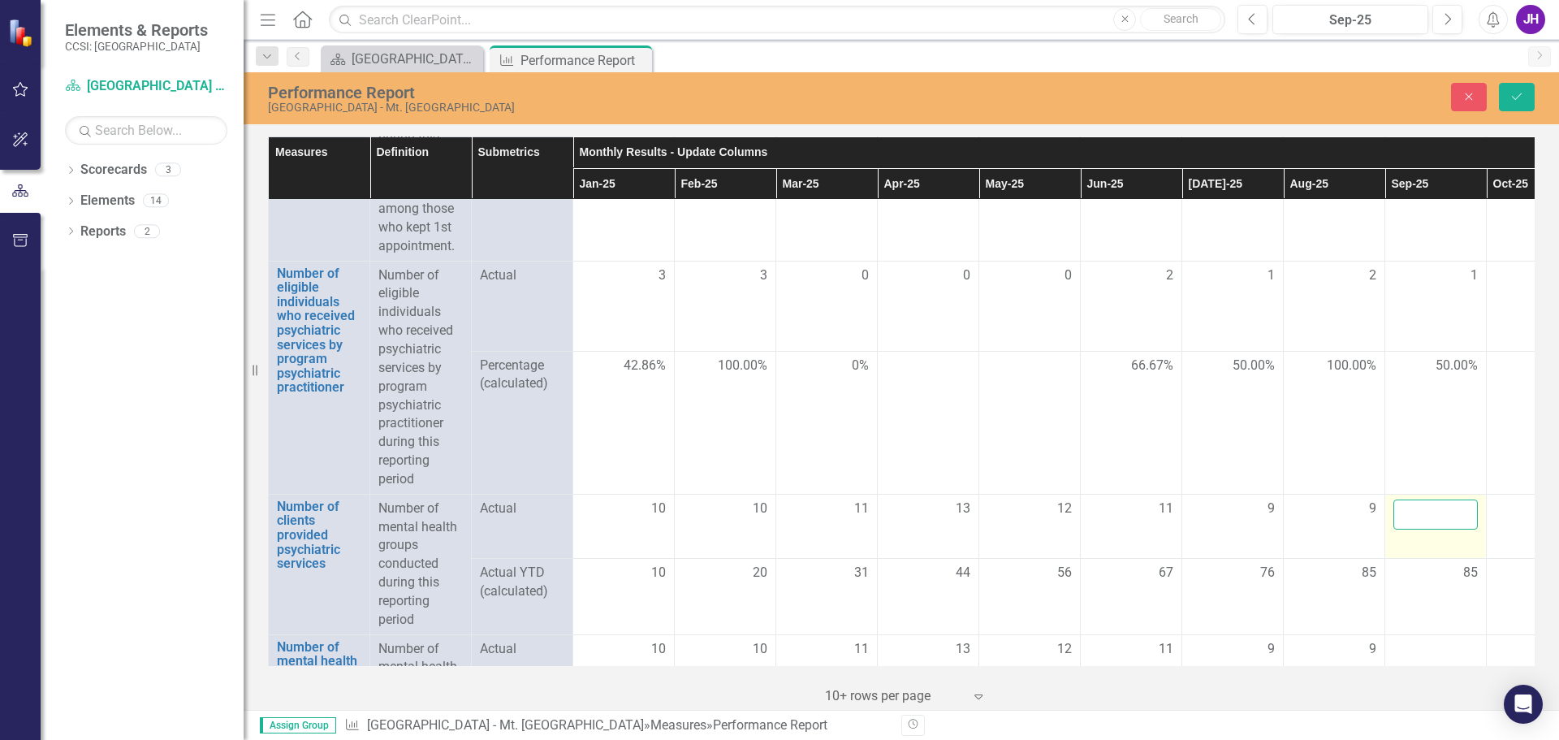
click at [1435, 529] on input "number" at bounding box center [1435, 514] width 84 height 30
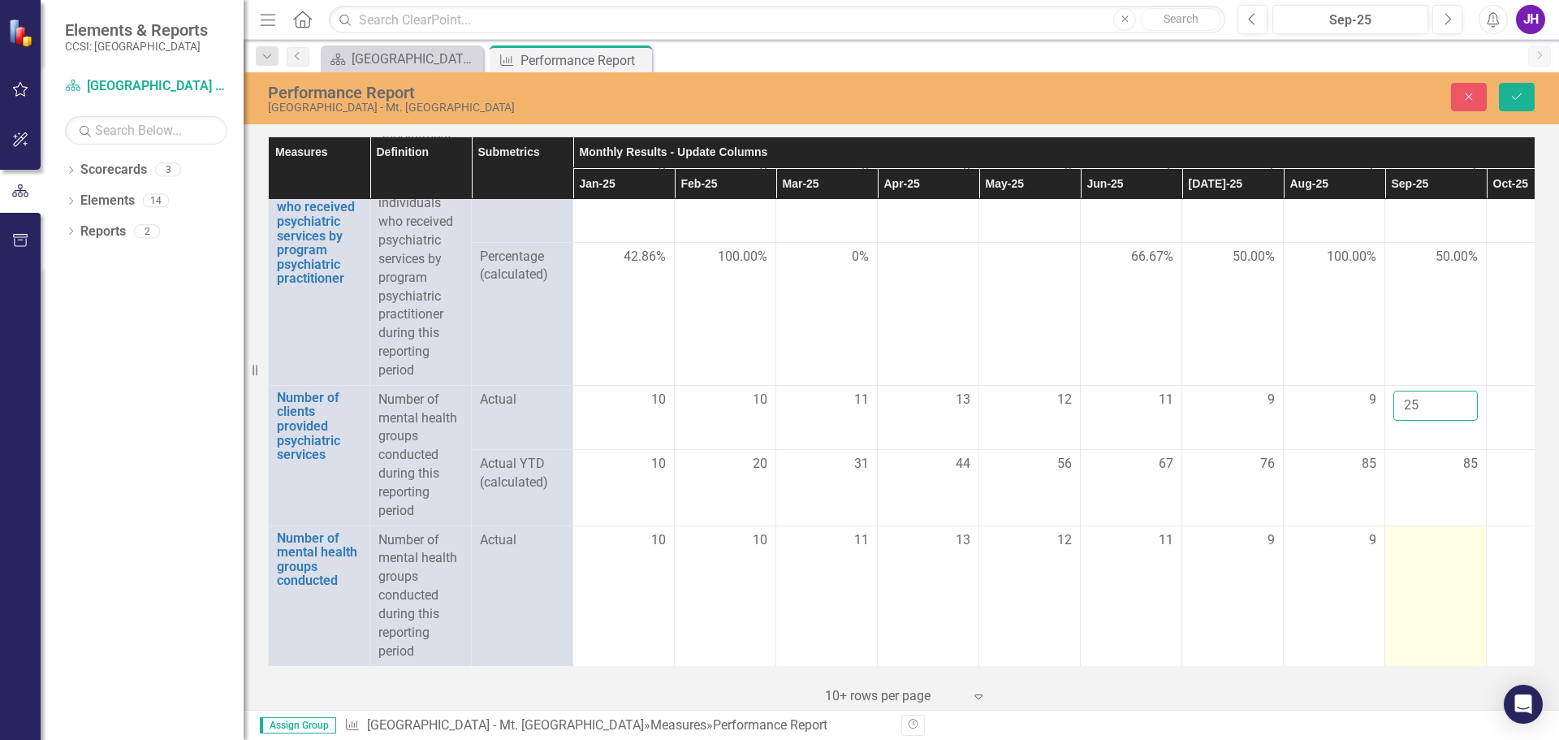
scroll to position [2718, 0]
type input "25"
click at [1439, 546] on td at bounding box center [1435, 595] width 101 height 140
click at [1439, 546] on input "number" at bounding box center [1435, 546] width 84 height 30
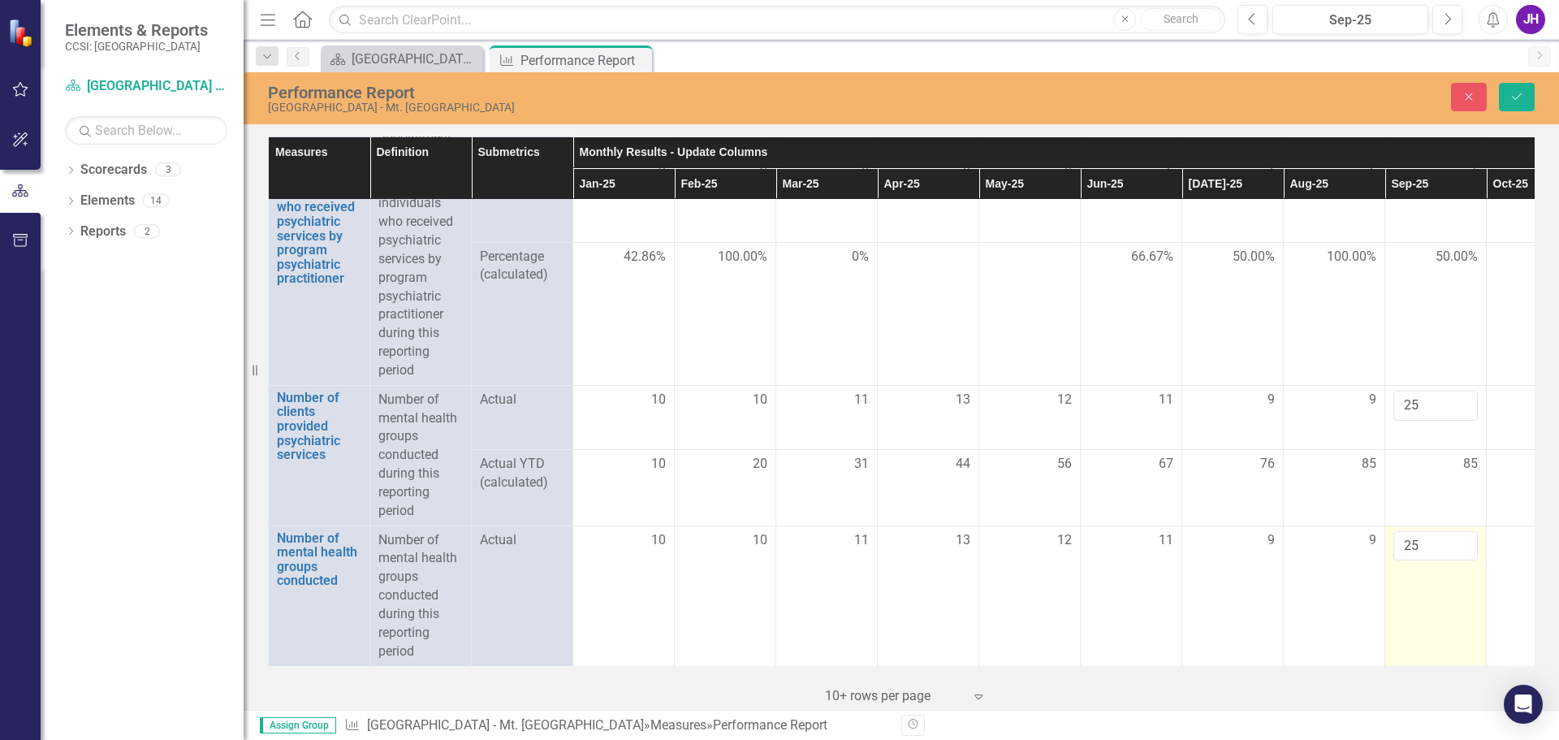
type input "25"
drag, startPoint x: 1430, startPoint y: 602, endPoint x: 1463, endPoint y: 610, distance: 34.3
click at [1431, 602] on td "25" at bounding box center [1435, 595] width 101 height 140
click at [1511, 107] on button "Save" at bounding box center [1517, 97] width 36 height 28
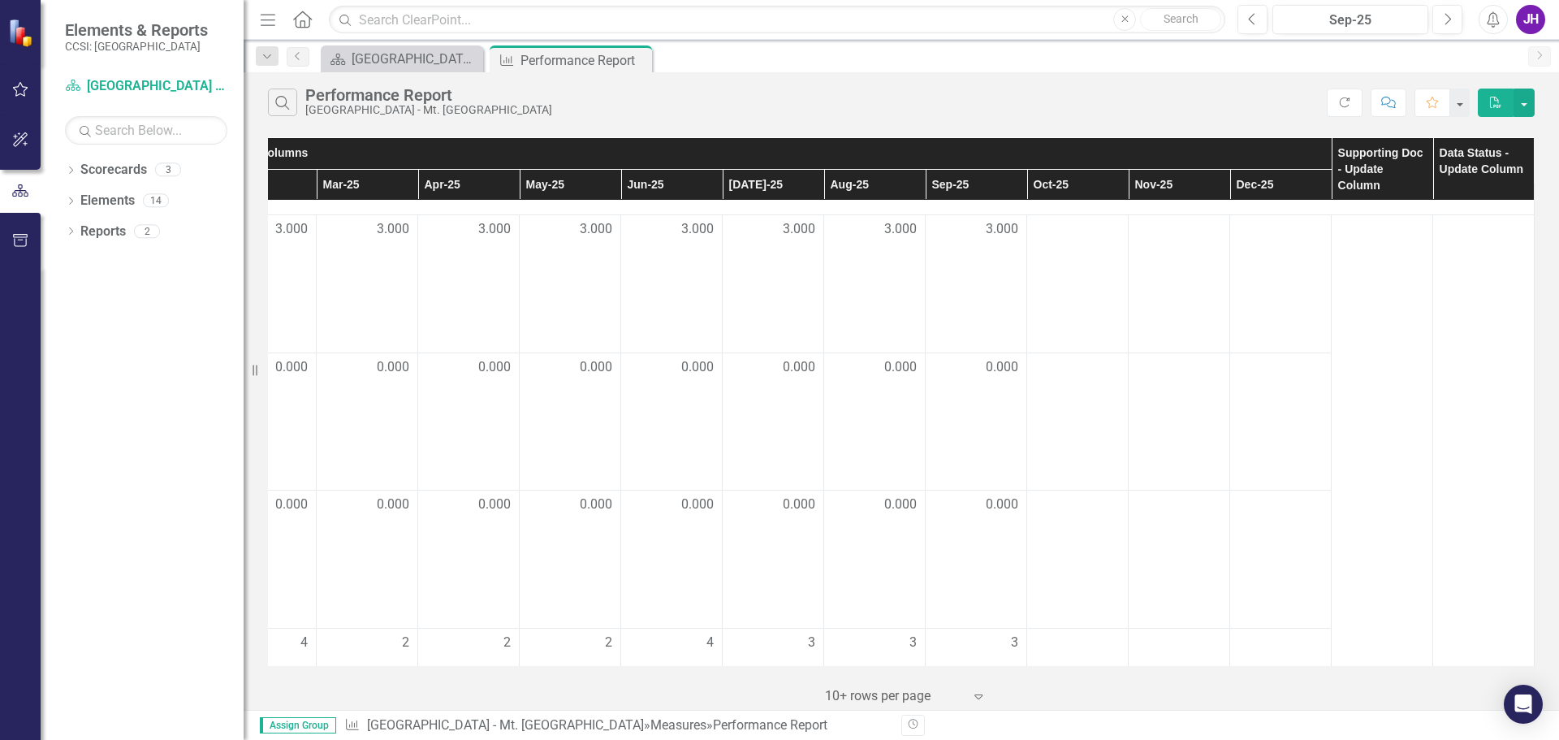
scroll to position [0, 472]
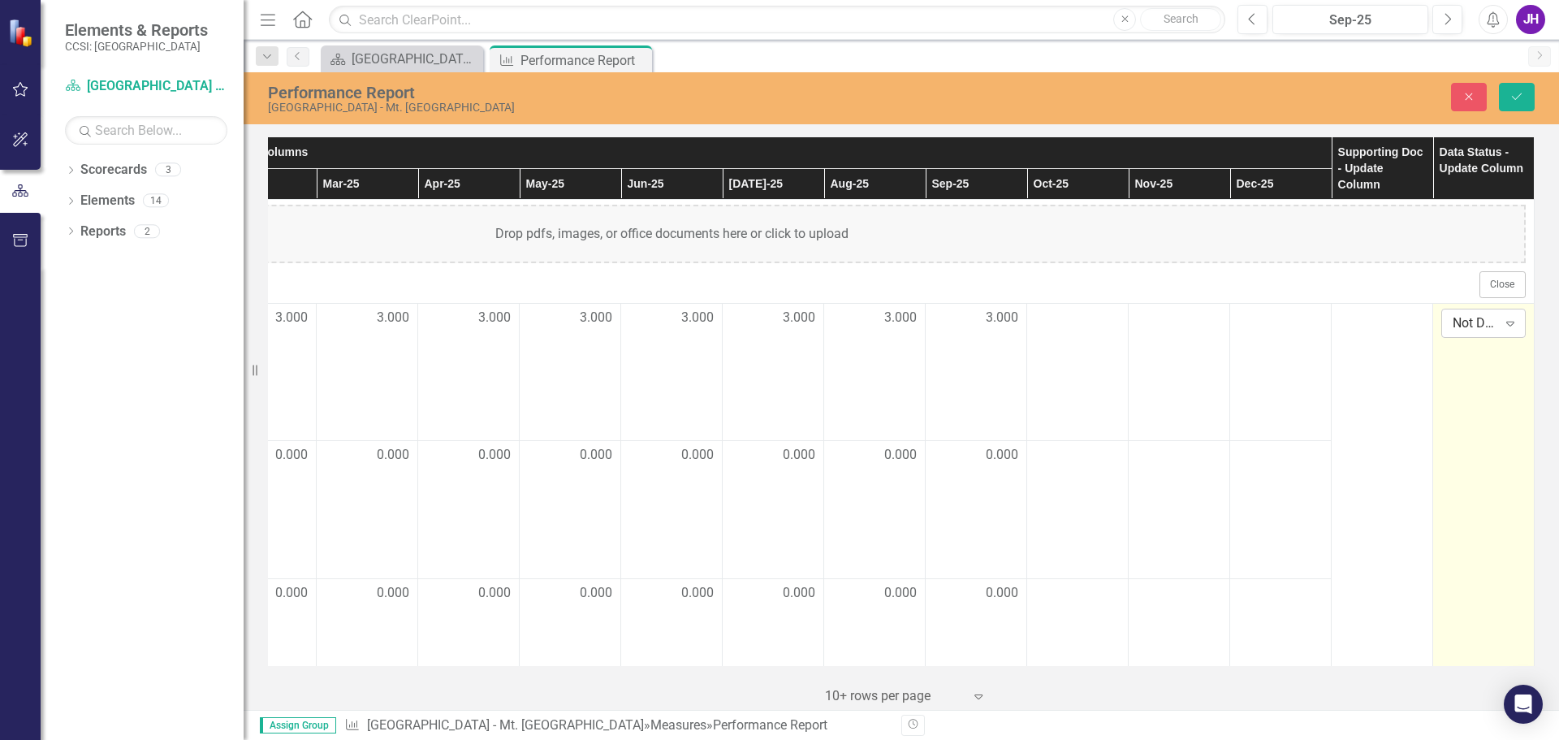
click at [1476, 324] on div "Not Defined" at bounding box center [1475, 322] width 45 height 19
click at [1479, 407] on div "Submitted" at bounding box center [1497, 404] width 104 height 19
click at [1523, 102] on button "Save" at bounding box center [1517, 97] width 36 height 28
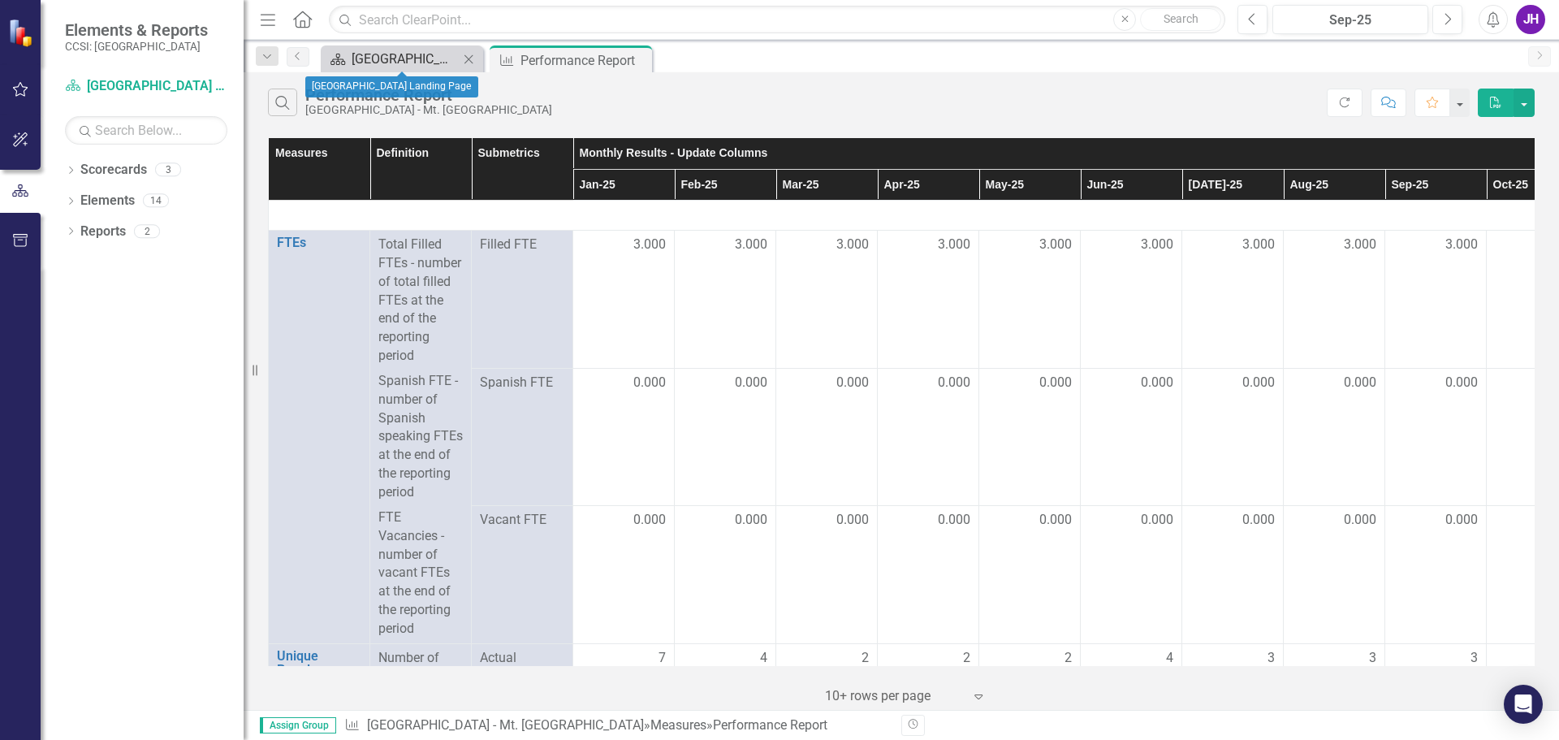
click at [378, 49] on div "[GEOGRAPHIC_DATA] Landing Page" at bounding box center [405, 59] width 107 height 20
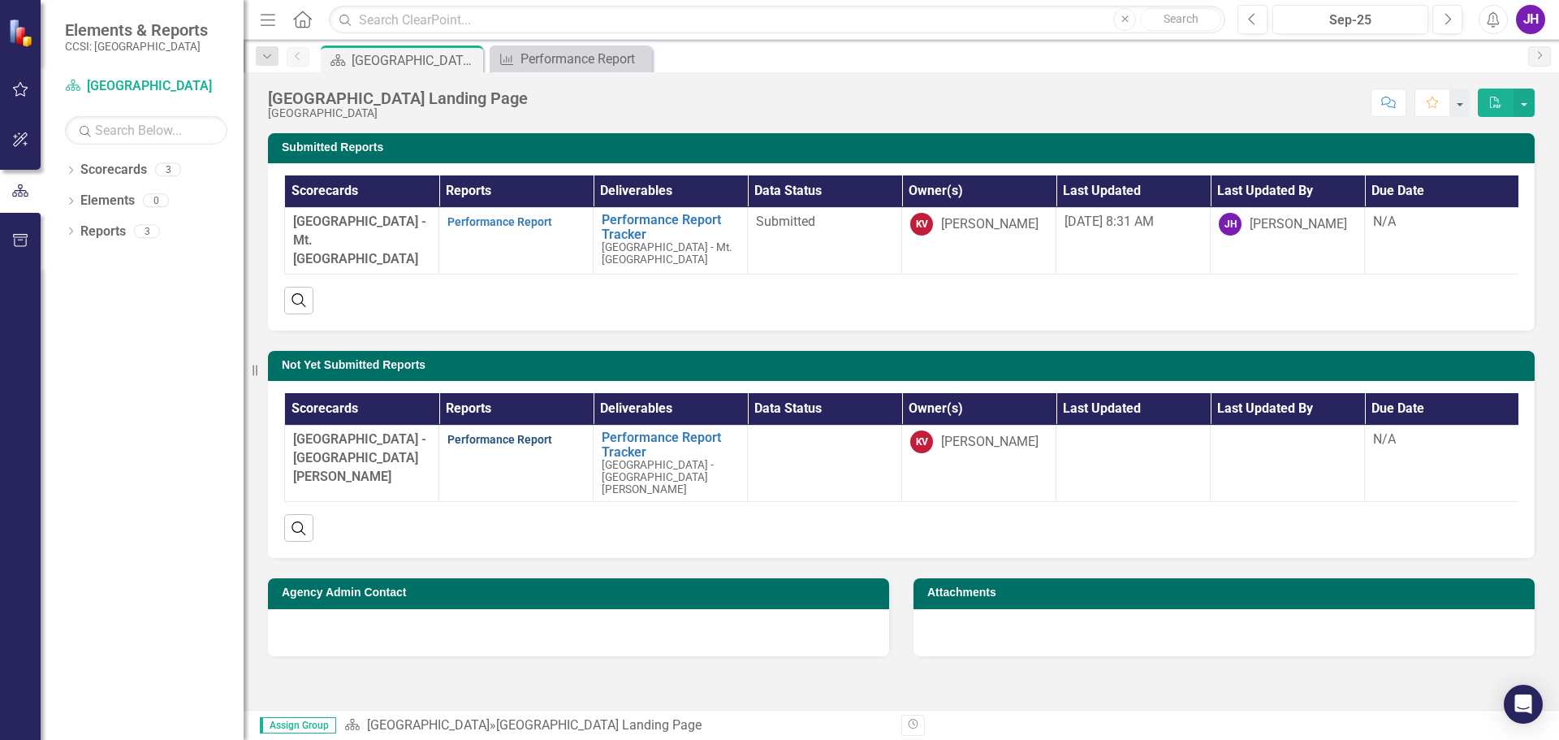
click at [503, 446] on link "Performance Report" at bounding box center [499, 439] width 105 height 13
